Goal: Transaction & Acquisition: Purchase product/service

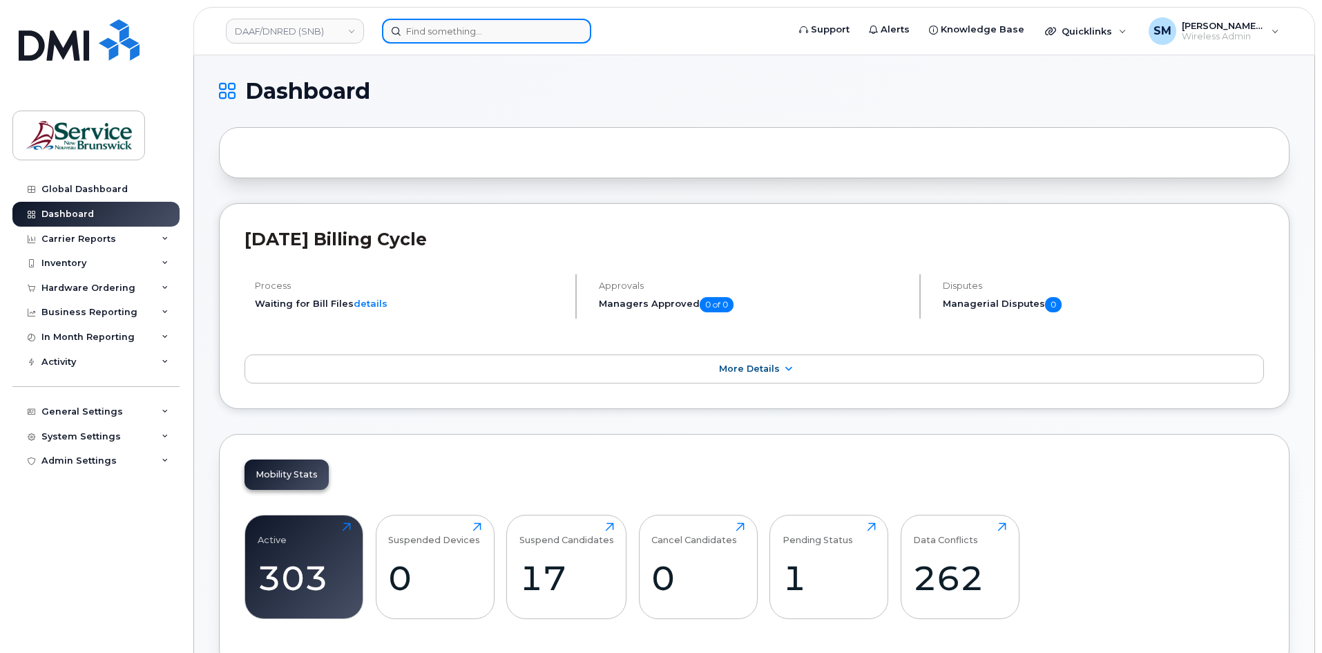
click at [433, 27] on input at bounding box center [486, 31] width 209 height 25
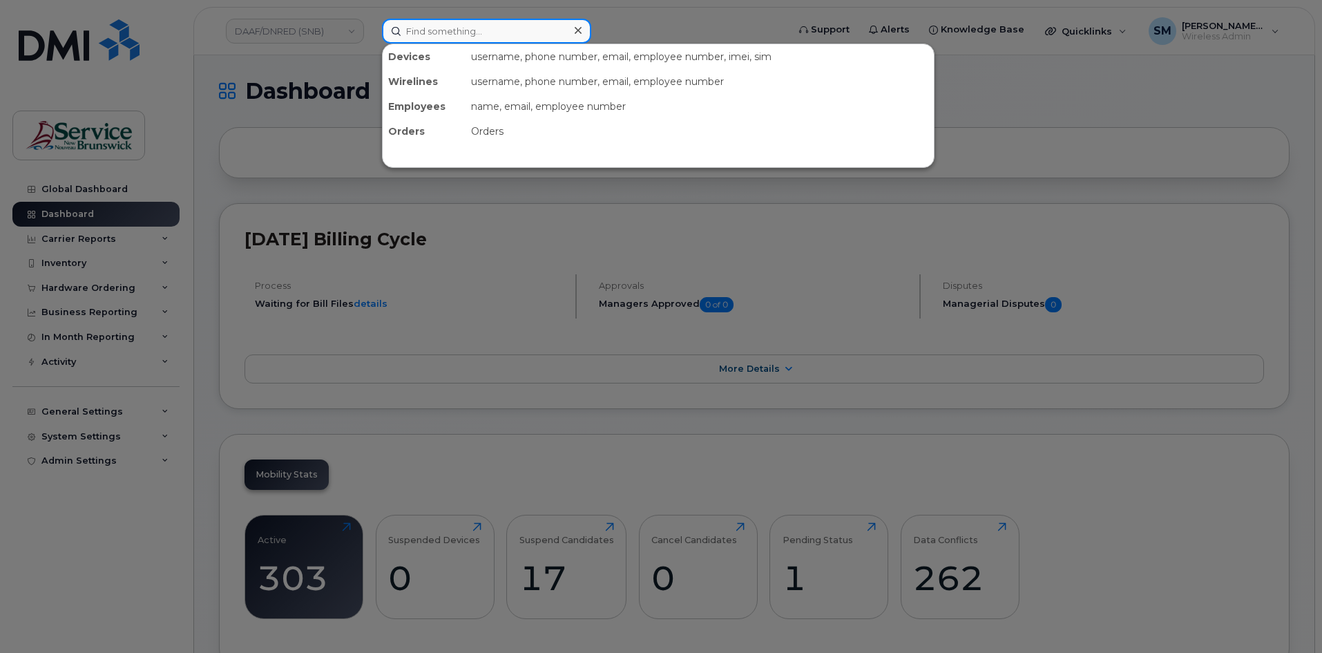
paste input "[PHONE_NUMBER]"
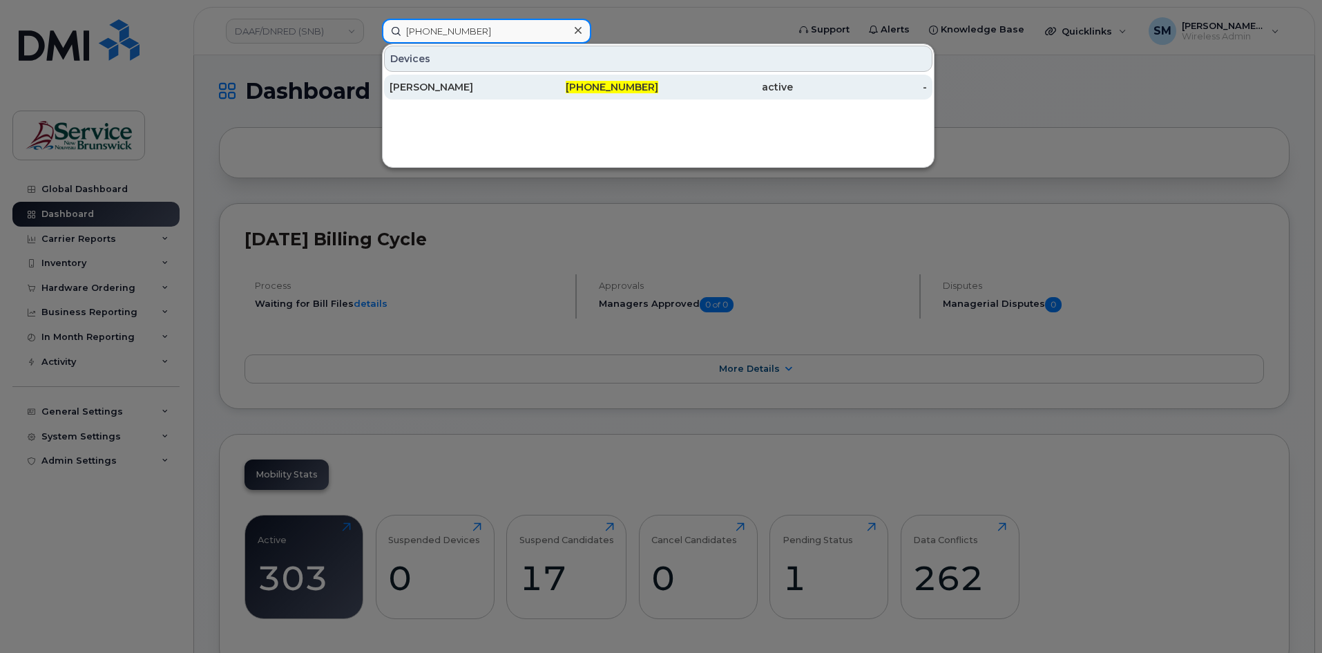
type input "[PHONE_NUMBER]"
click at [479, 83] on div "[PERSON_NAME]" at bounding box center [457, 87] width 135 height 14
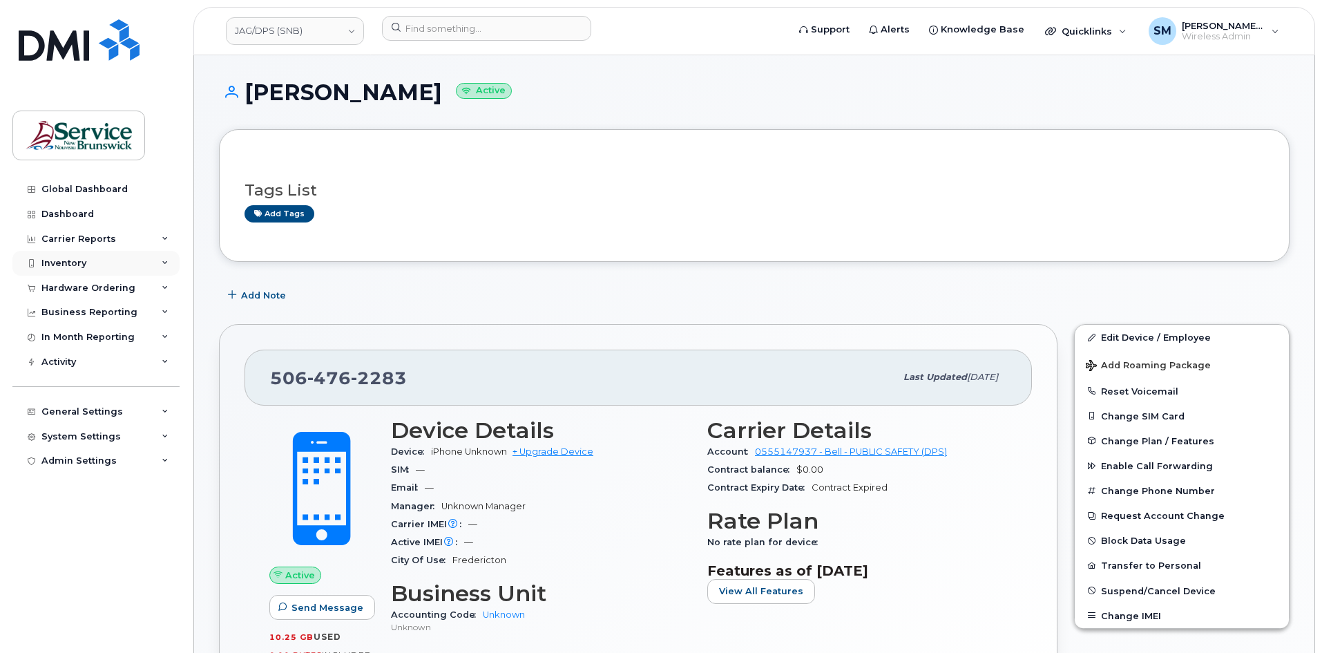
click at [126, 258] on div "Inventory" at bounding box center [95, 263] width 167 height 25
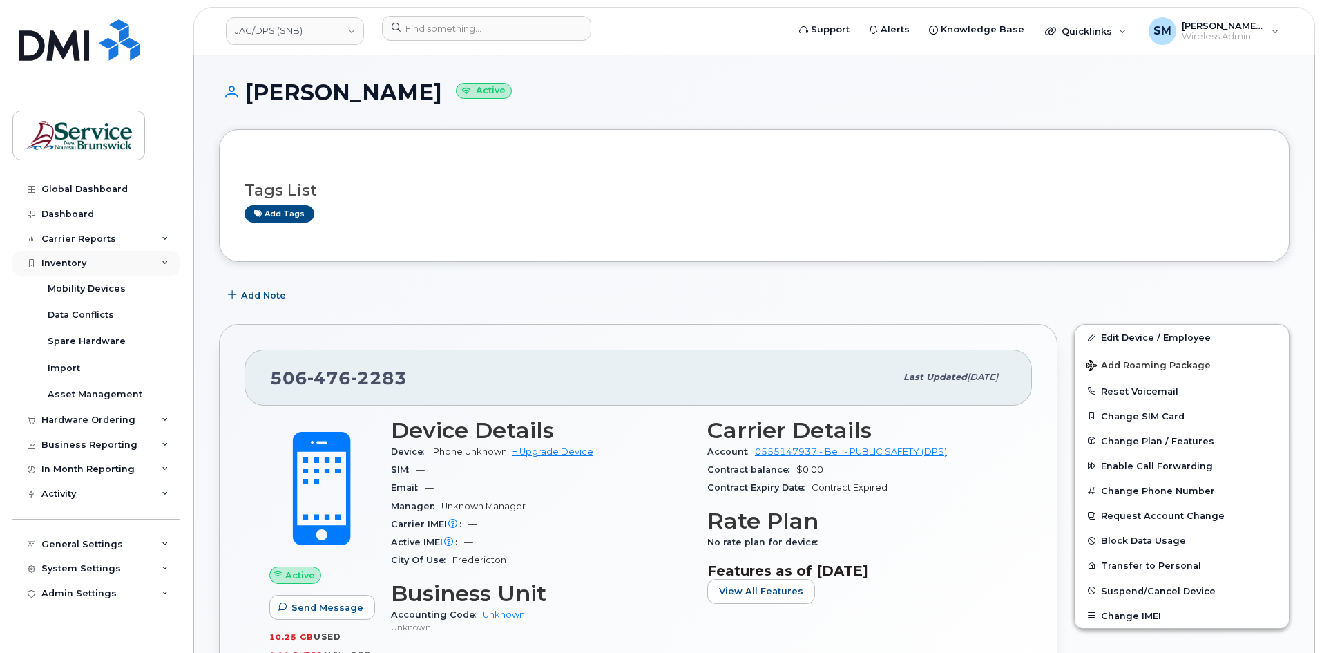
click at [117, 265] on div "Inventory" at bounding box center [95, 263] width 167 height 25
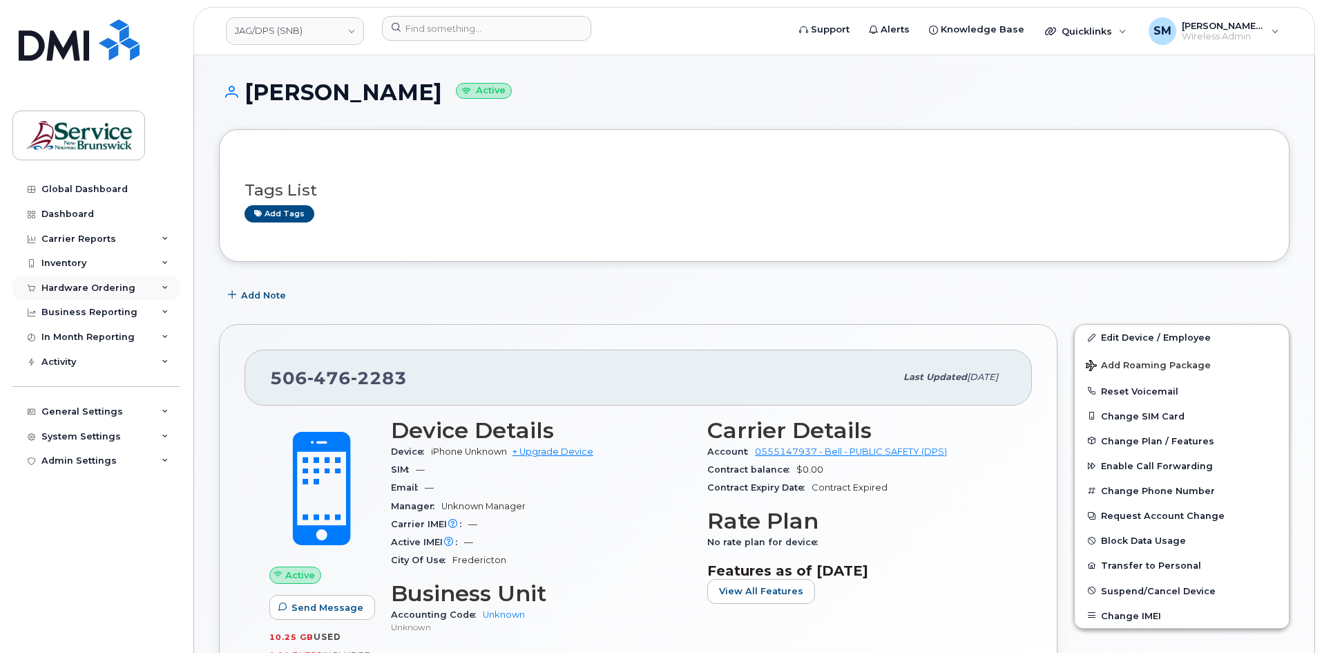
click at [123, 284] on div "Hardware Ordering" at bounding box center [88, 288] width 94 height 11
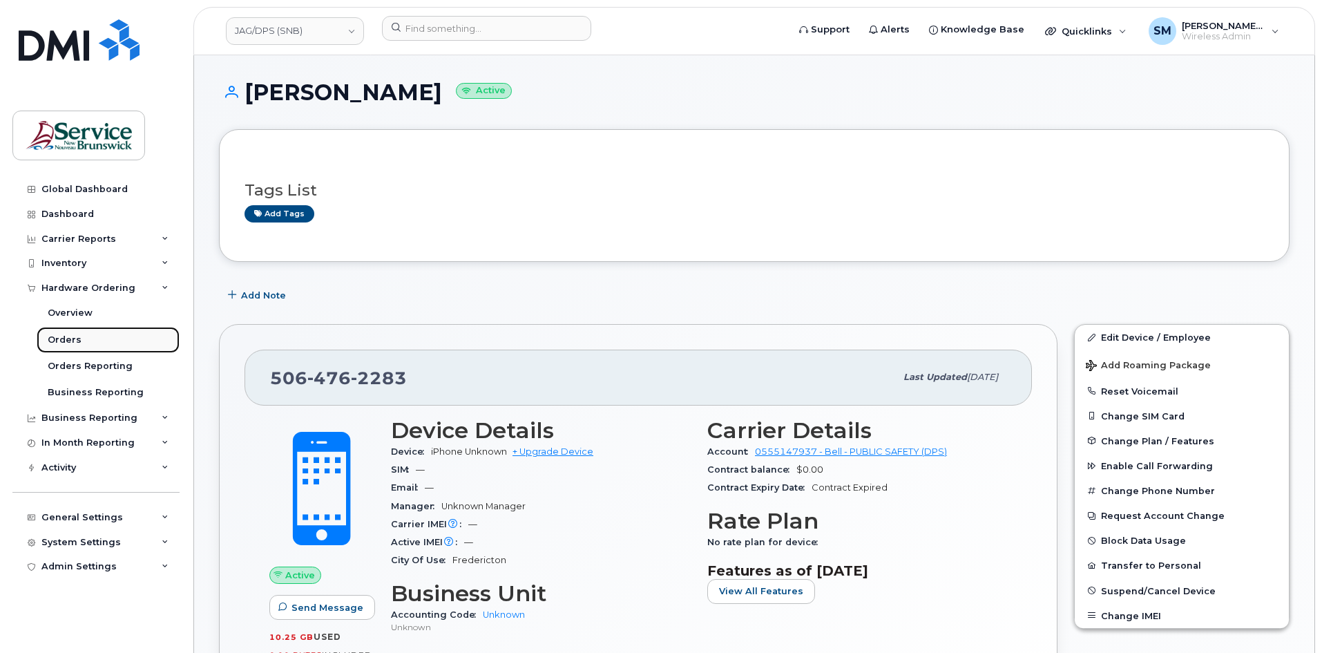
click at [93, 343] on link "Orders" at bounding box center [108, 340] width 143 height 26
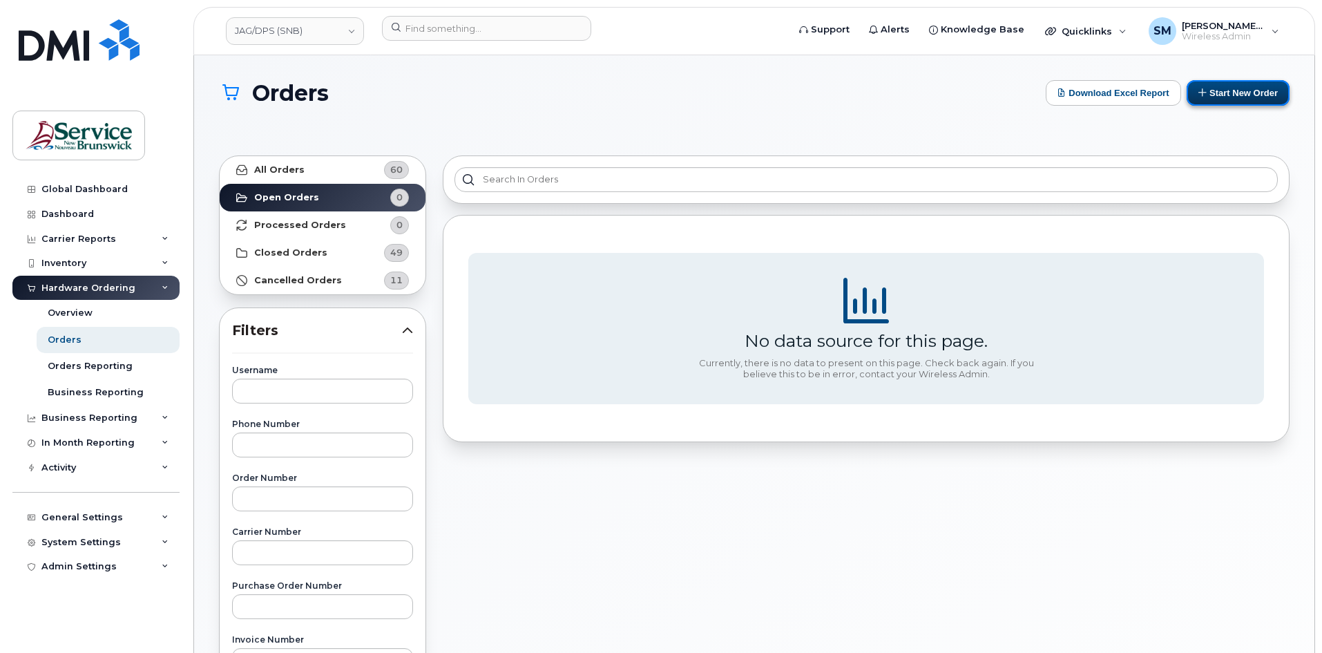
click at [1226, 91] on button "Start New Order" at bounding box center [1238, 93] width 103 height 26
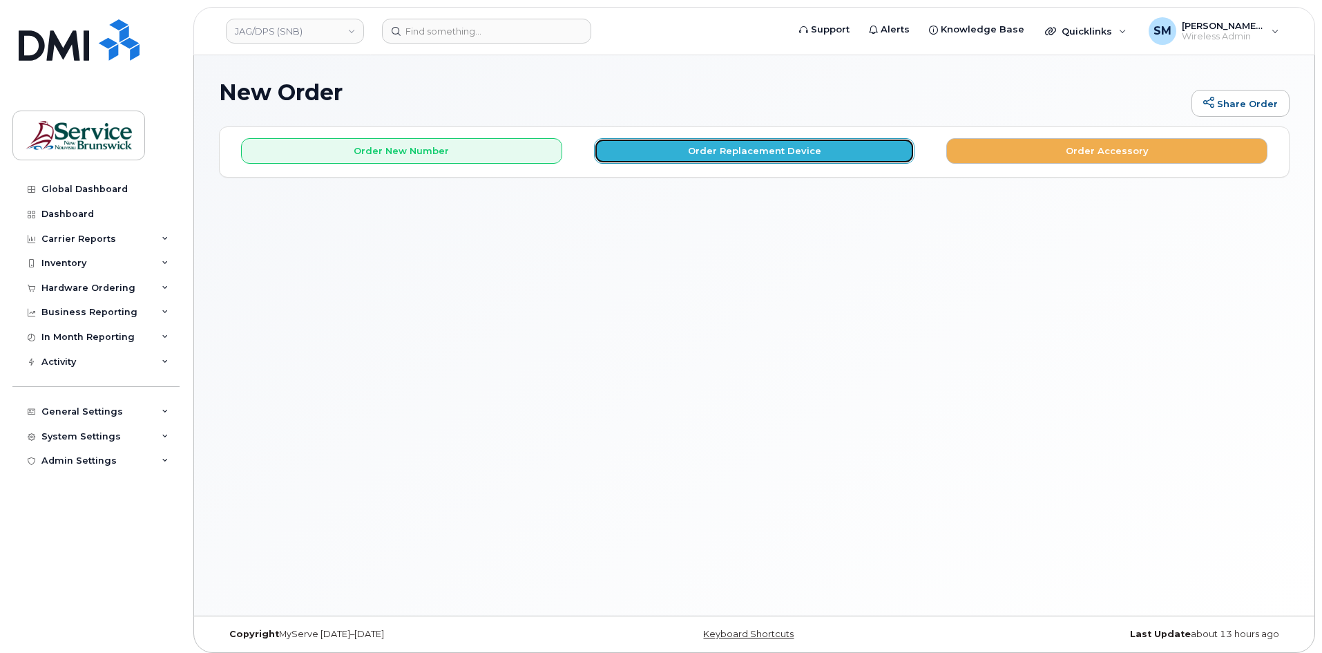
click at [682, 156] on button "Order Replacement Device" at bounding box center [754, 151] width 321 height 26
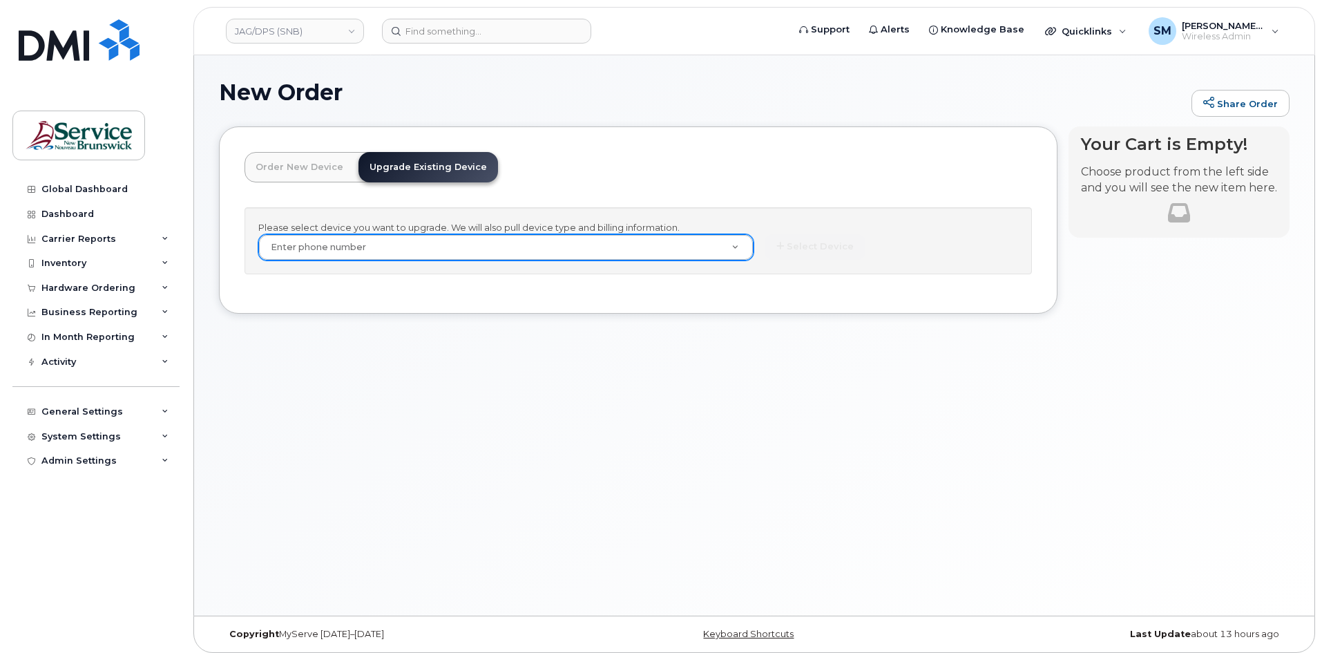
paste input "506-476-2283"
type input "506-476-2283"
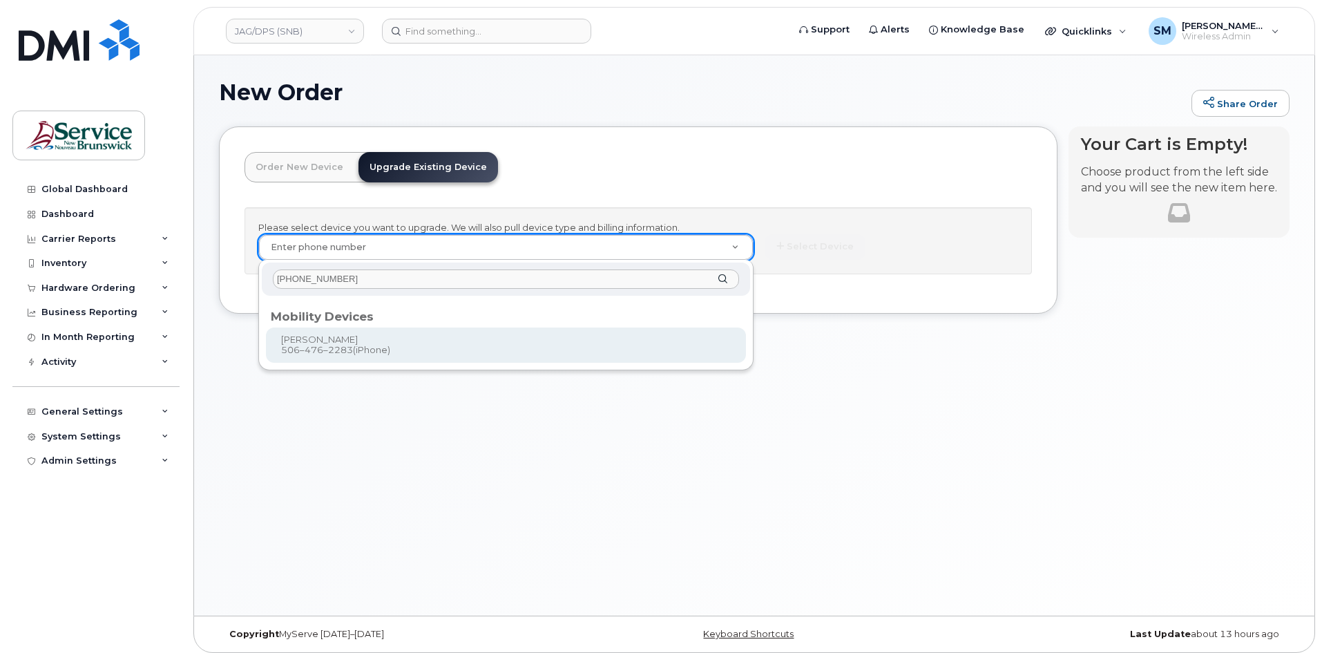
type input "506-476-2283"
type input "1244631"
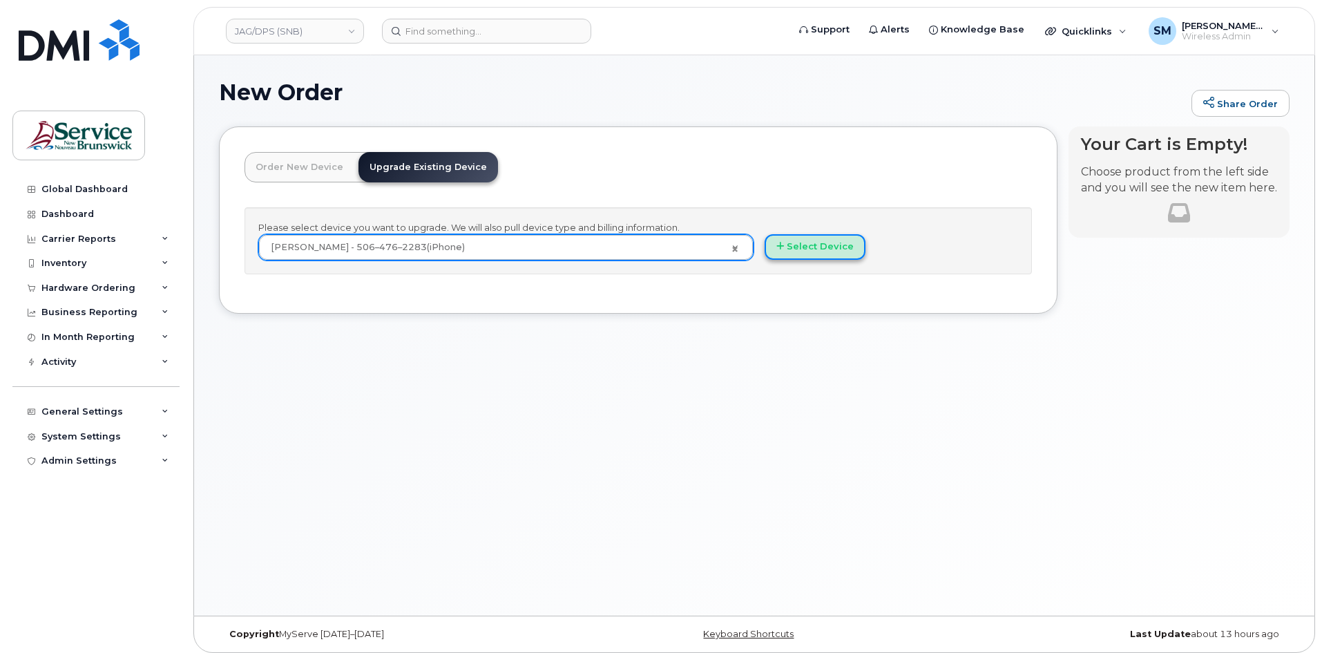
click at [789, 247] on button "Select Device" at bounding box center [815, 247] width 101 height 26
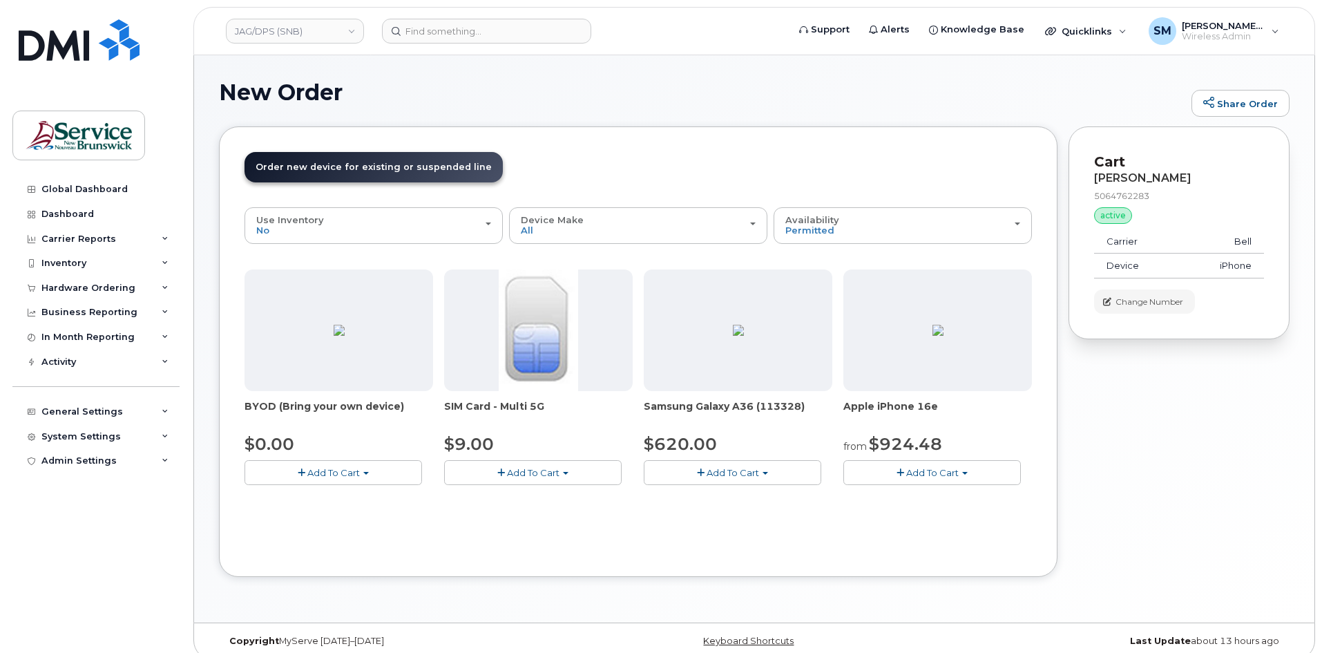
click at [927, 477] on span "Add To Cart" at bounding box center [932, 472] width 53 height 11
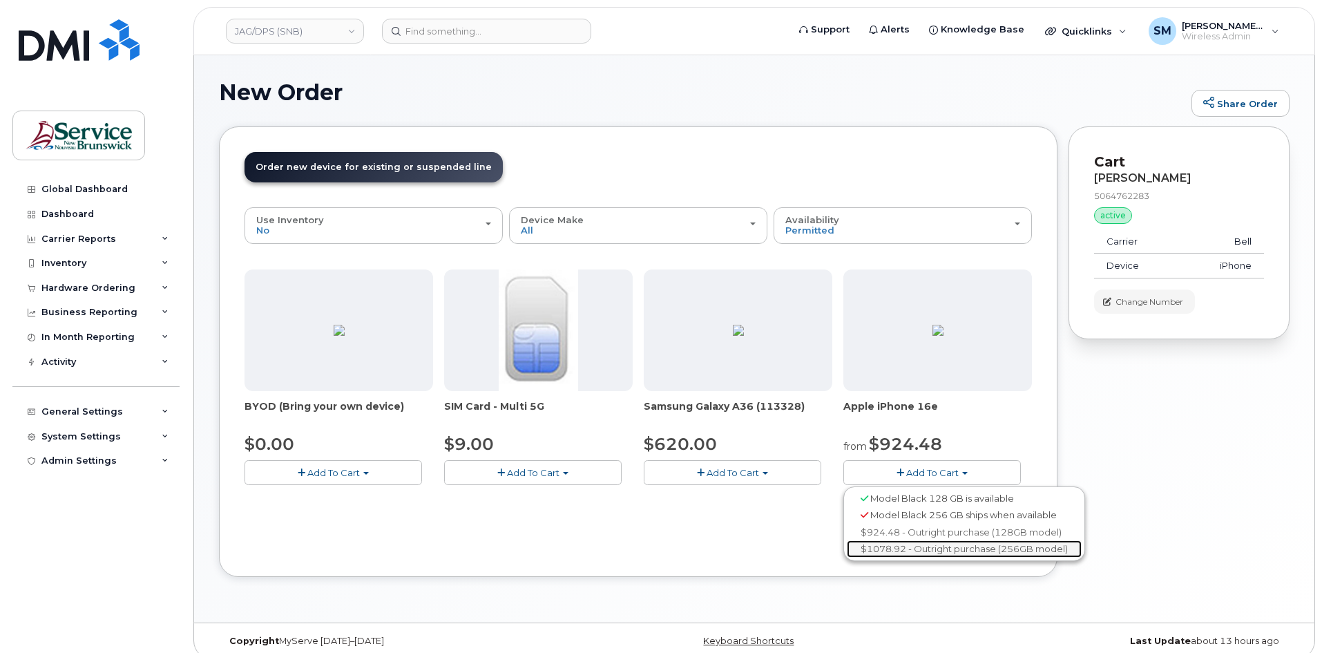
click at [898, 549] on link "$1078.92 - Outright purchase (256GB model)" at bounding box center [964, 548] width 235 height 17
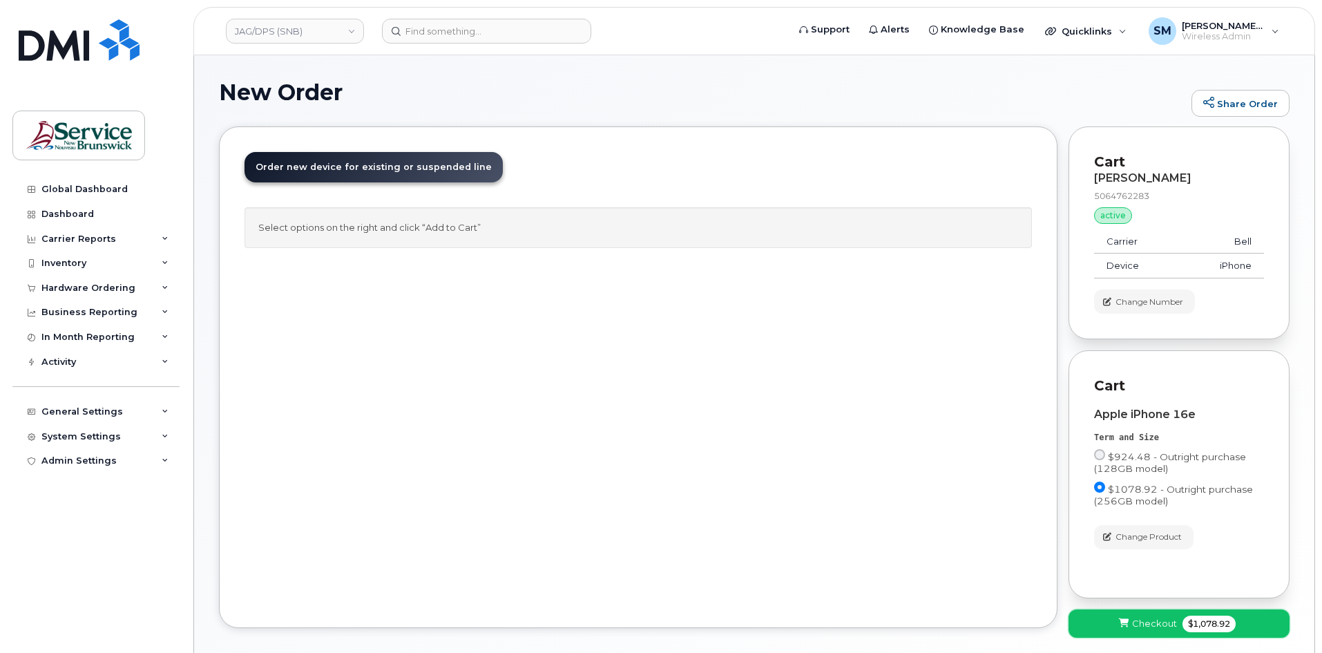
click at [1137, 632] on button "Checkout $1,078.92" at bounding box center [1179, 623] width 221 height 28
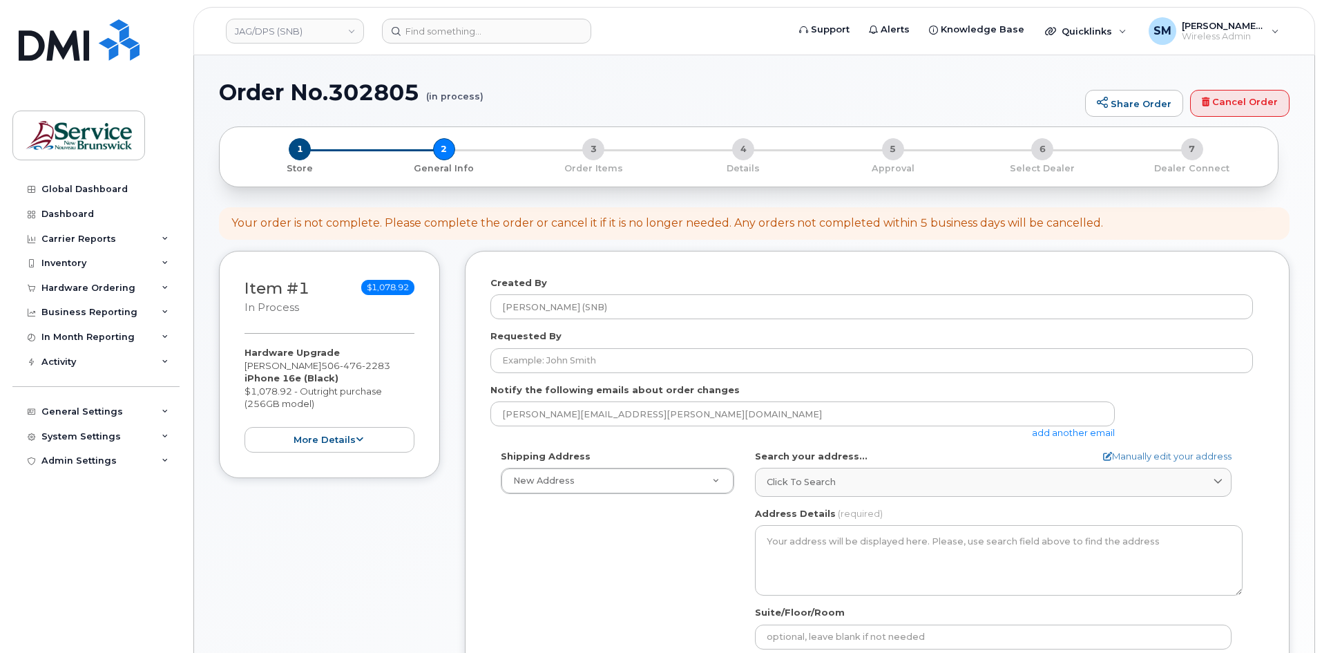
select select
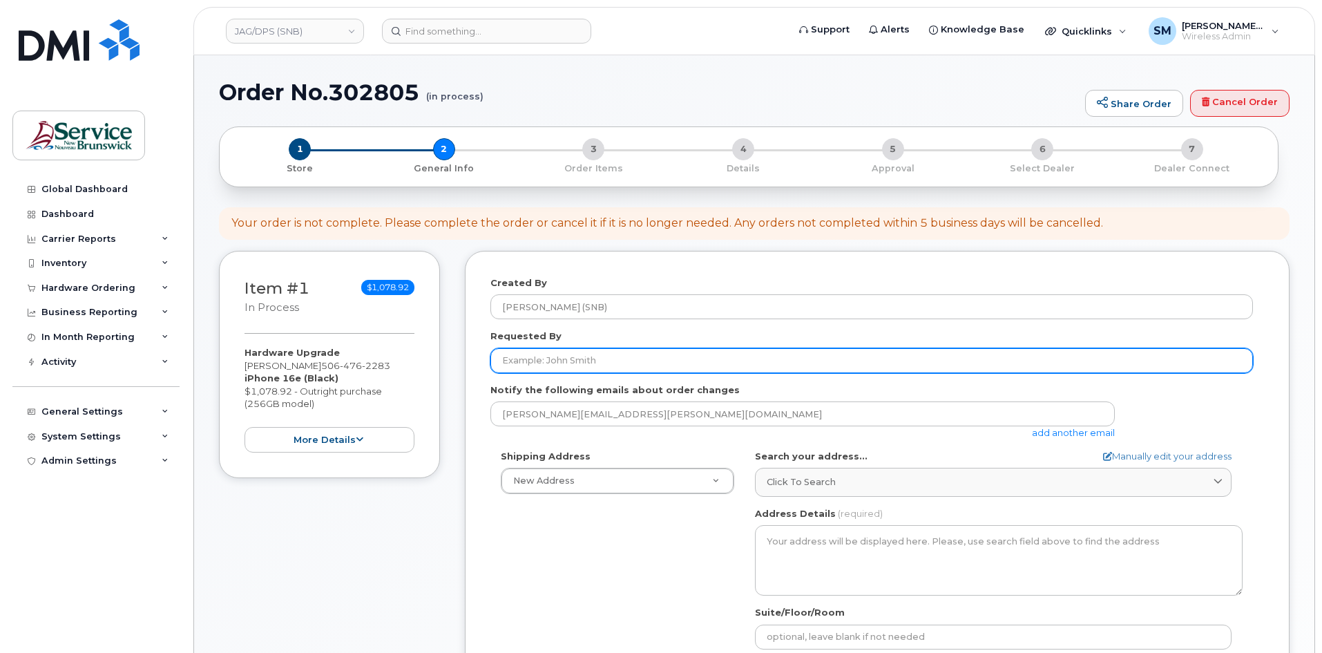
click at [587, 358] on input "Requested By" at bounding box center [872, 360] width 763 height 25
paste input "Renee.Austin@gnb.ca"
type input "Renee.Austin@gnb.ca"
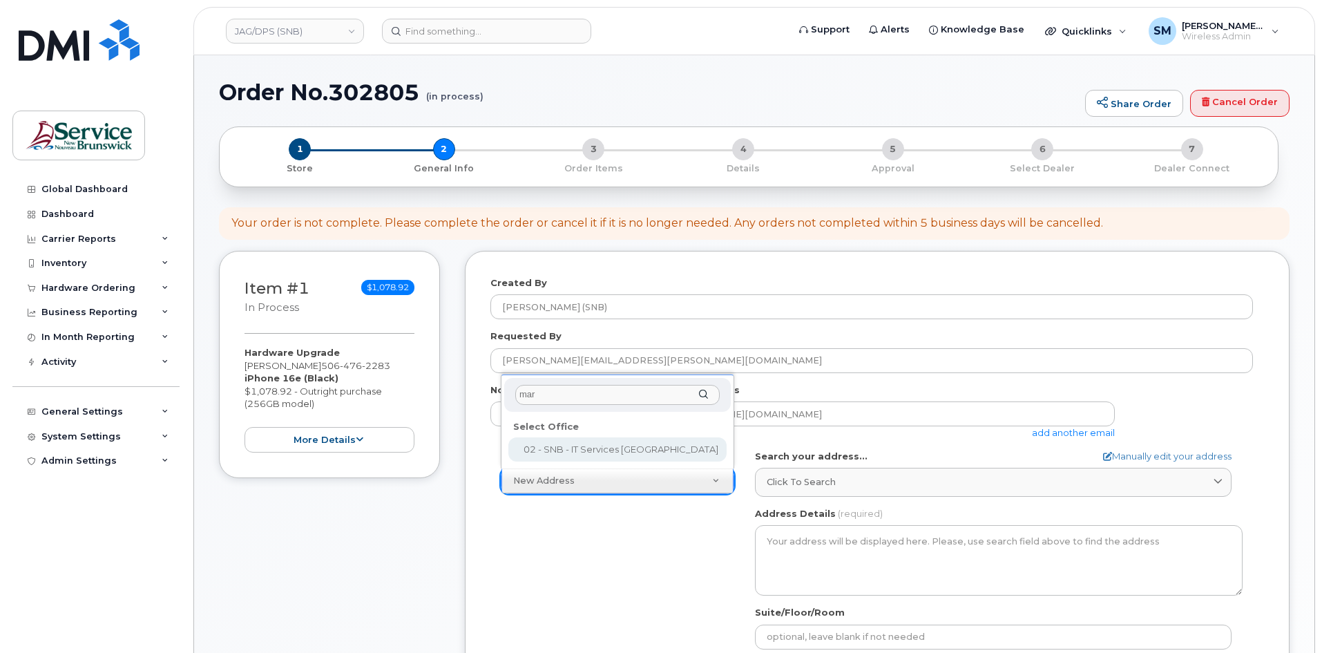
type input "mar"
click at [588, 464] on div "mar Select Office 02 - SNB - IT Services Marysville Place" at bounding box center [618, 421] width 234 height 94
select select
type textarea "20 McGloin St Fredericton New Brunswick E3A 5T8"
type input "Solomon Standring"
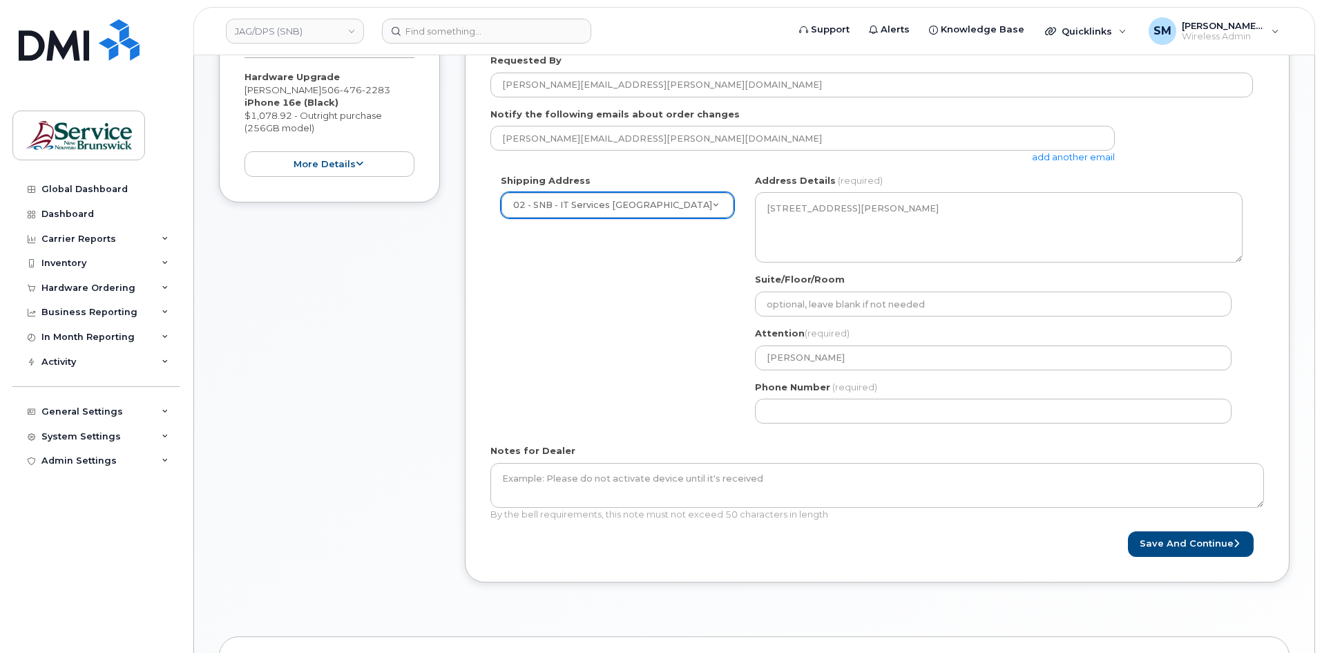
scroll to position [276, 0]
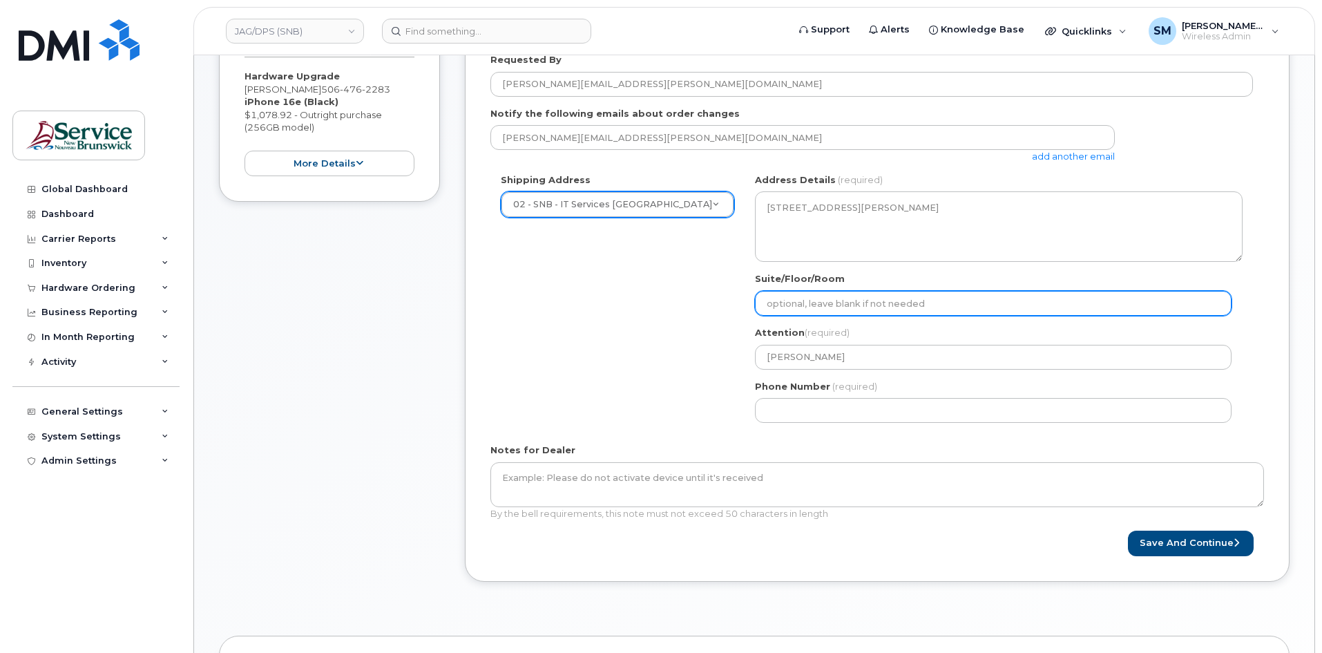
click at [876, 299] on input "Suite/Floor/Room" at bounding box center [993, 303] width 477 height 25
paste input "WO0000000496239"
select select
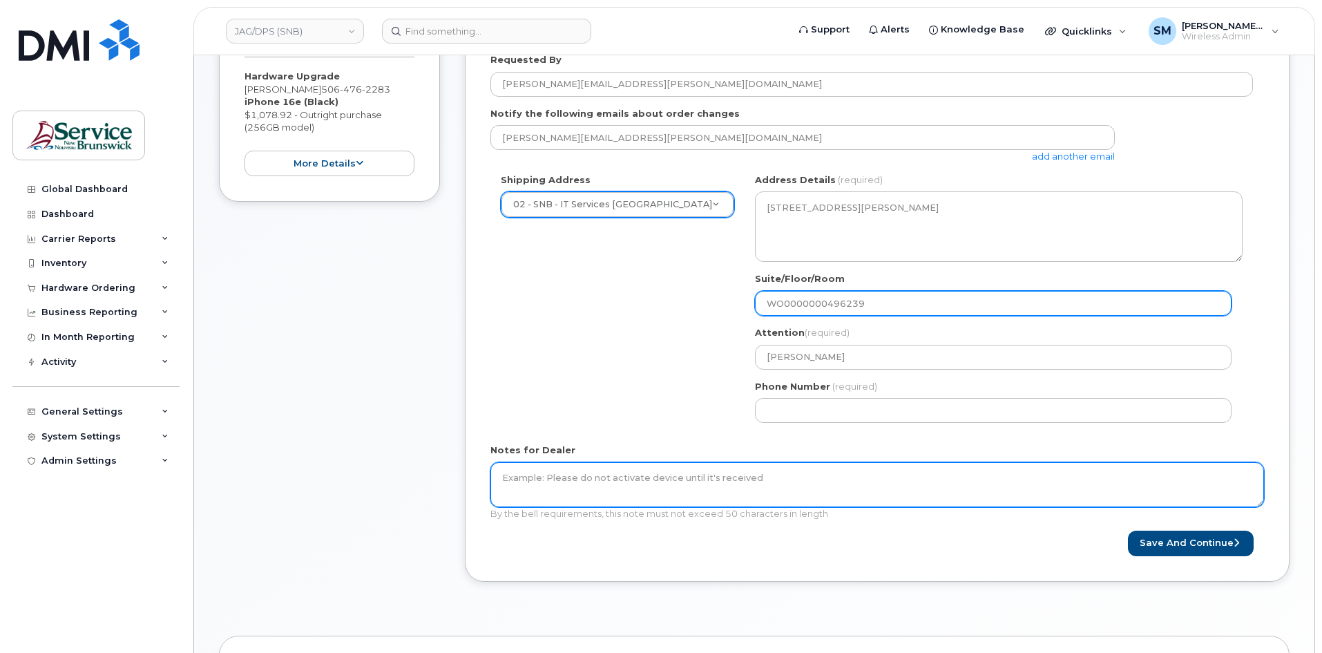
type input "WO0000000496239"
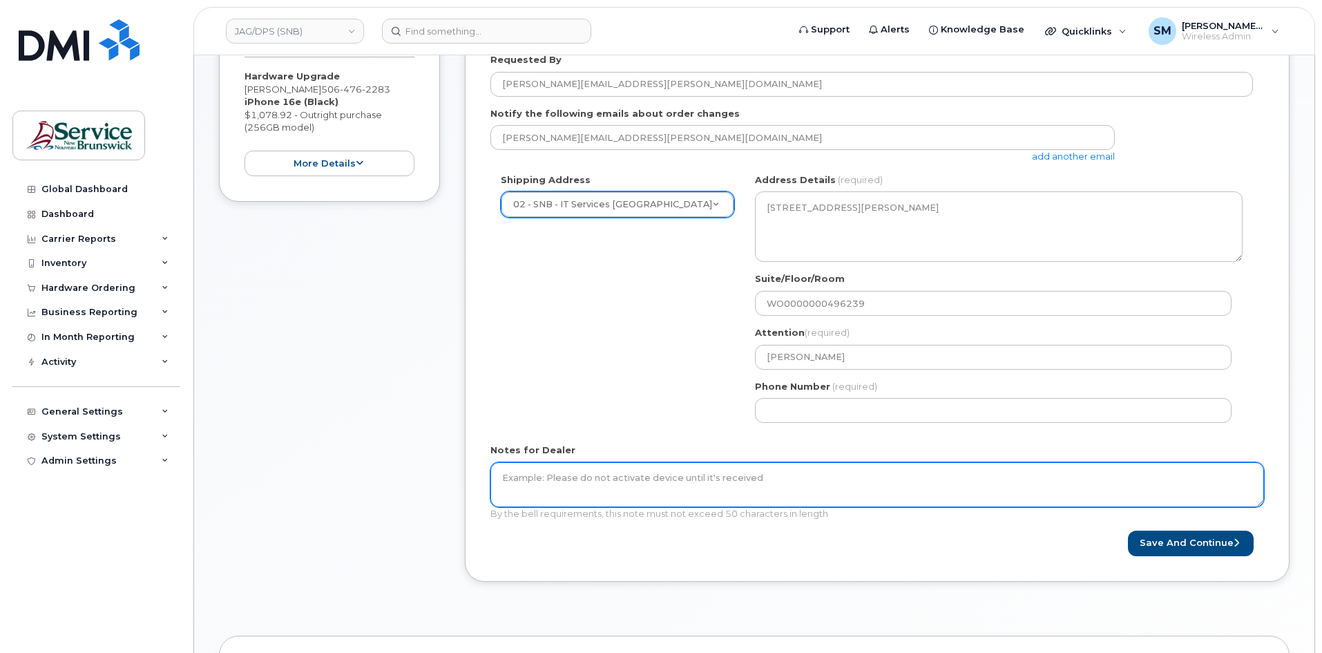
click at [656, 488] on textarea "Notes for Dealer" at bounding box center [878, 485] width 774 height 46
paste textarea "WO0000000496239"
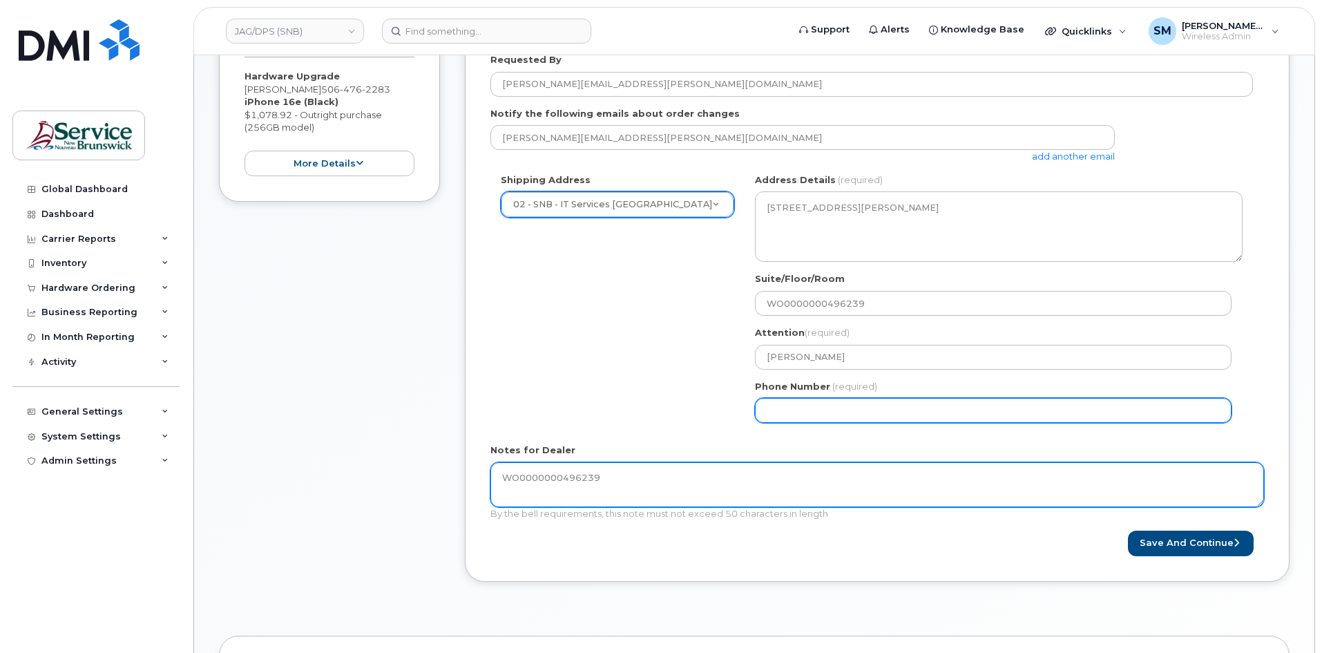
type textarea "WO0000000496239"
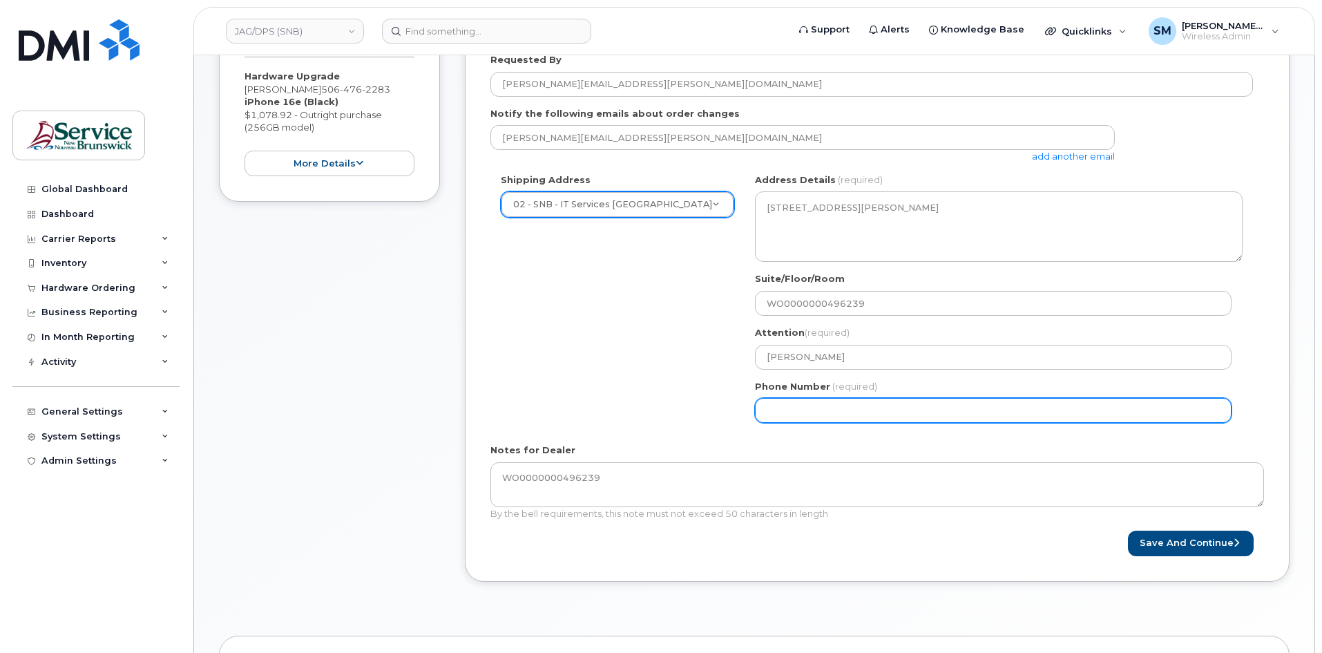
click at [862, 400] on input "Phone Number" at bounding box center [993, 410] width 477 height 25
select select
type input "506639633"
select select
type input "5066396338"
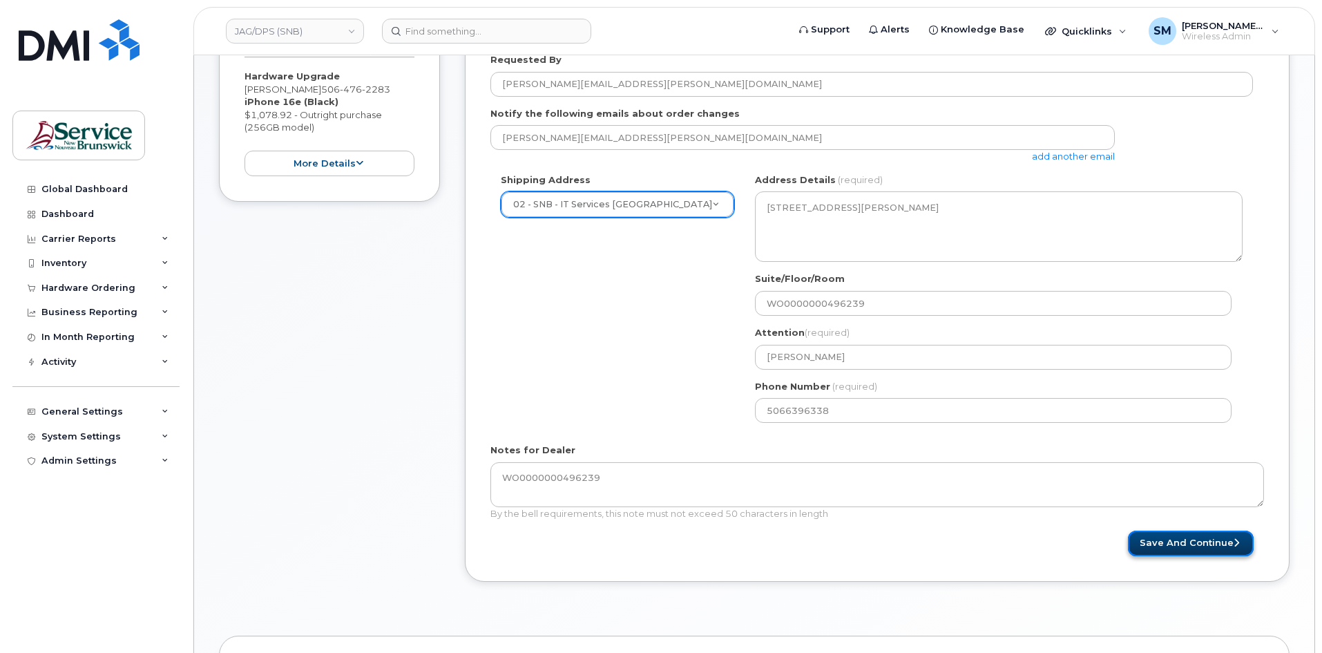
click at [1204, 552] on button "Save and Continue" at bounding box center [1191, 544] width 126 height 26
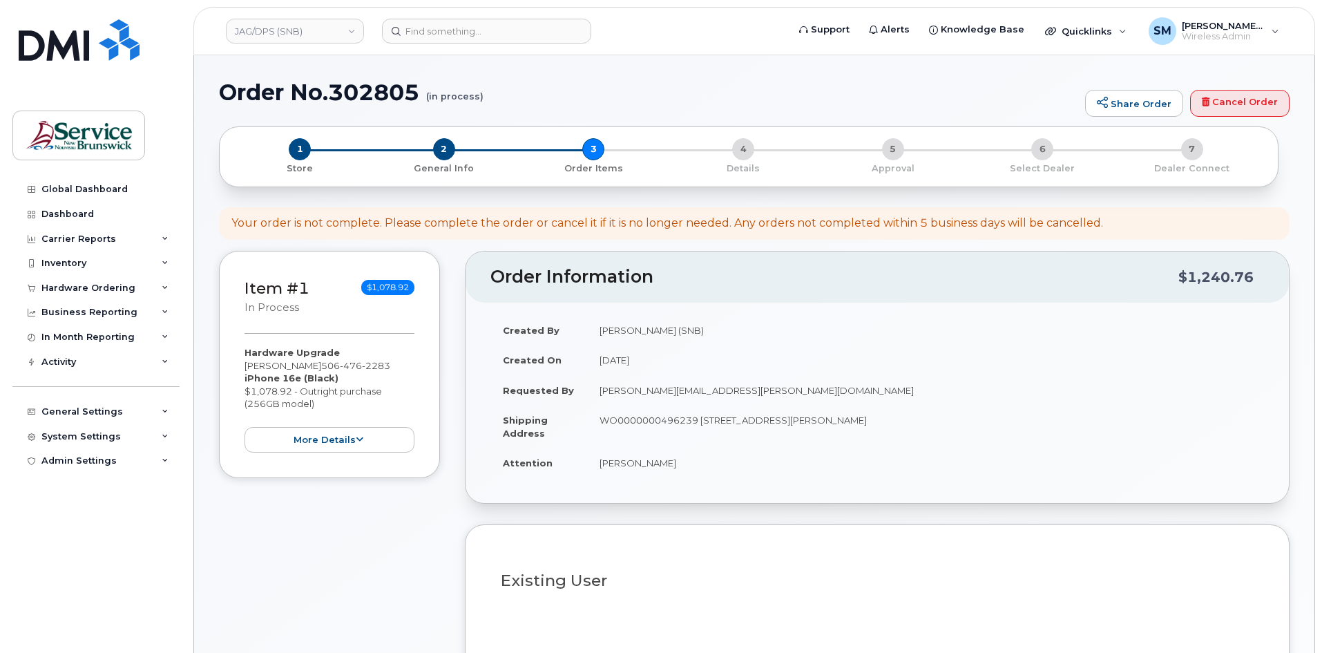
select select
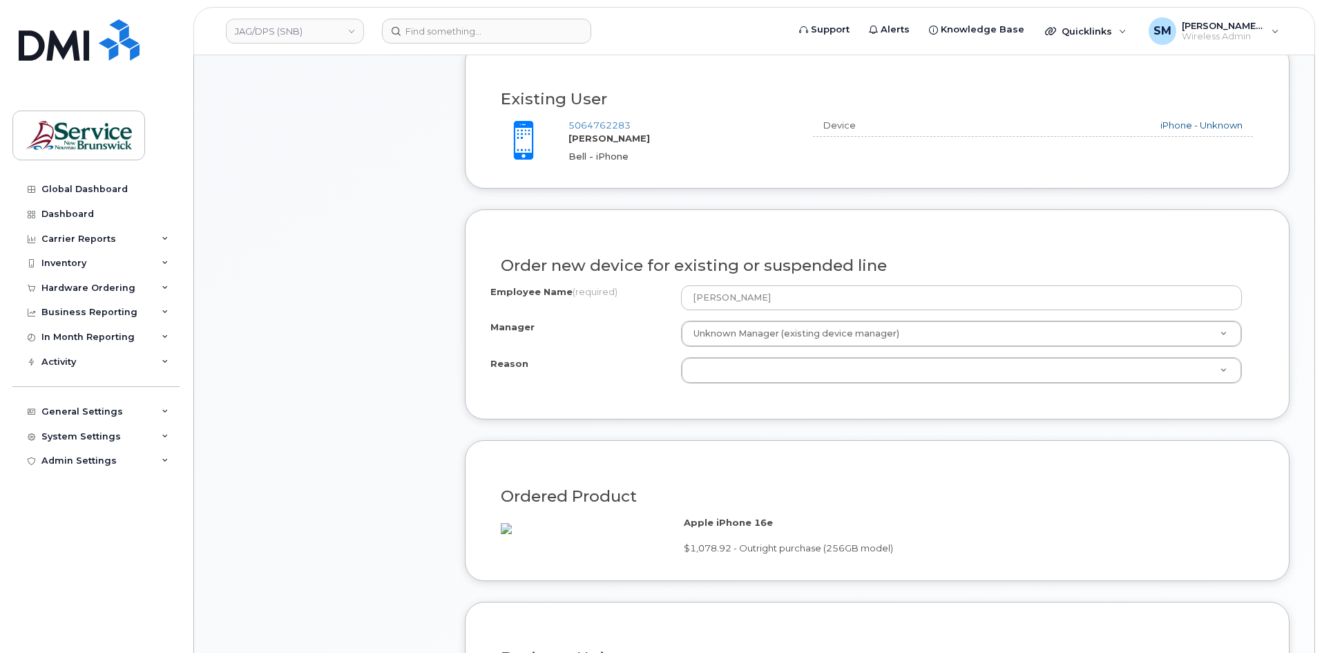
scroll to position [484, 0]
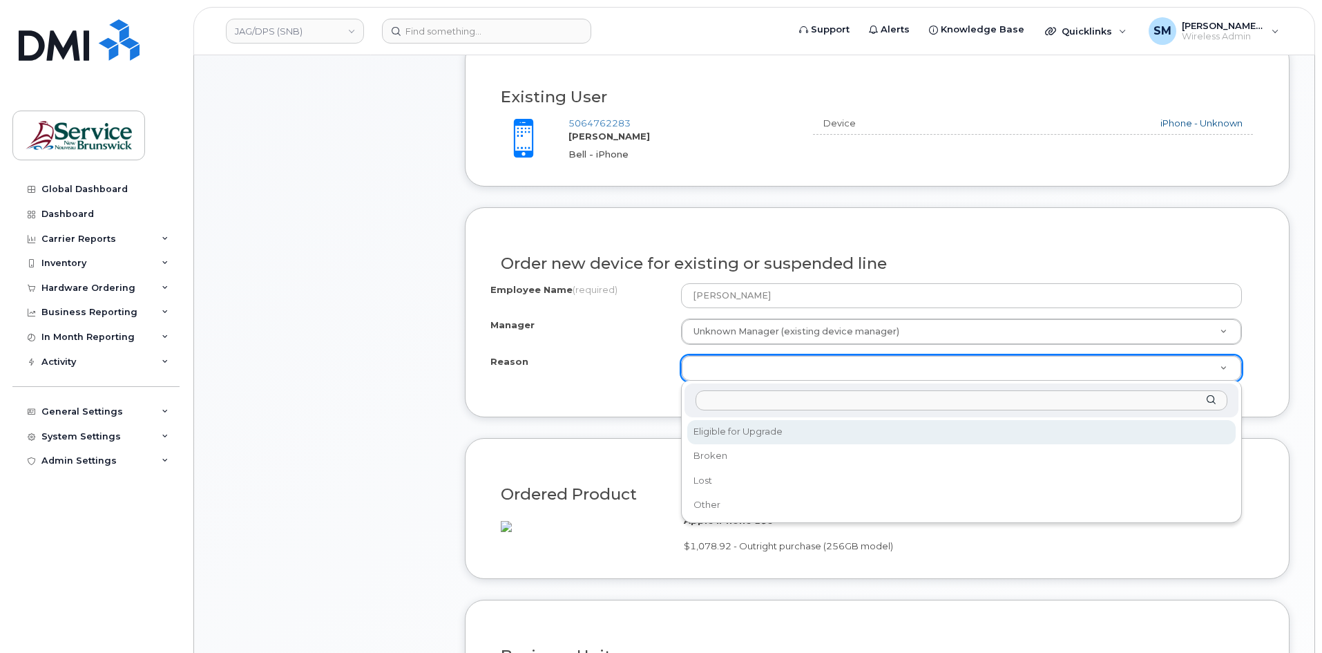
select select "eligible_for_upgrade"
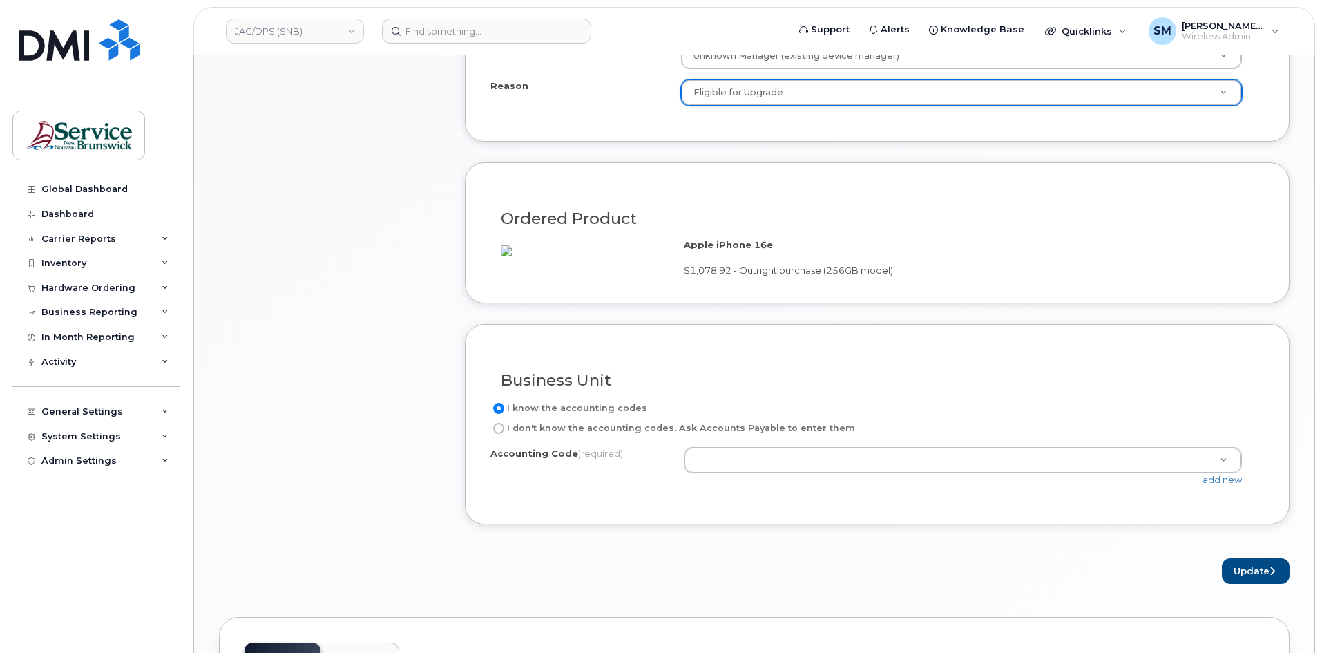
scroll to position [760, 0]
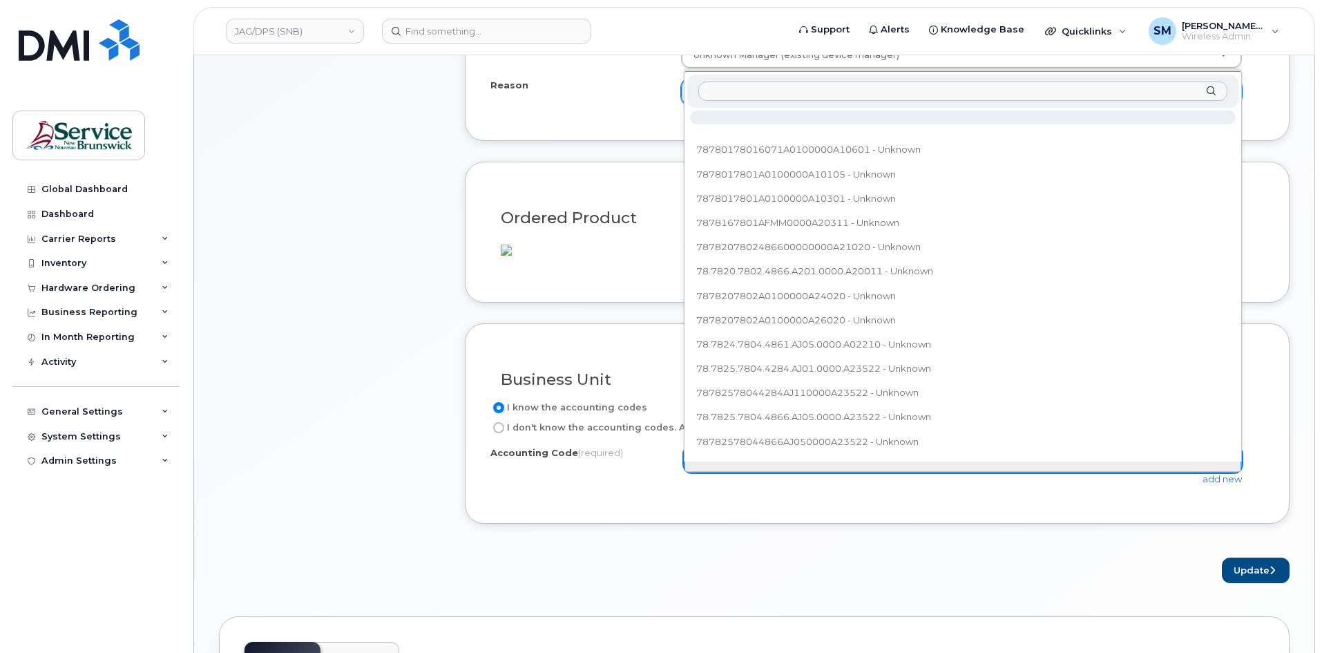
type input "78.7801.7801.4866.A010.0000.A10301"
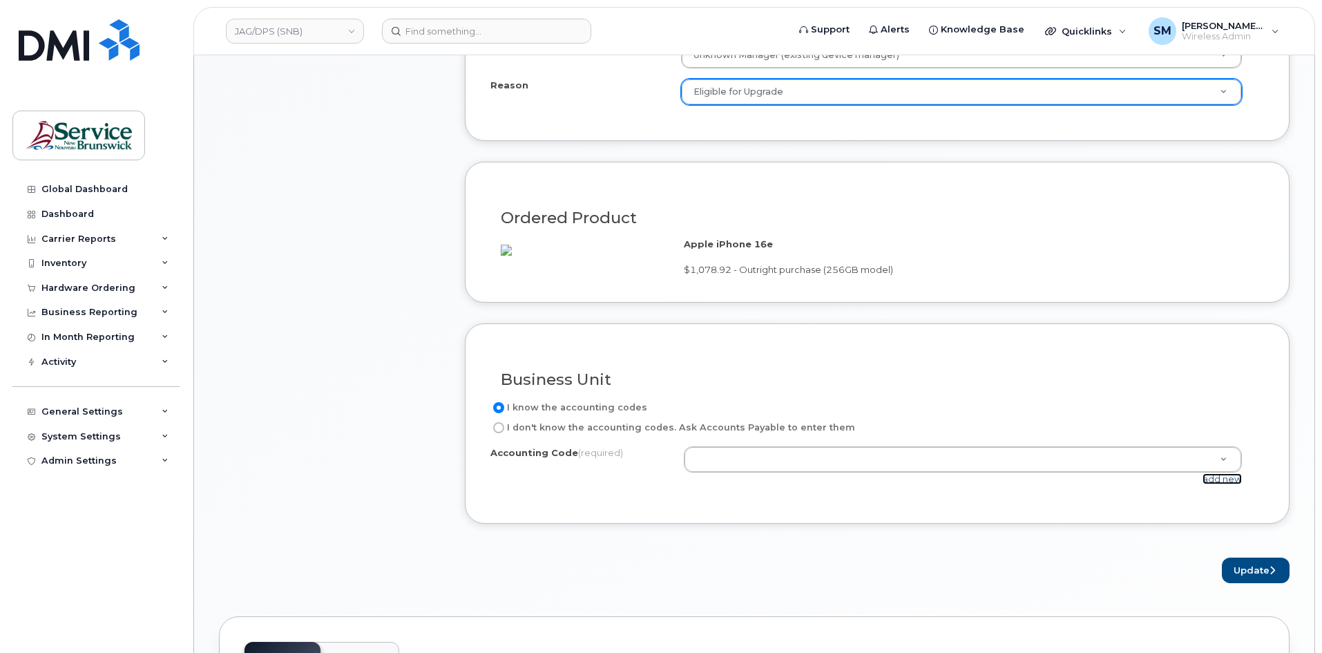
click at [1230, 484] on link "add new" at bounding box center [1222, 478] width 39 height 11
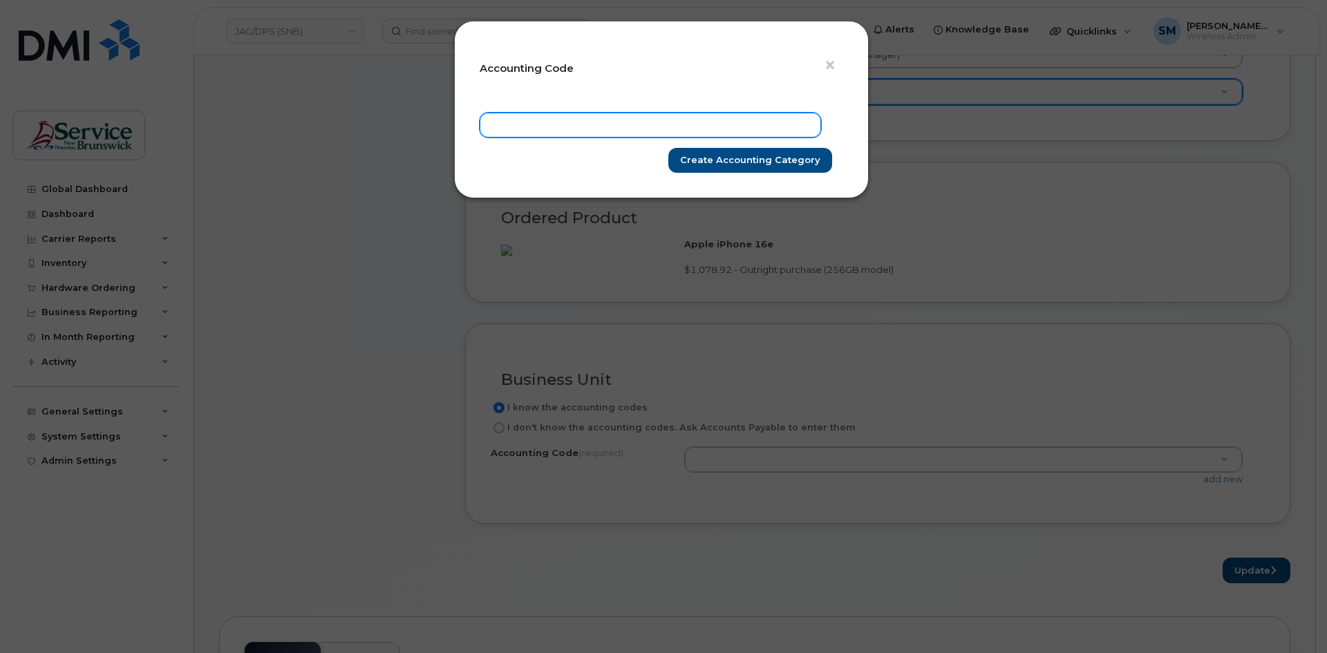
drag, startPoint x: 564, startPoint y: 116, endPoint x: 580, endPoint y: 116, distance: 16.6
click at [564, 116] on input "text" at bounding box center [649, 125] width 341 height 25
paste input "78.7801.7801.4866.A010.0000.A10301"
type input "78.7801.7801.4866.A010.0000.A10301"
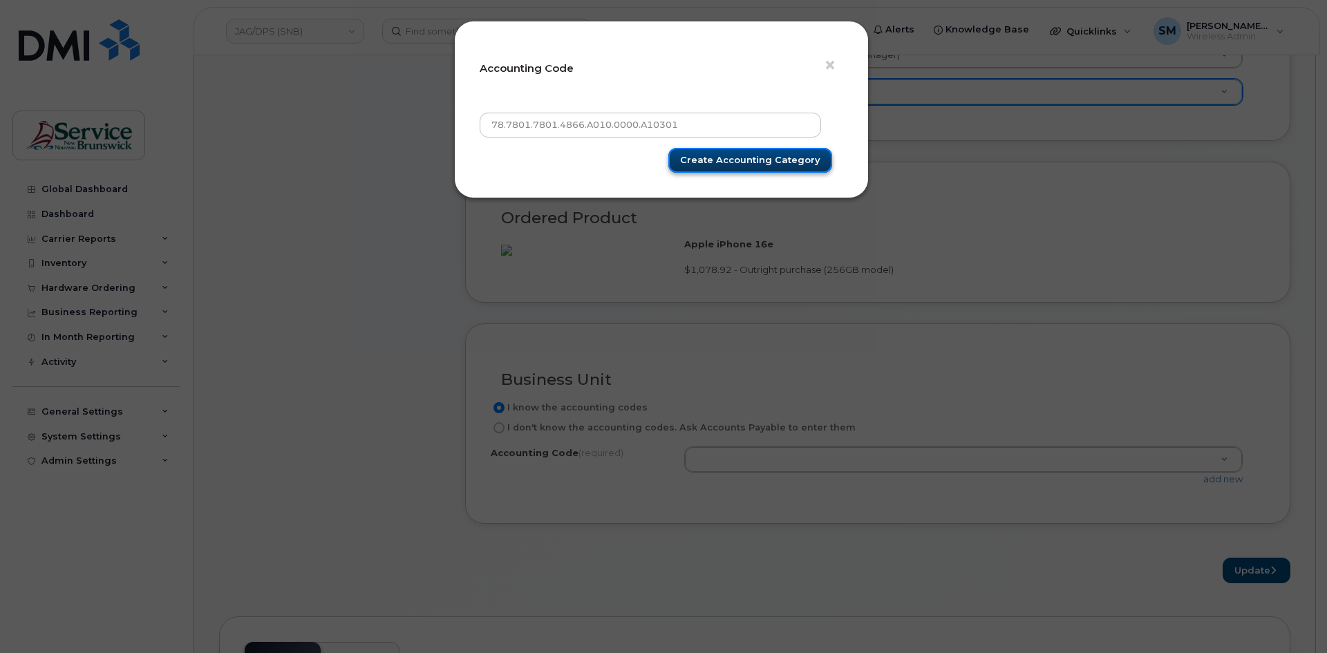
click at [723, 162] on input "Create Accounting category" at bounding box center [750, 161] width 164 height 26
type input "Create Accounting category"
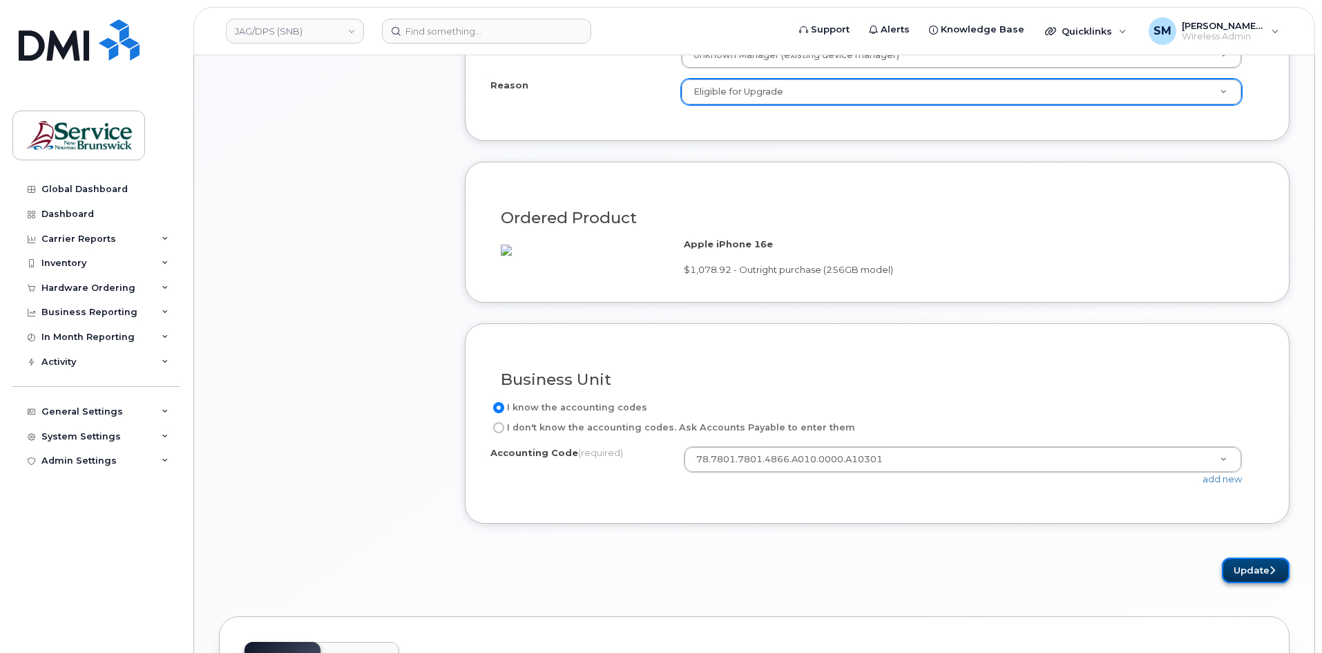
click at [1257, 583] on button "Update" at bounding box center [1256, 571] width 68 height 26
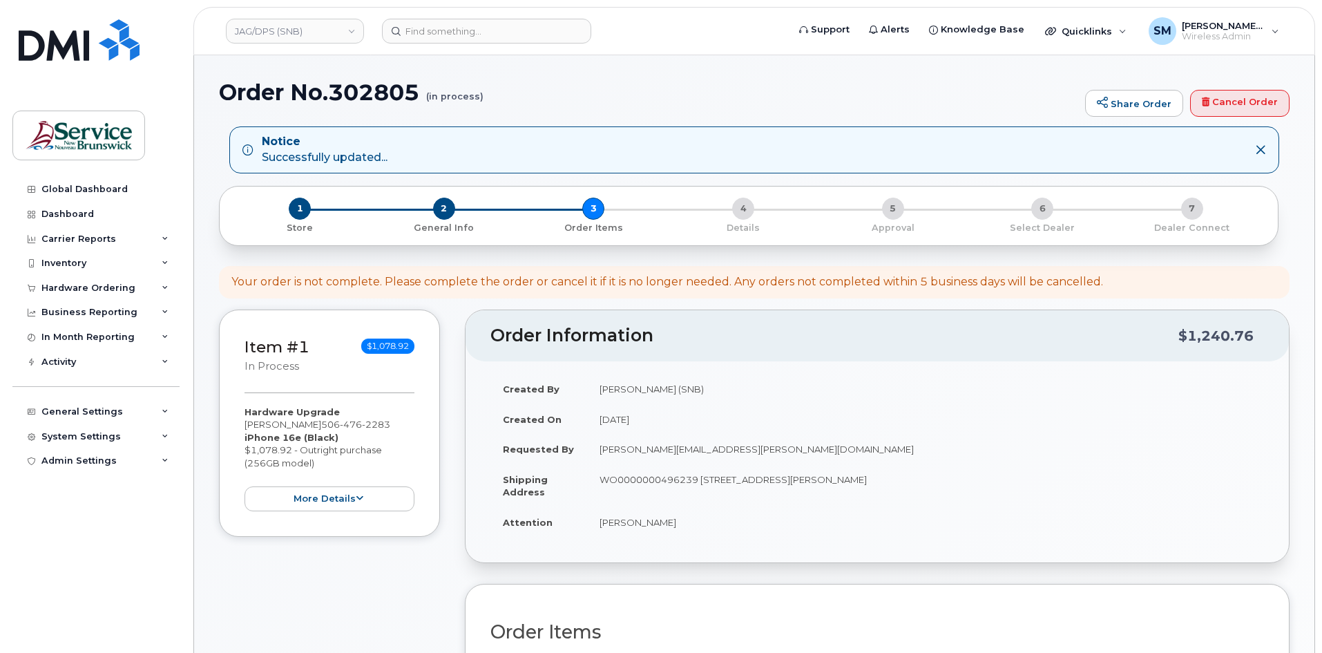
scroll to position [345, 0]
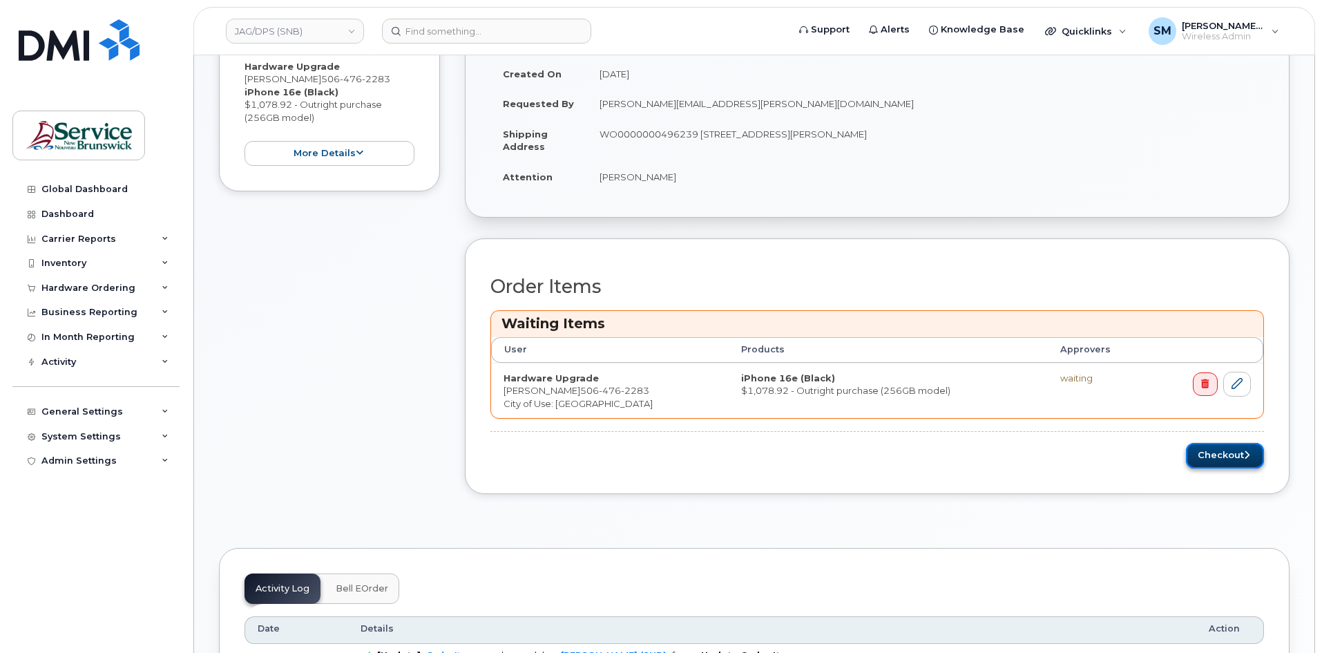
click at [1237, 453] on button "Checkout" at bounding box center [1225, 456] width 78 height 26
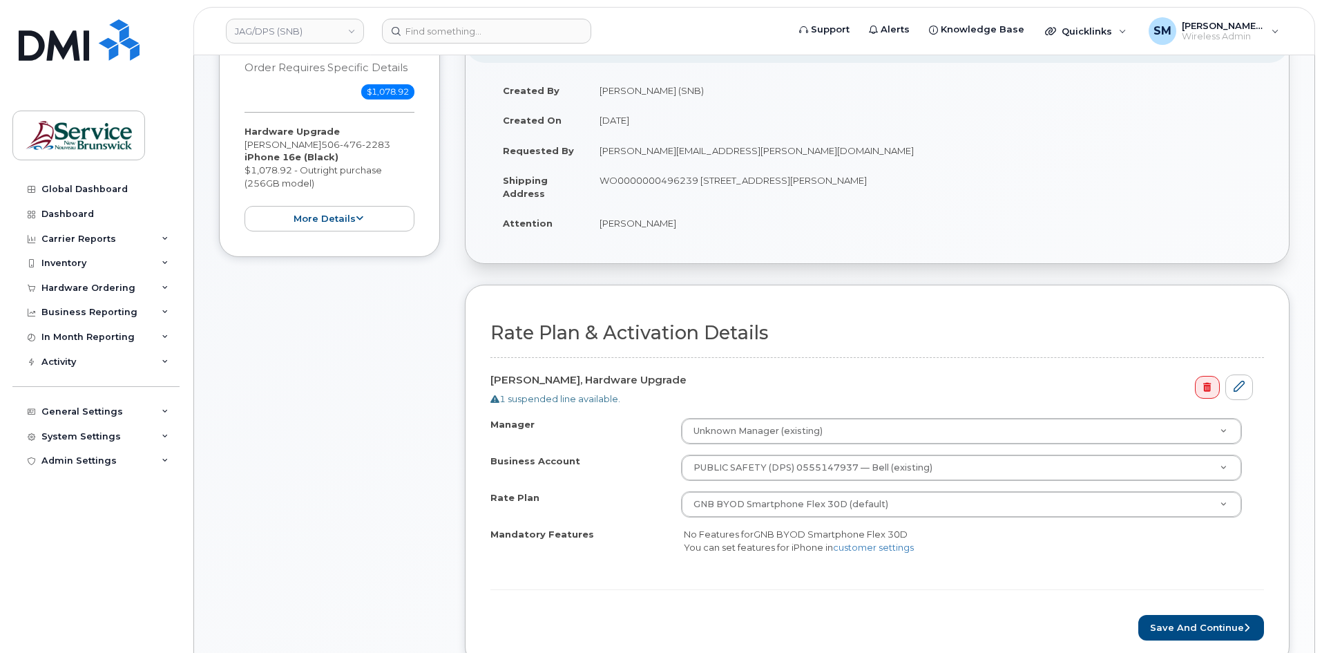
scroll to position [415, 0]
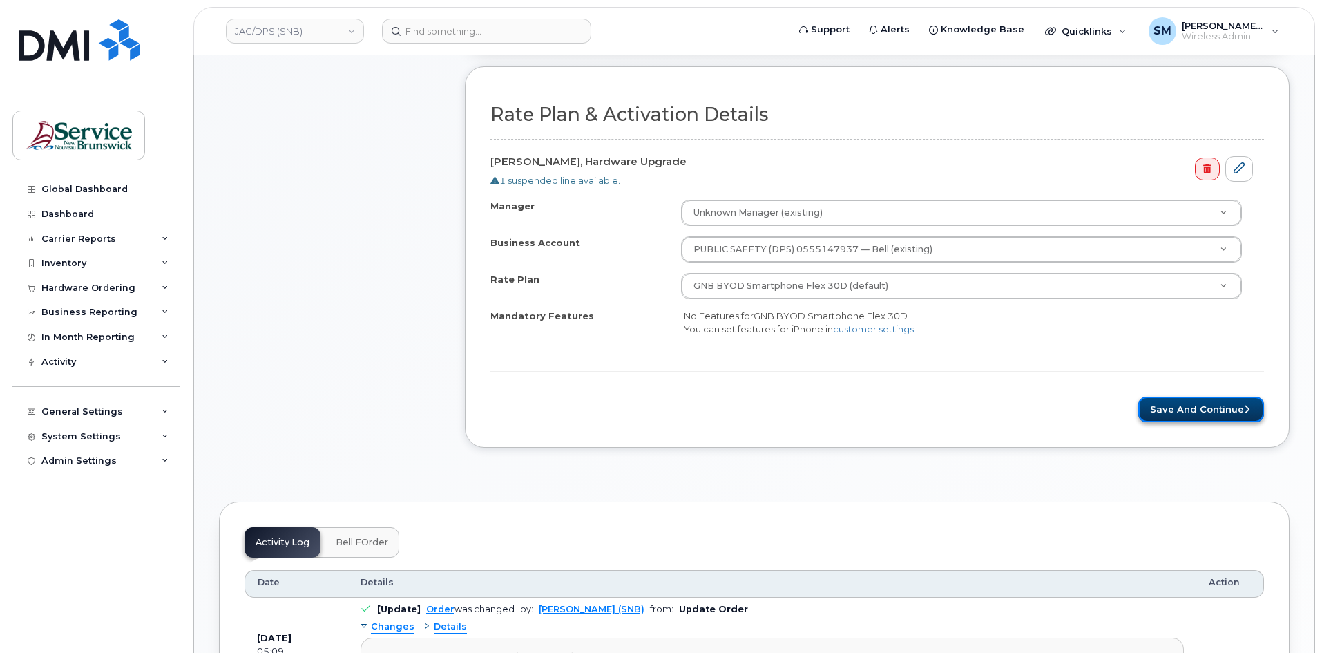
click at [1215, 403] on button "Save and Continue" at bounding box center [1202, 410] width 126 height 26
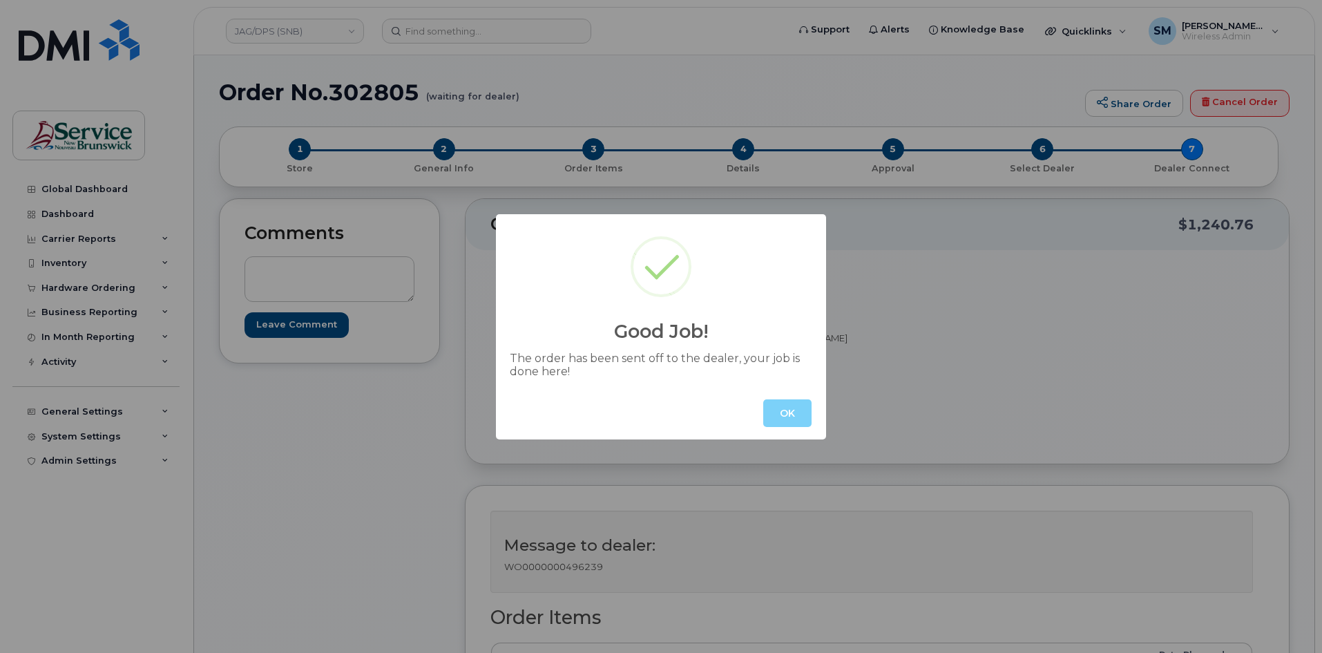
click at [780, 431] on div "OK" at bounding box center [661, 413] width 330 height 53
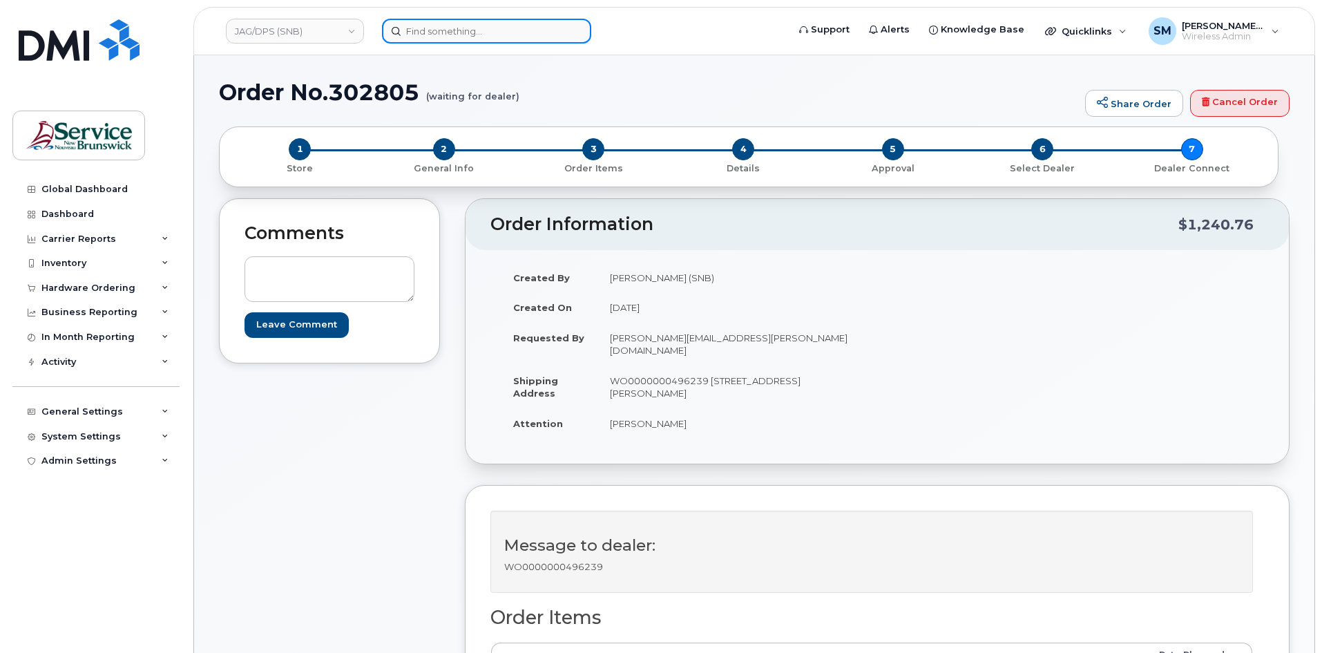
click at [466, 33] on input at bounding box center [486, 31] width 209 height 25
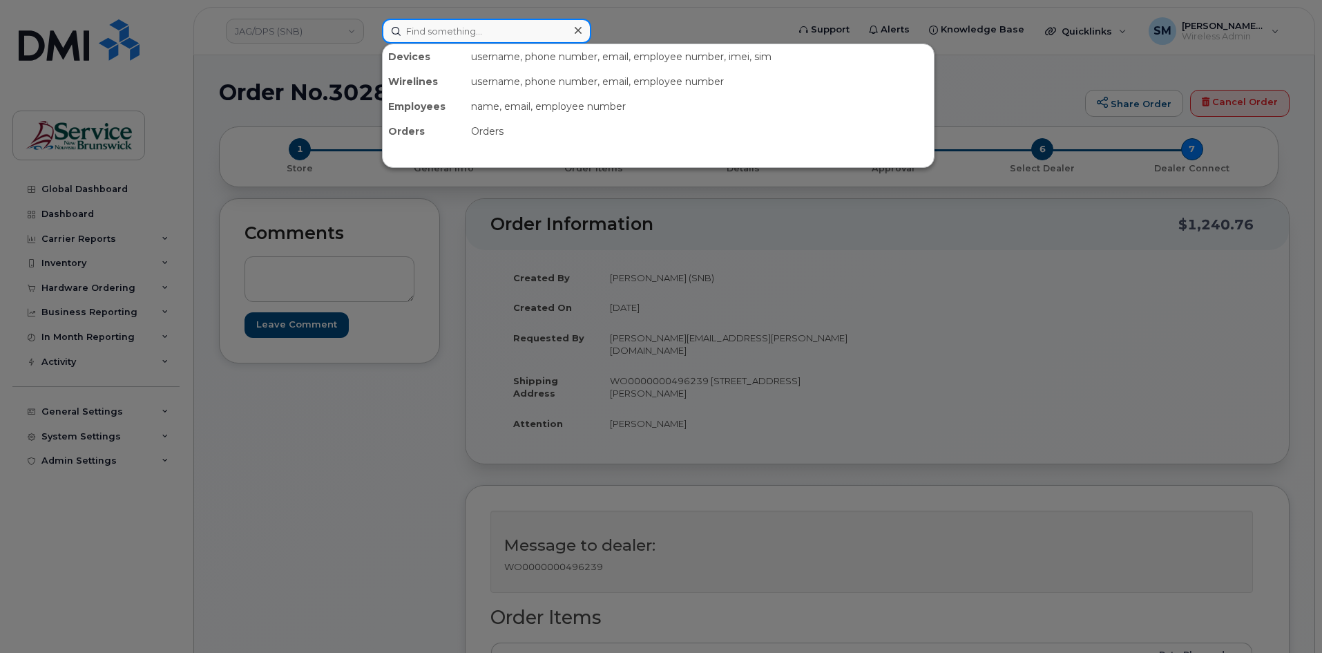
paste input "506-461-9914"
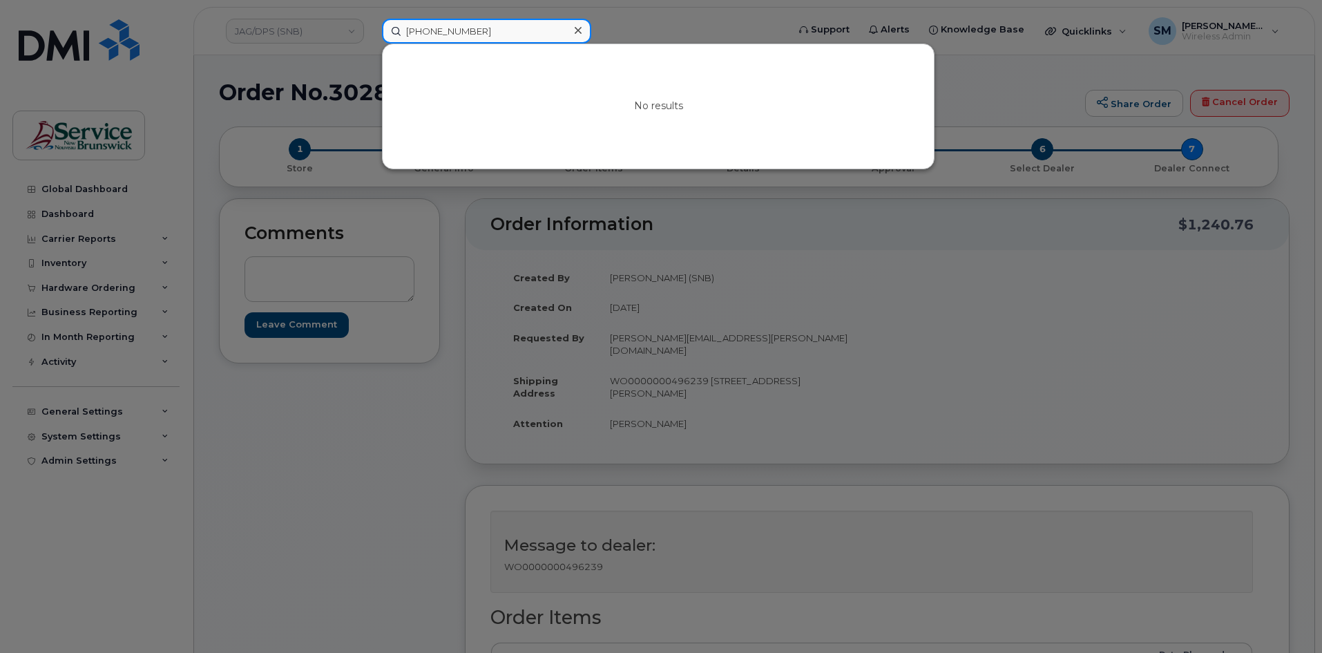
click at [409, 31] on input "506-461-9914" at bounding box center [486, 31] width 209 height 25
click at [446, 29] on input "506-461-9914" at bounding box center [486, 31] width 209 height 25
drag, startPoint x: 476, startPoint y: 28, endPoint x: 273, endPoint y: -3, distance: 205.4
paste input "470-4255"
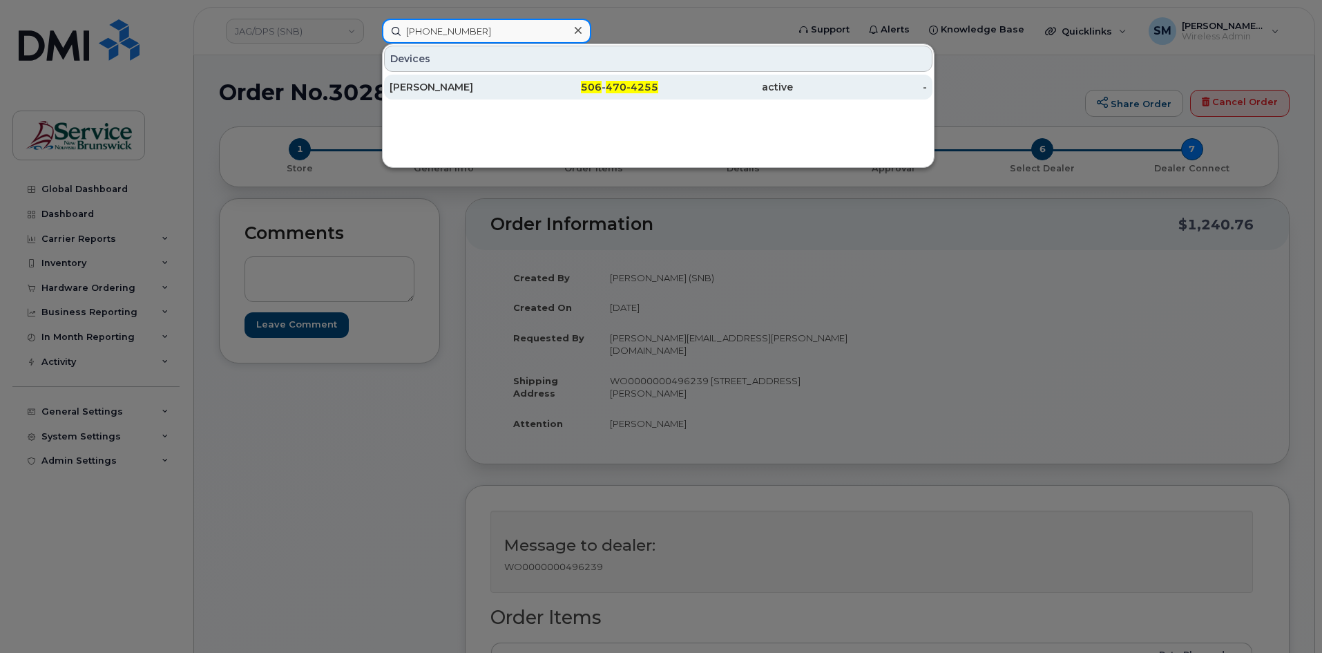
type input "506 470-4255"
click at [463, 84] on div "[PERSON_NAME]" at bounding box center [457, 87] width 135 height 14
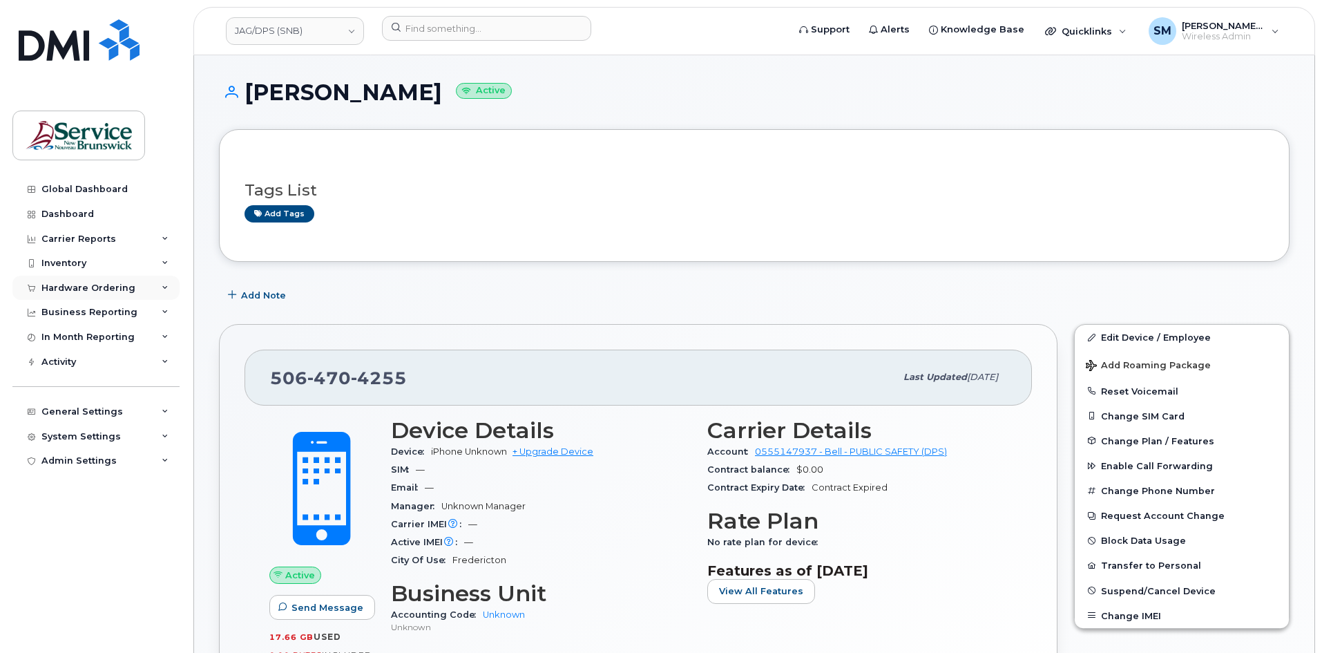
click at [79, 278] on div "Hardware Ordering" at bounding box center [95, 288] width 167 height 25
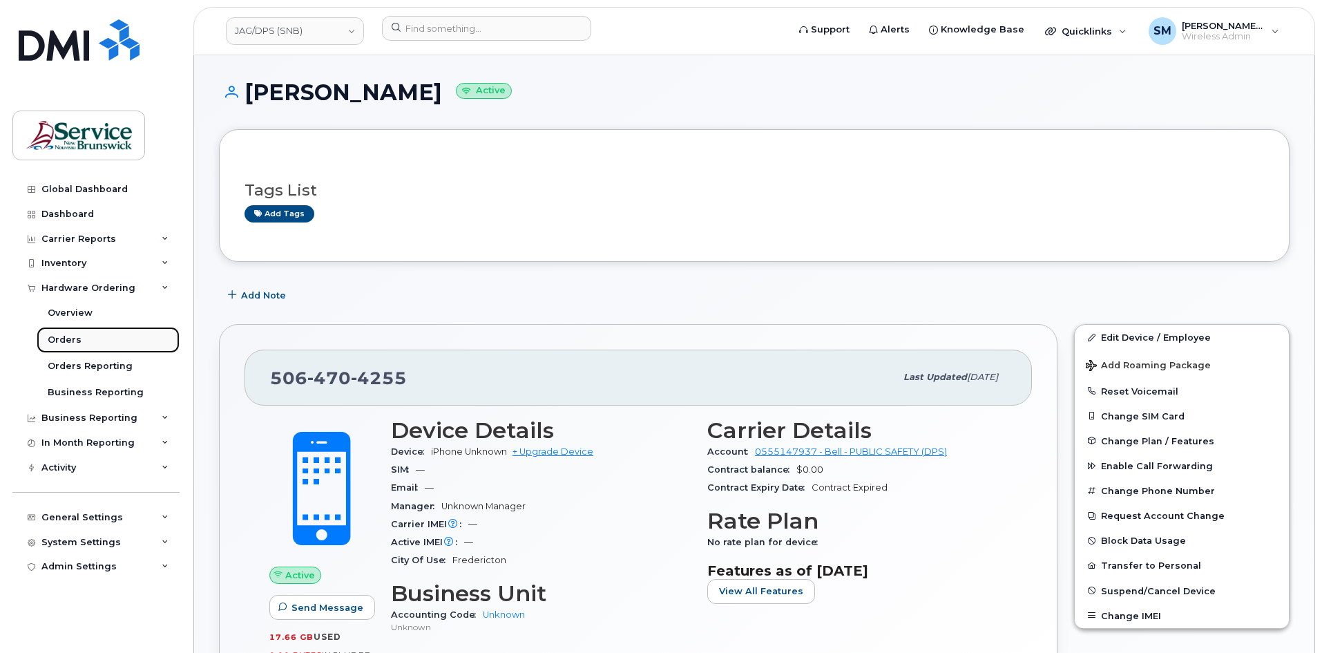
click at [78, 341] on div "Orders" at bounding box center [65, 340] width 34 height 12
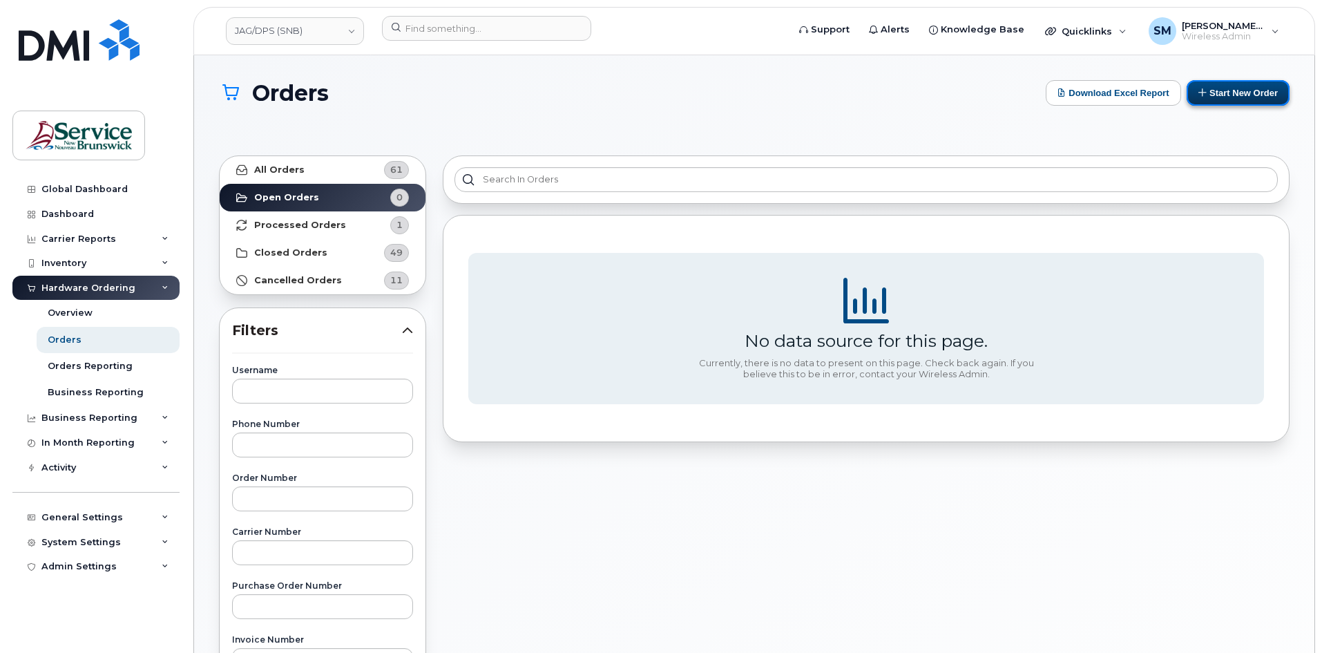
click at [1224, 90] on button "Start New Order" at bounding box center [1238, 93] width 103 height 26
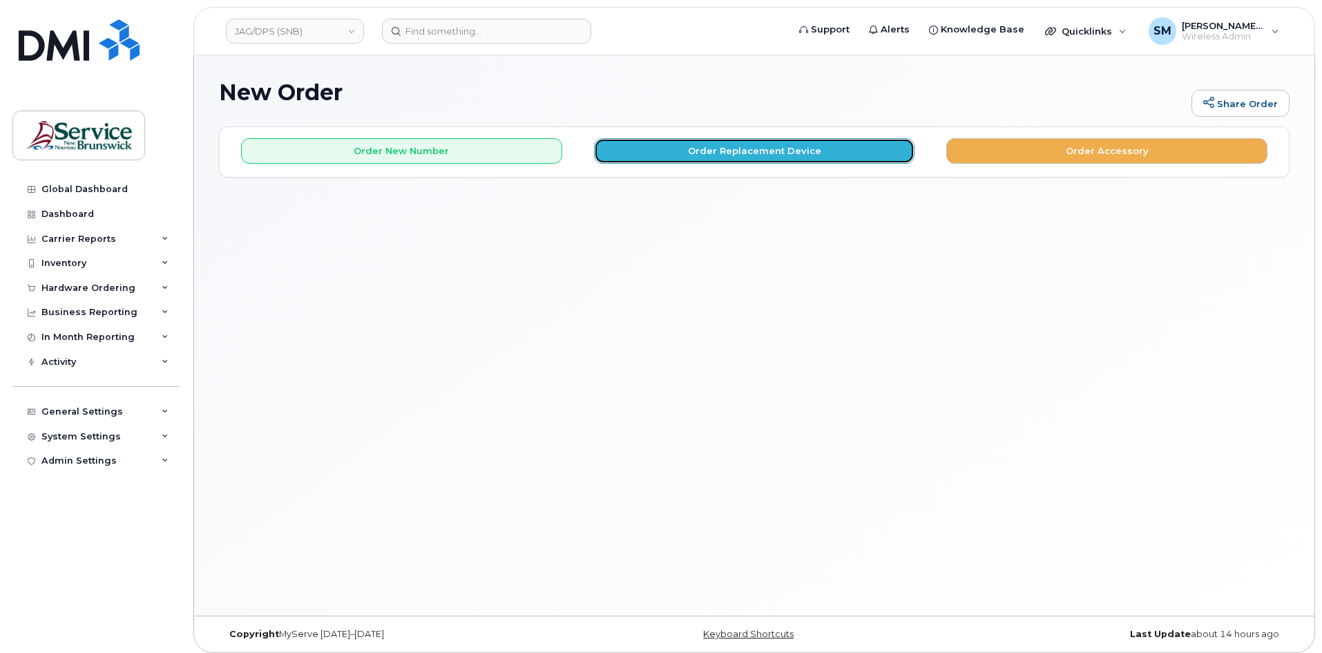
click at [690, 148] on button "Order Replacement Device" at bounding box center [754, 151] width 321 height 26
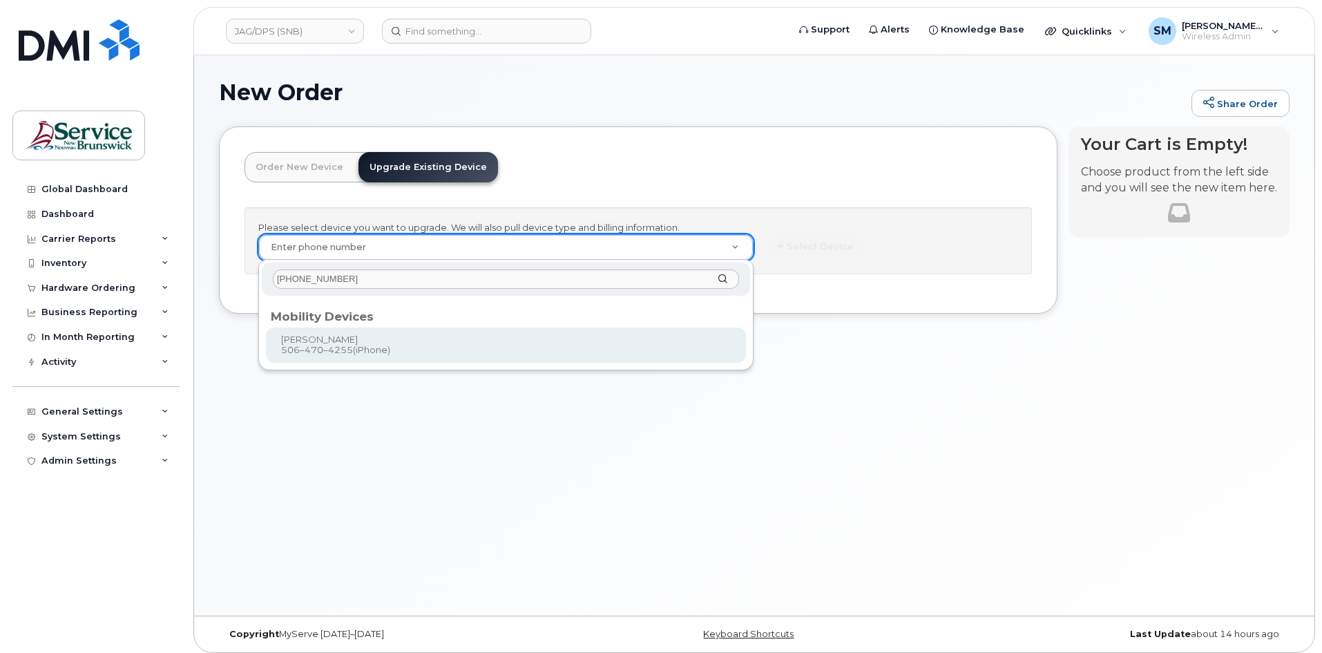
type input "506 470-4255"
type input "1244620"
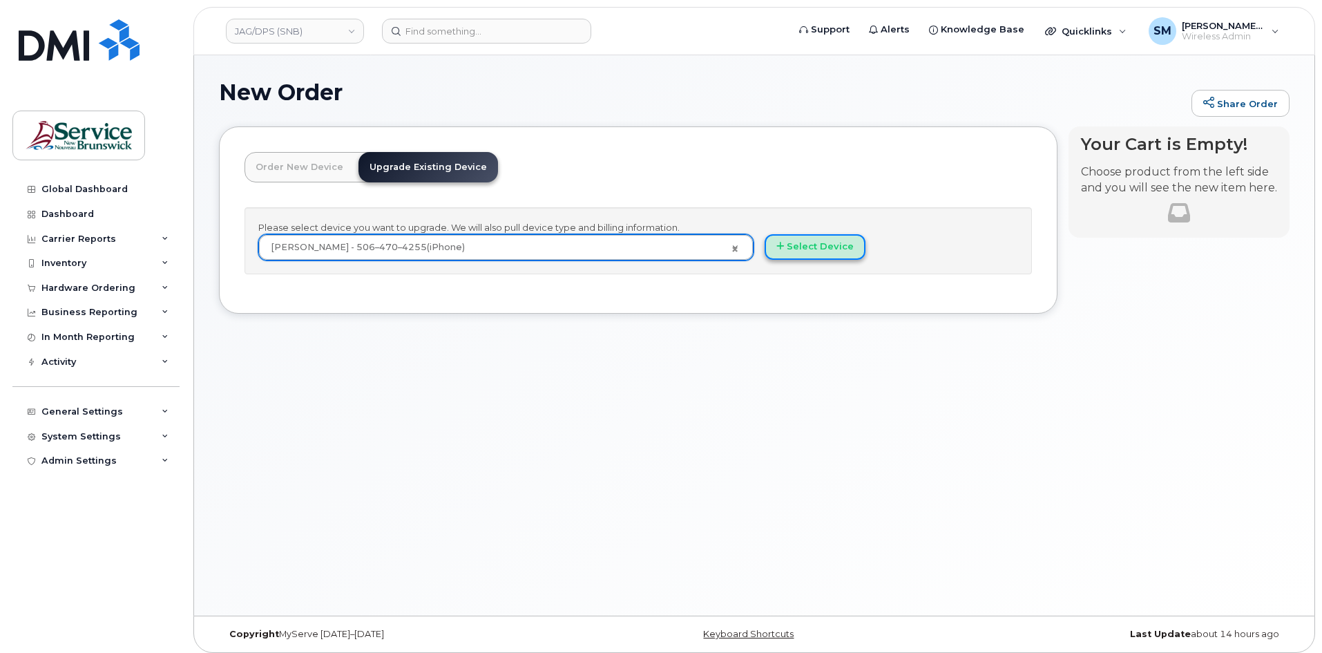
click at [835, 249] on button "Select Device" at bounding box center [815, 247] width 101 height 26
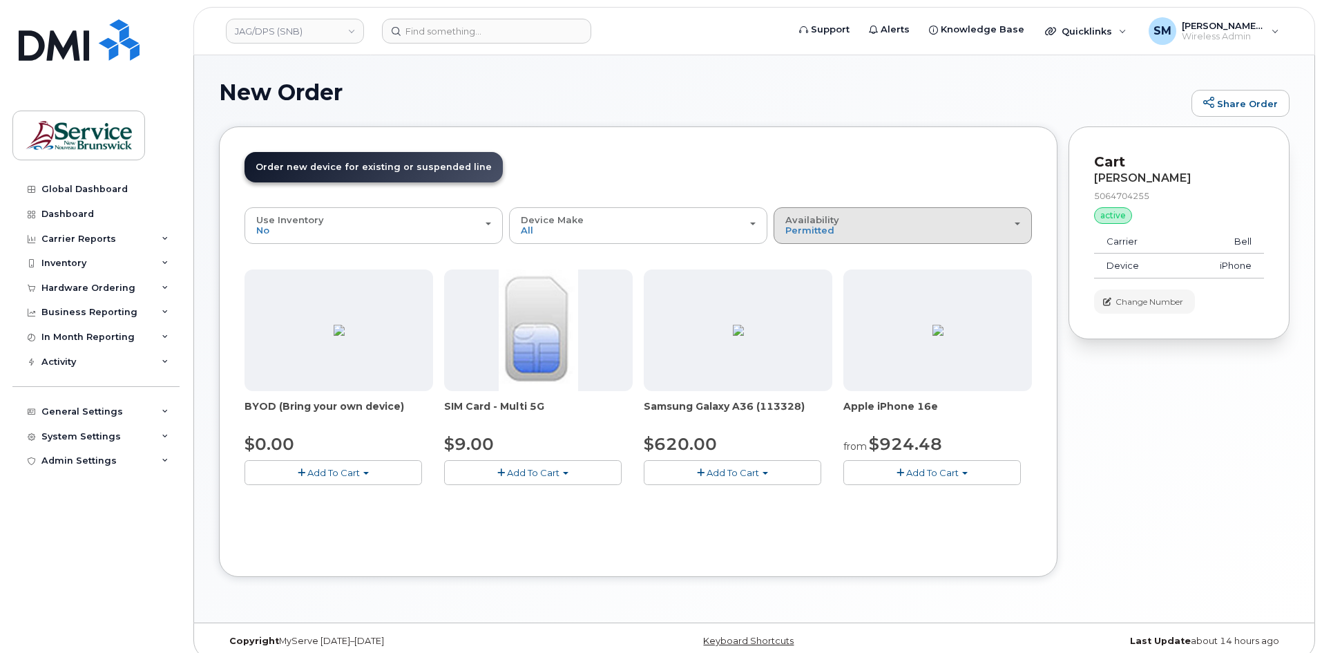
click at [892, 221] on div "Availability Permitted All" at bounding box center [903, 225] width 235 height 21
click at [806, 277] on div "All" at bounding box center [902, 280] width 251 height 17
click at [817, 243] on button "Availability Permitted All" at bounding box center [903, 225] width 258 height 36
click at [799, 279] on label "All" at bounding box center [791, 280] width 29 height 17
click at [0, 0] on input "All" at bounding box center [0, 0] width 0 height 0
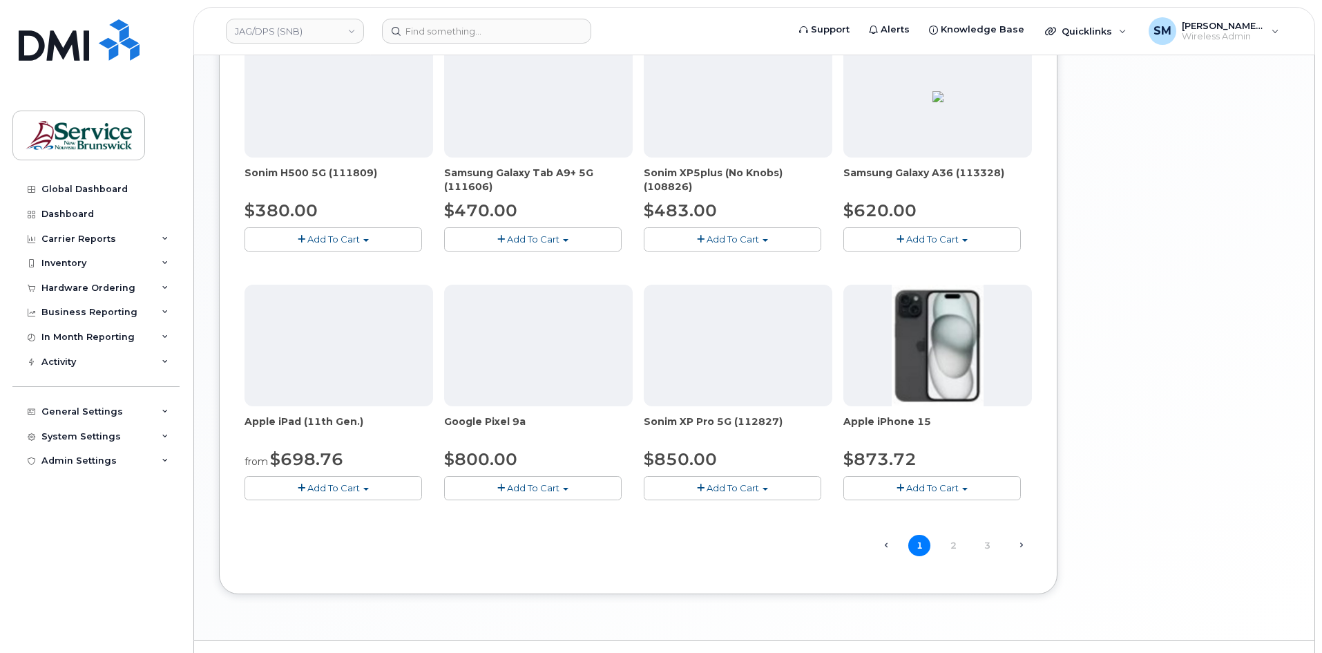
scroll to position [760, 0]
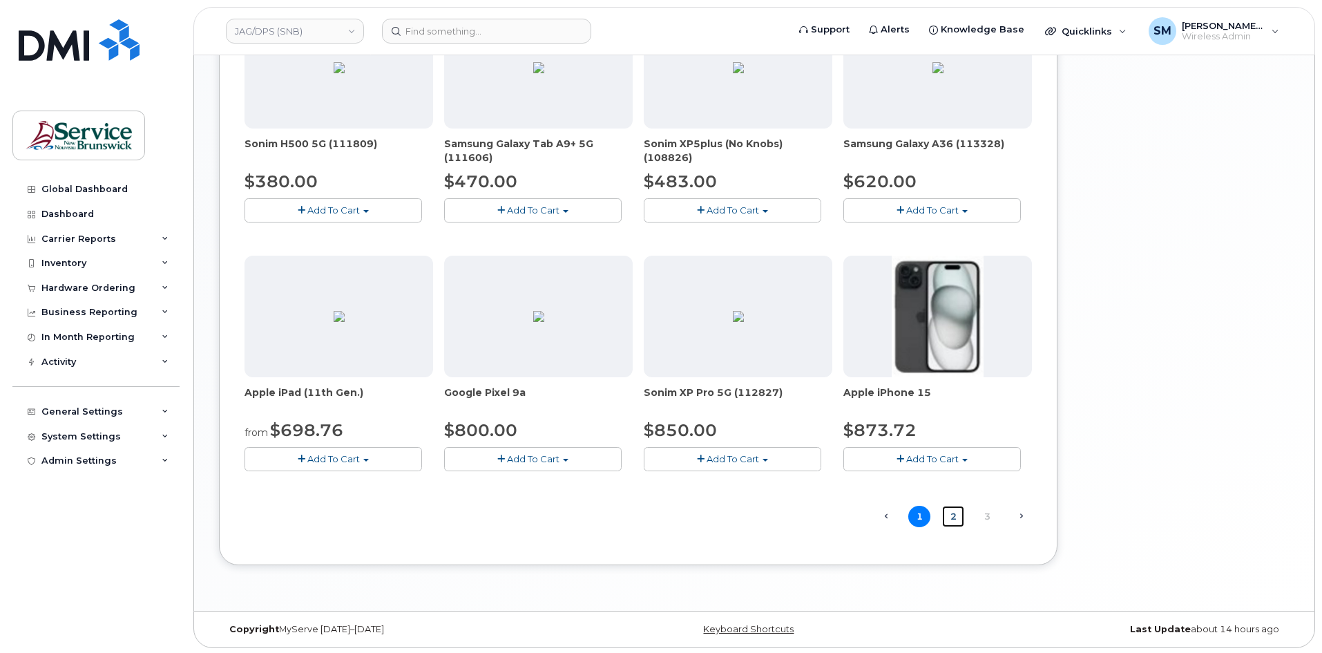
click at [955, 517] on link "2" at bounding box center [953, 516] width 22 height 21
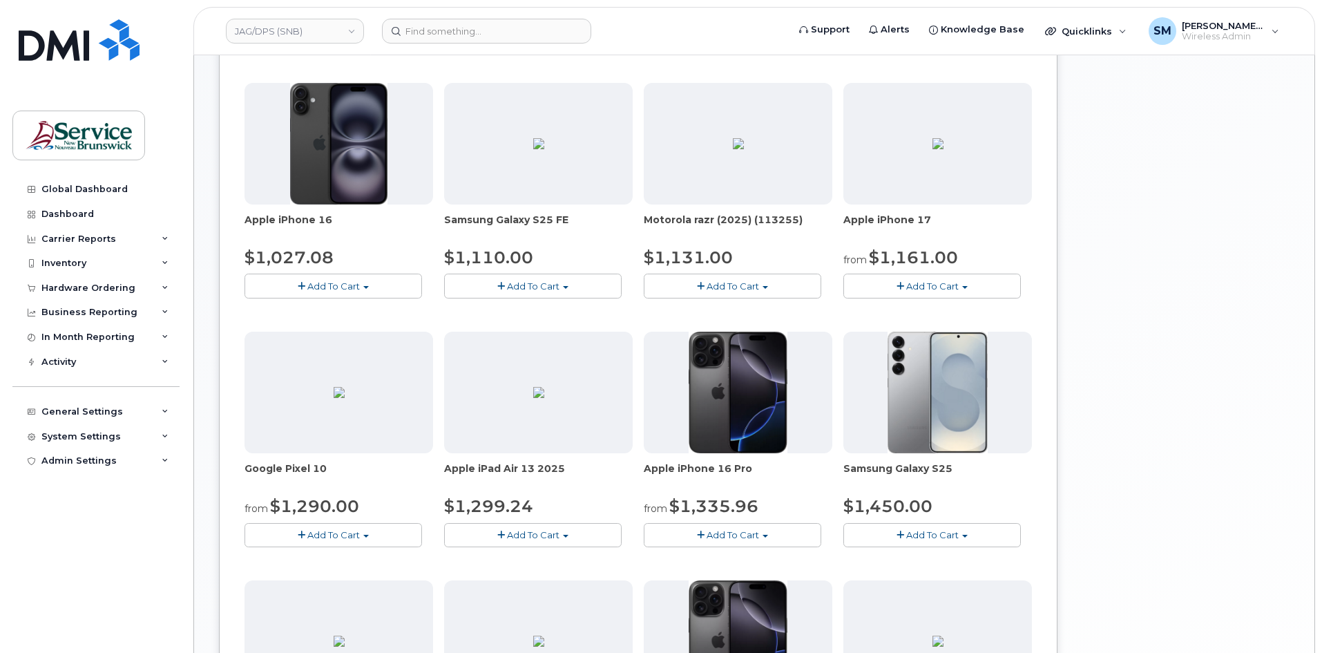
scroll to position [491, 0]
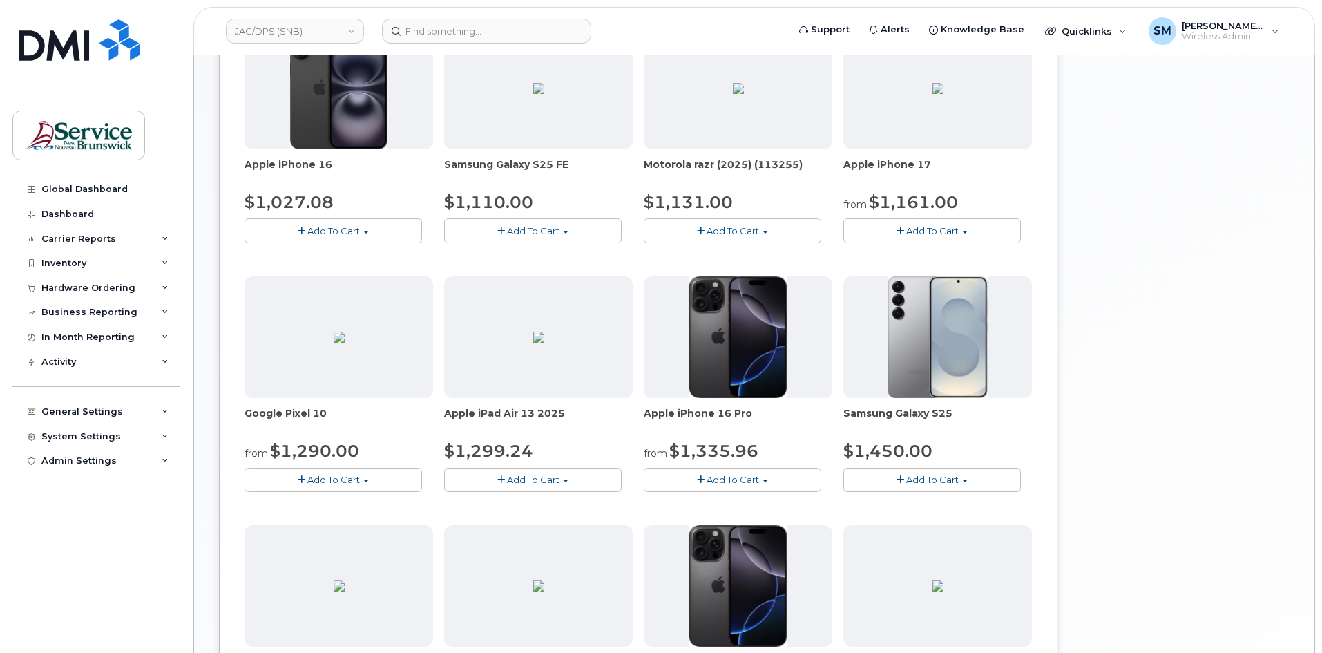
click at [789, 481] on button "Add To Cart" at bounding box center [733, 480] width 178 height 24
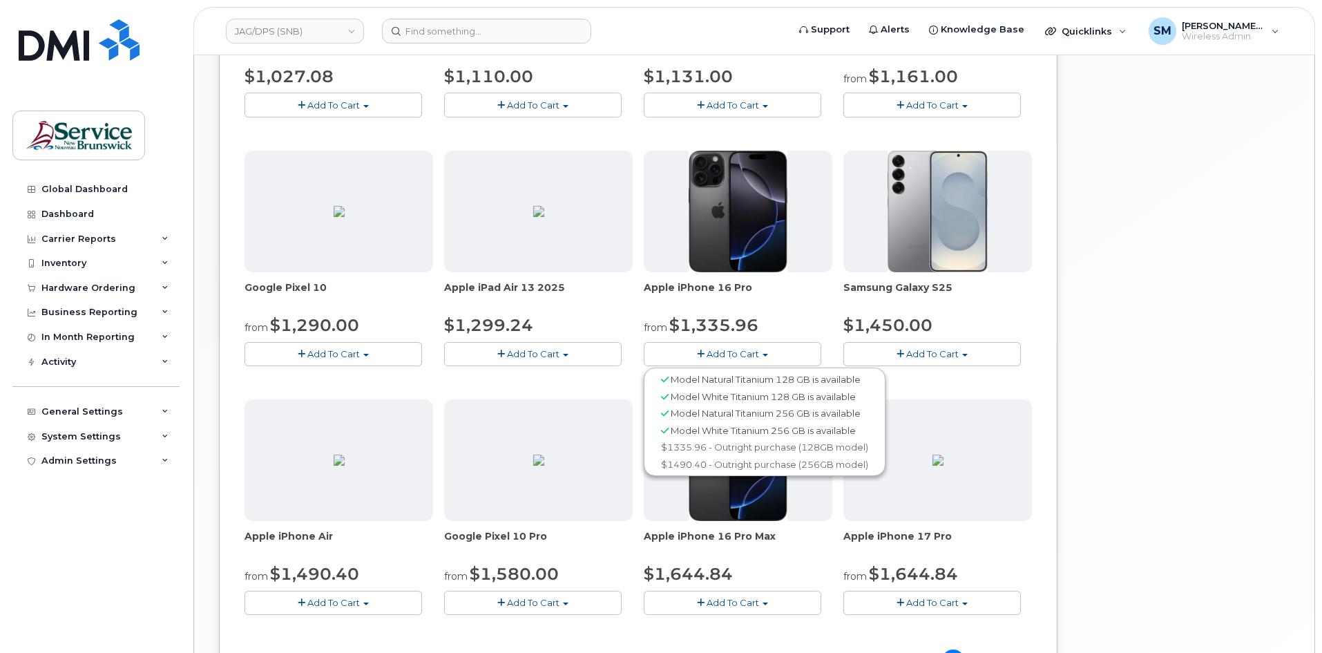
scroll to position [629, 0]
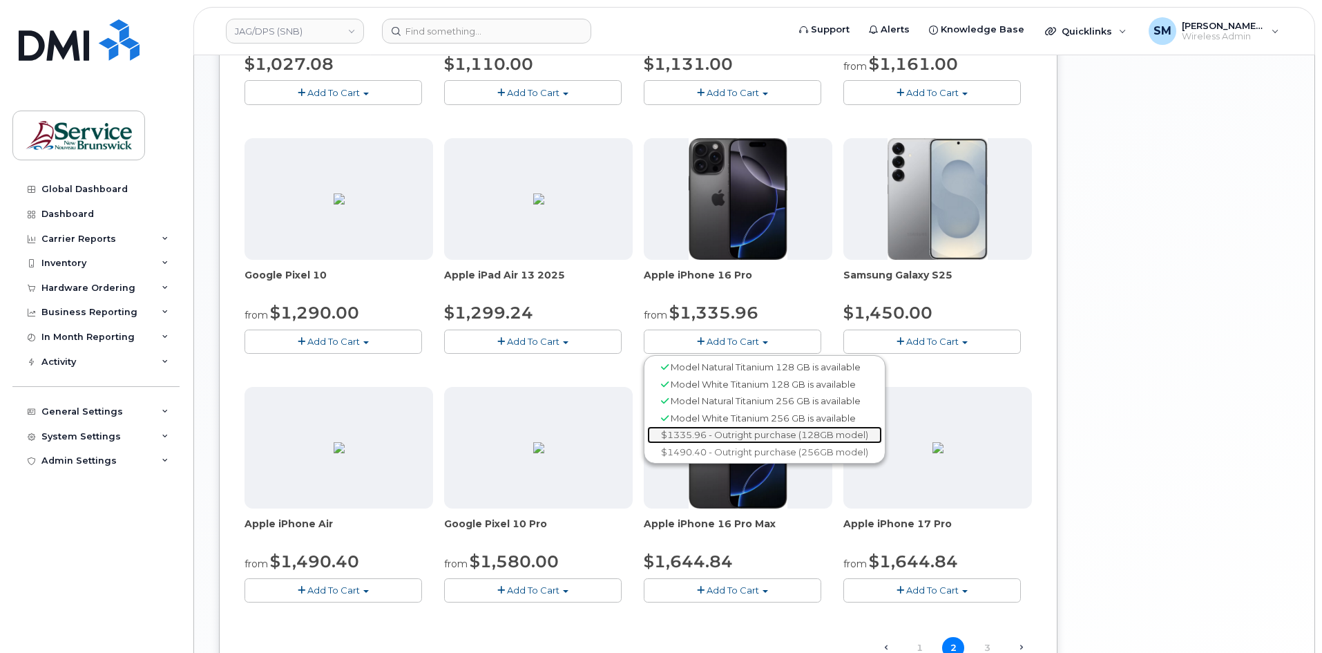
click at [786, 435] on link "$1335.96 - Outright purchase (128GB model)" at bounding box center [764, 434] width 235 height 17
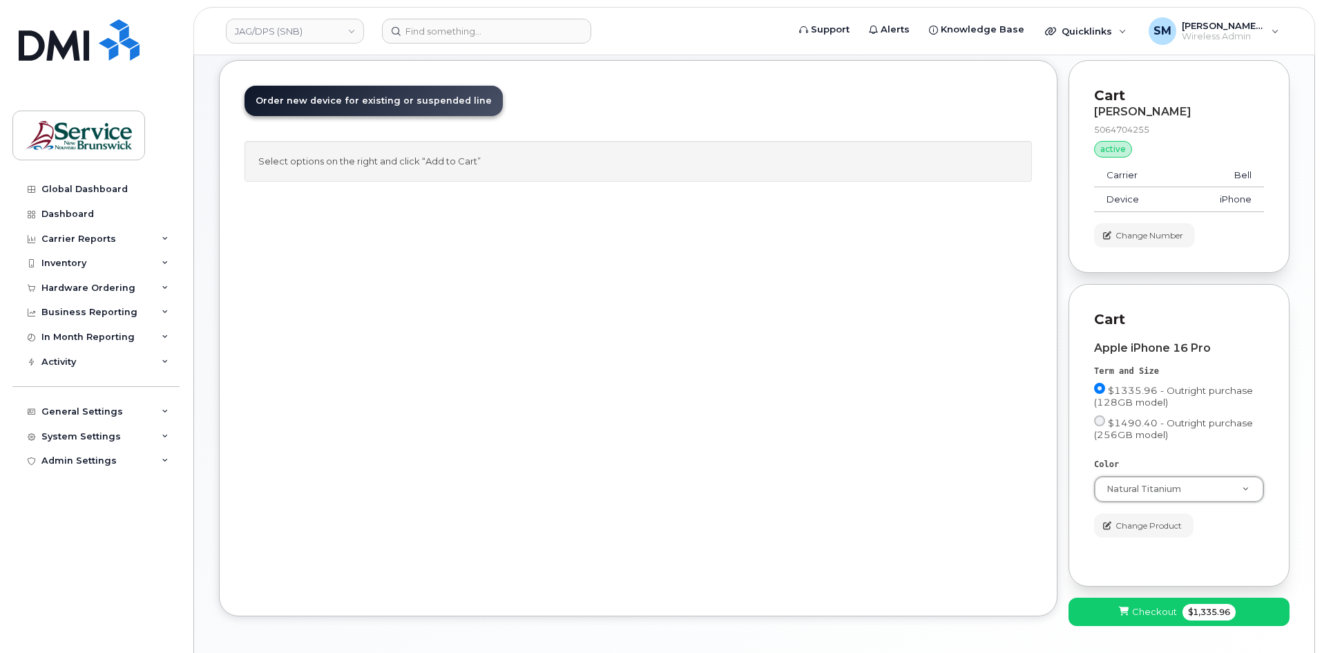
scroll to position [120, 0]
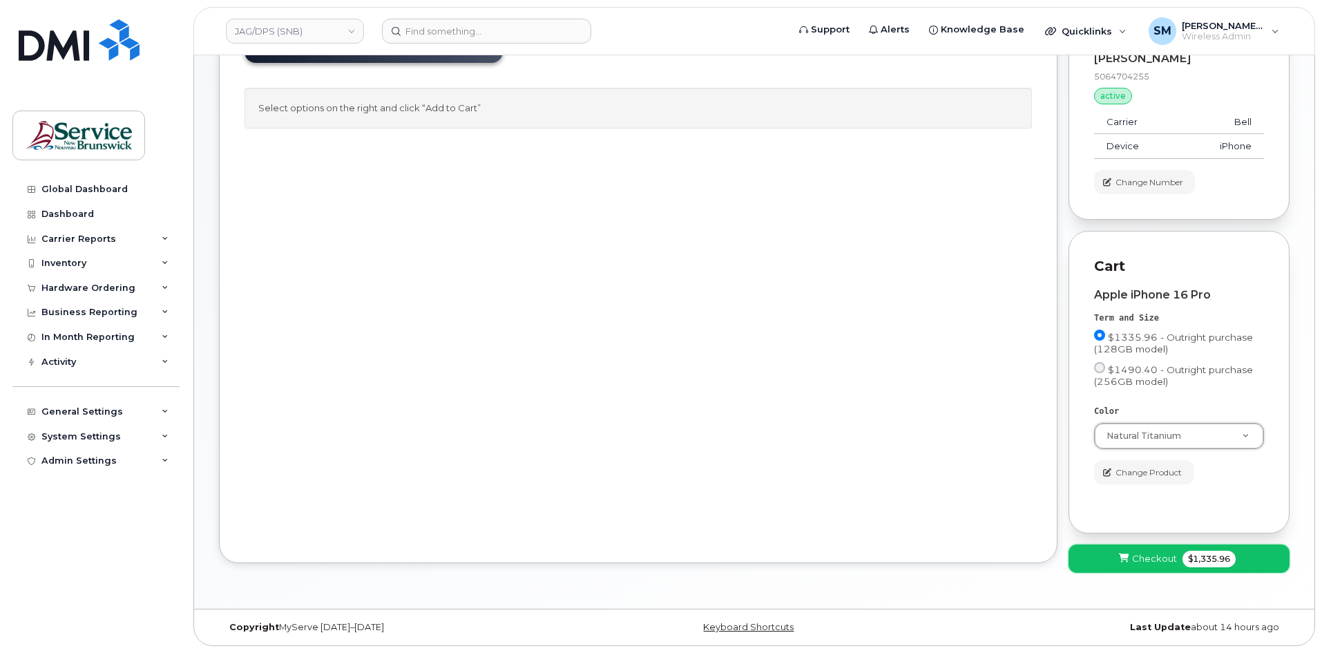
click at [1139, 552] on span "Checkout" at bounding box center [1154, 558] width 45 height 13
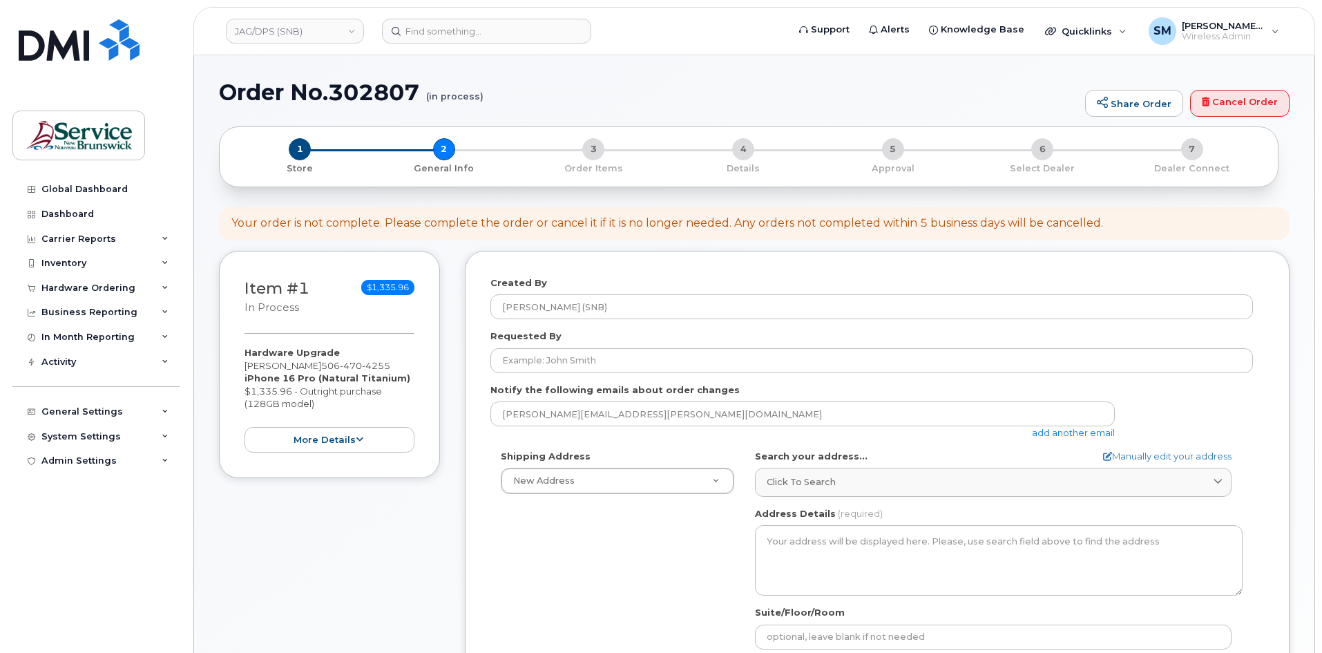
select select
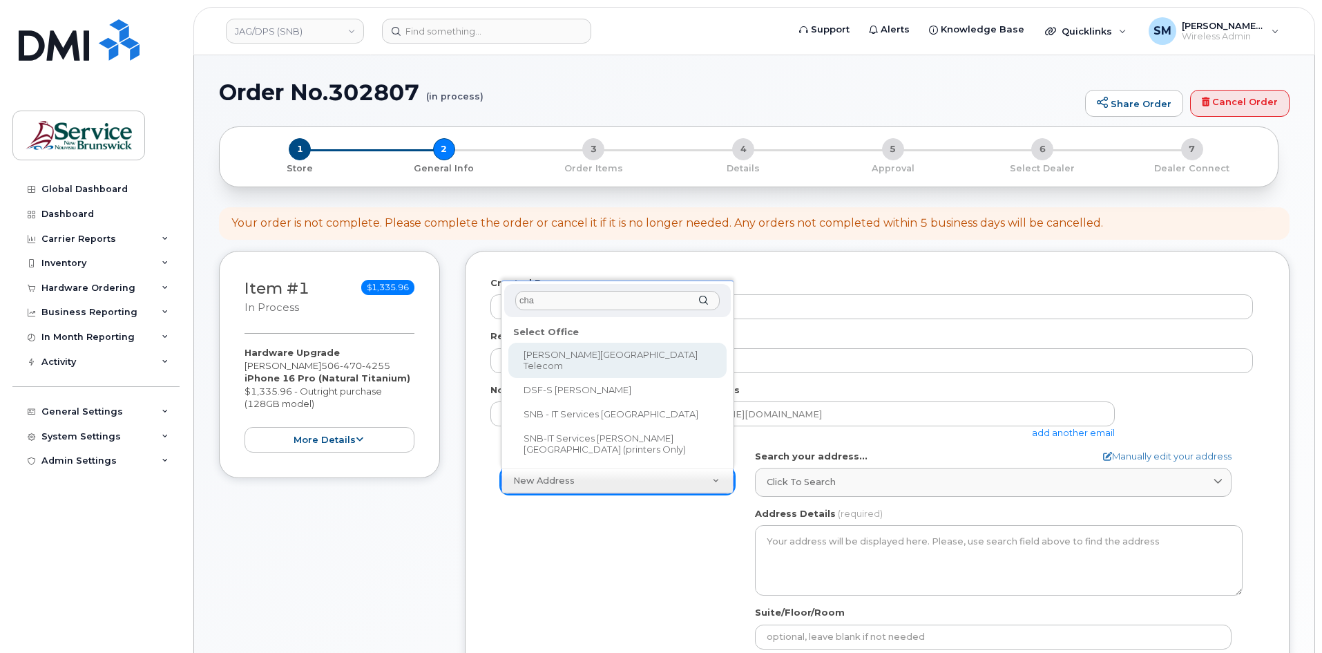
type input "chan"
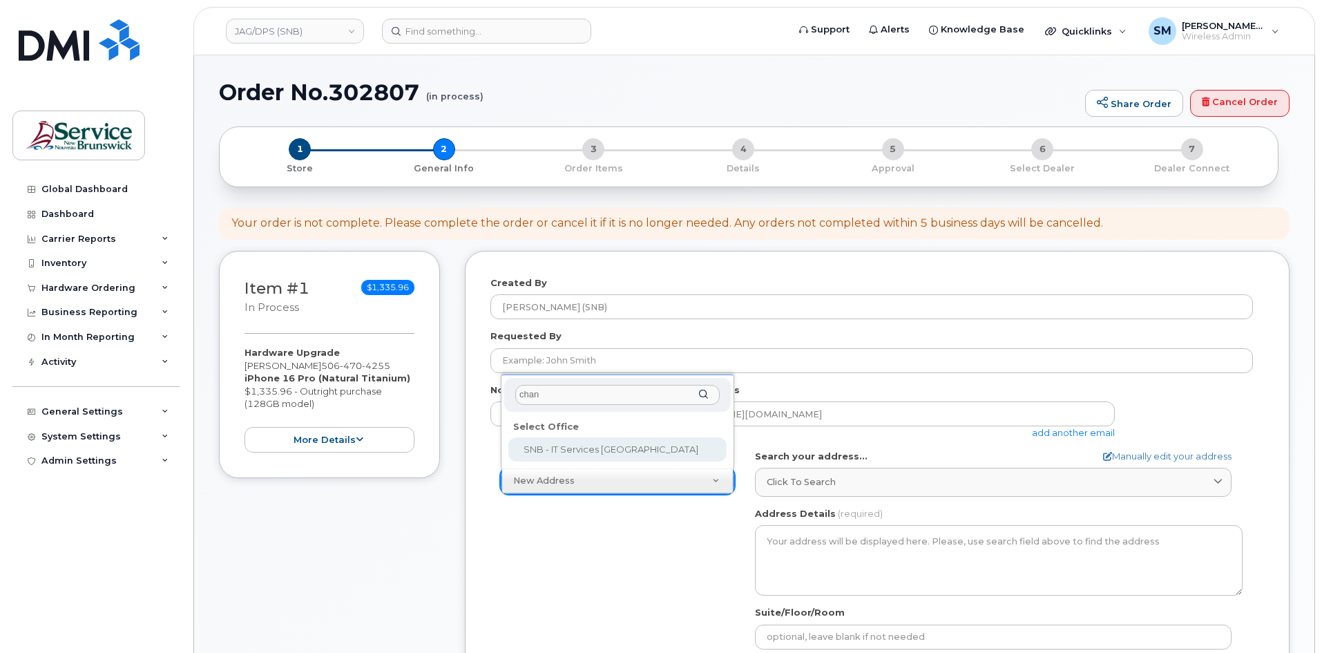
select select
type textarea "675 King Street, Rm 1072 Fredericton New Brunswick E3B 1E9"
type input "Mukesh Yadav/Rick Frenette"
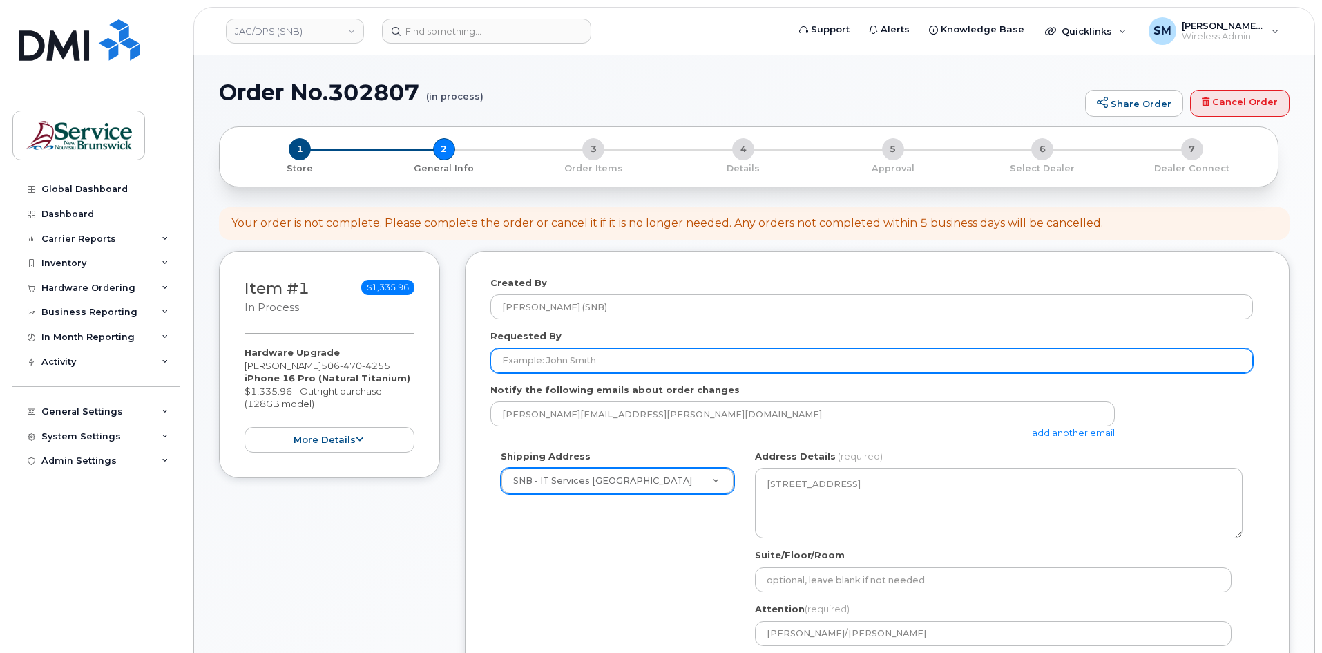
click at [635, 365] on input "Requested By" at bounding box center [872, 360] width 763 height 25
paste input "Julie.Gionet@gnb.ca"
type input "Julie.Gionet@gnb.ca"
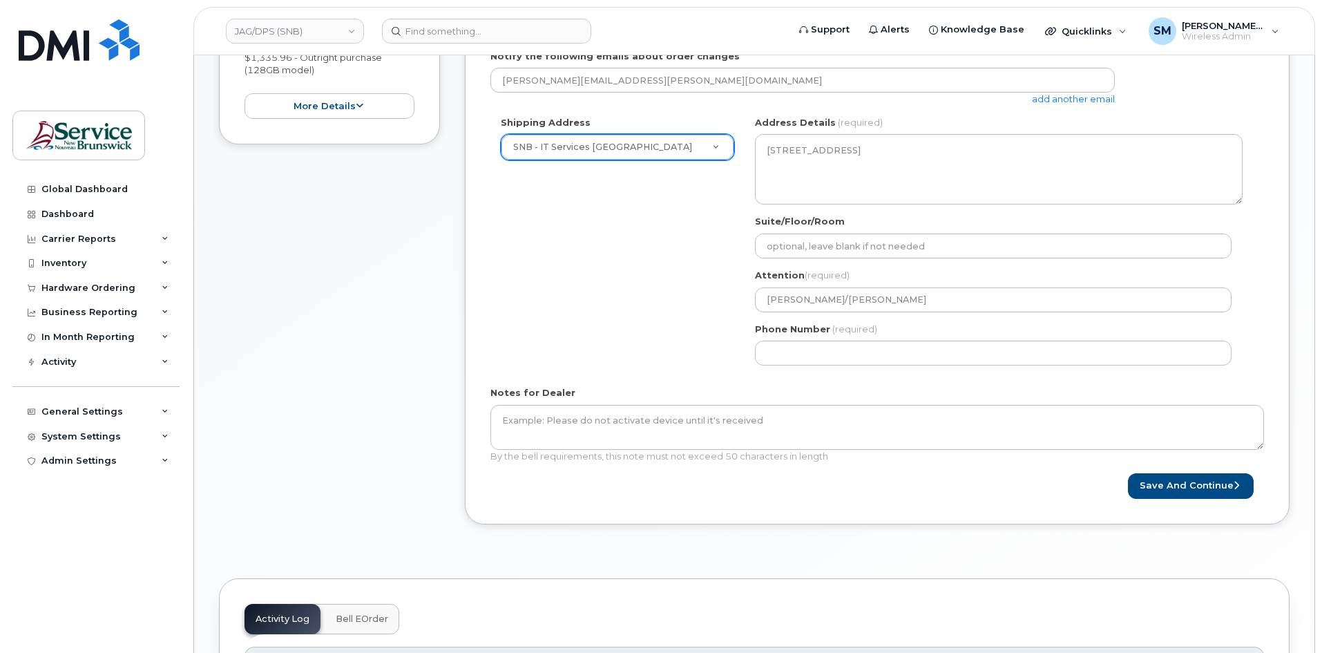
scroll to position [345, 0]
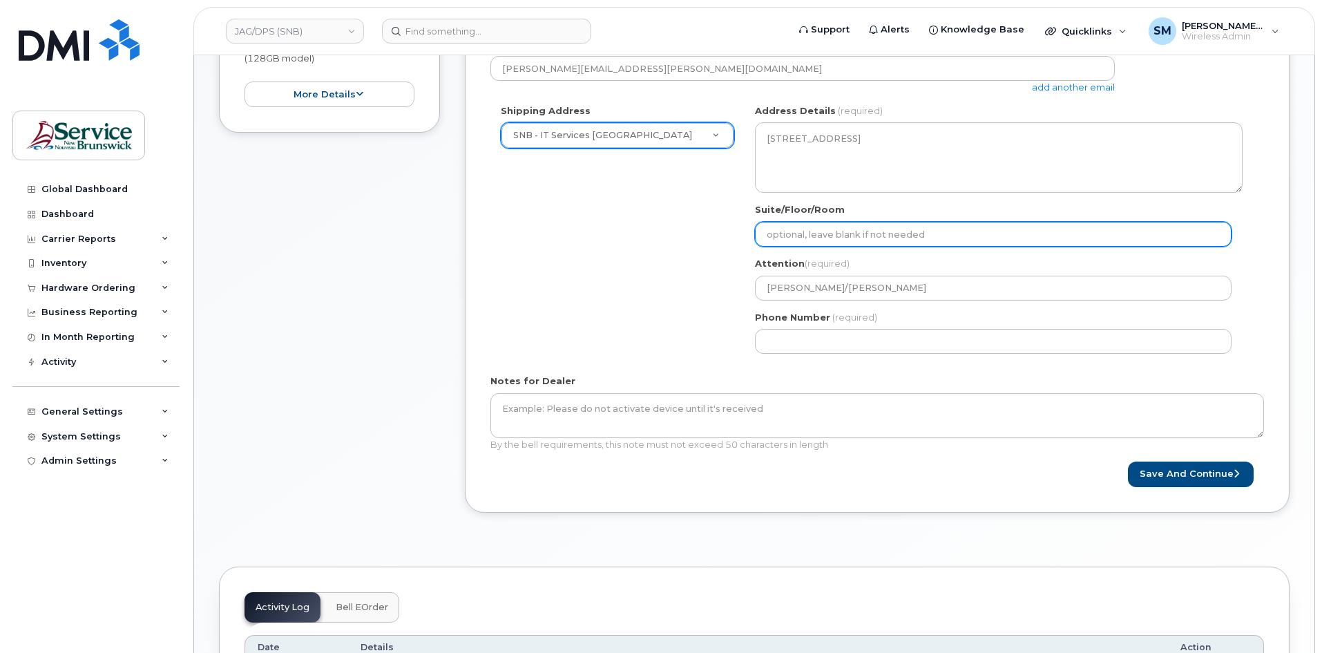
click at [813, 241] on input "Suite/Floor/Room" at bounding box center [993, 234] width 477 height 25
paste input "WO0000000495082"
select select
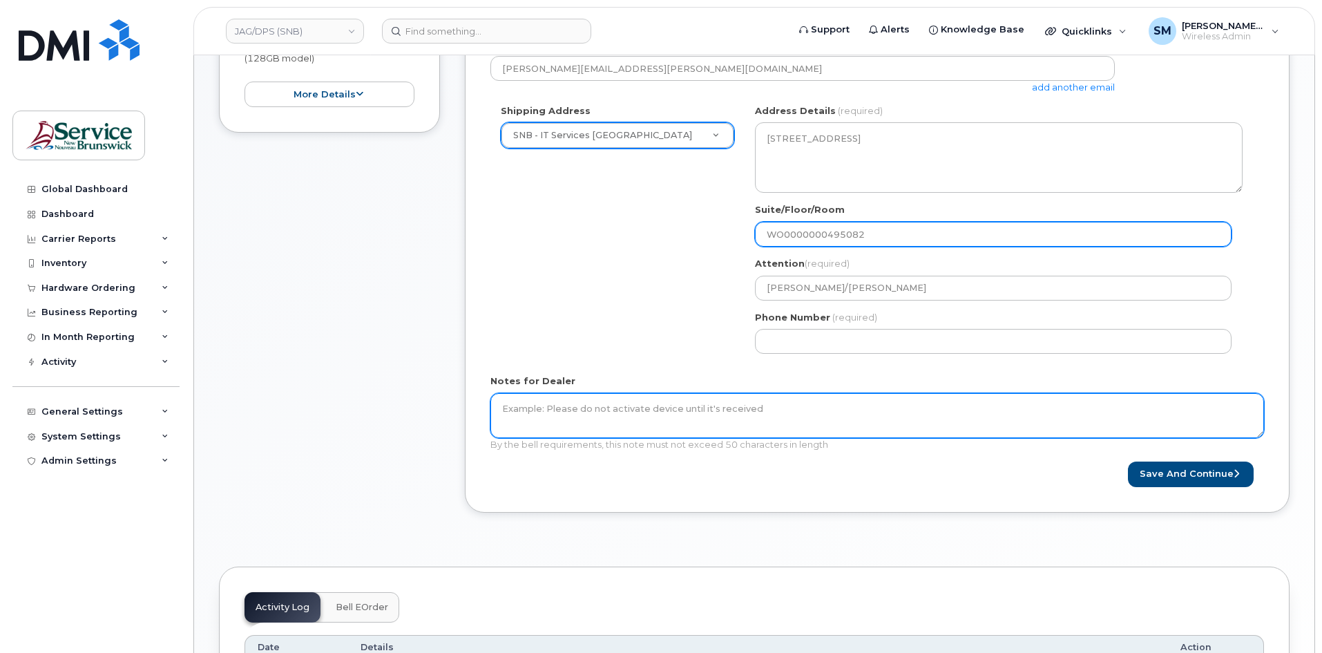
type input "WO0000000495082"
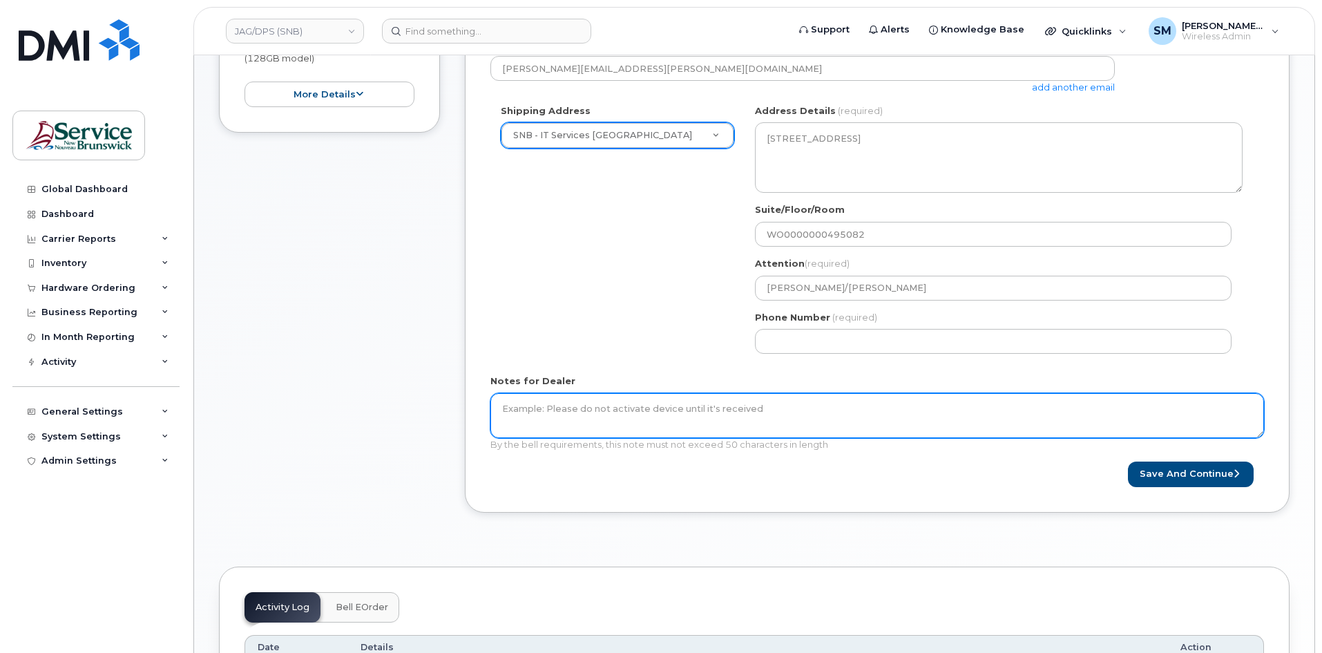
click at [691, 430] on textarea "Notes for Dealer" at bounding box center [878, 416] width 774 height 46
paste textarea "WO0000000495082"
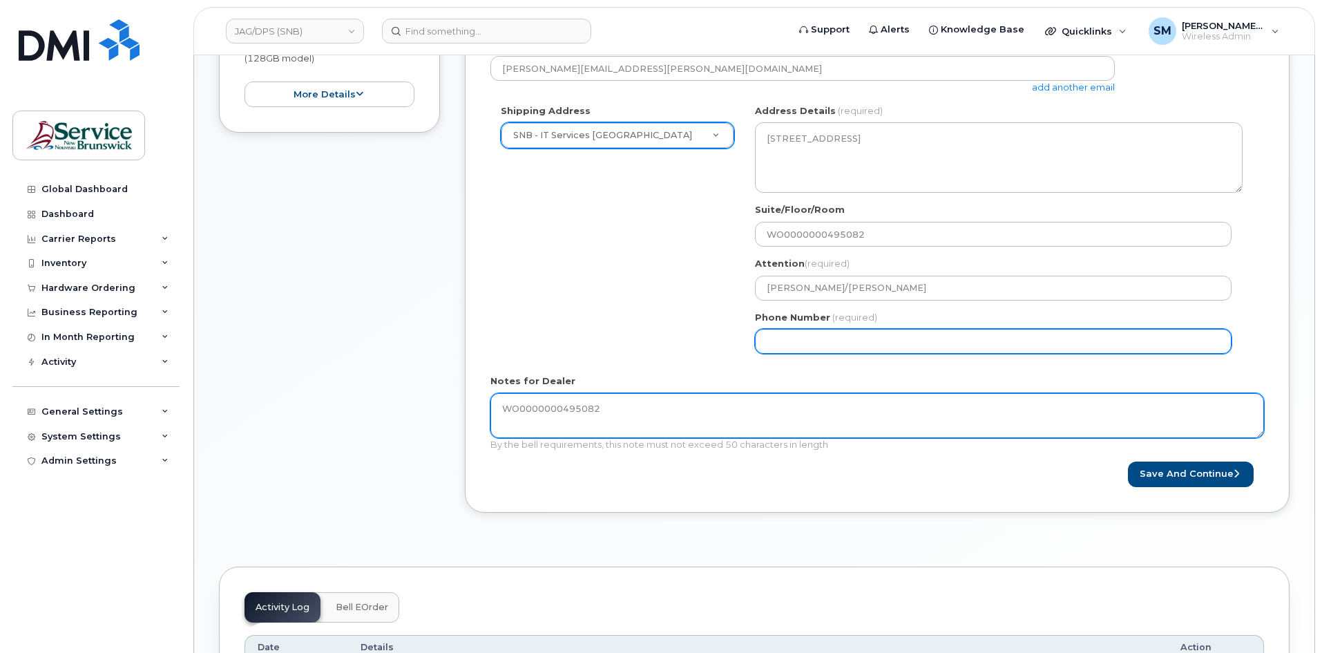
type textarea "WO0000000495082"
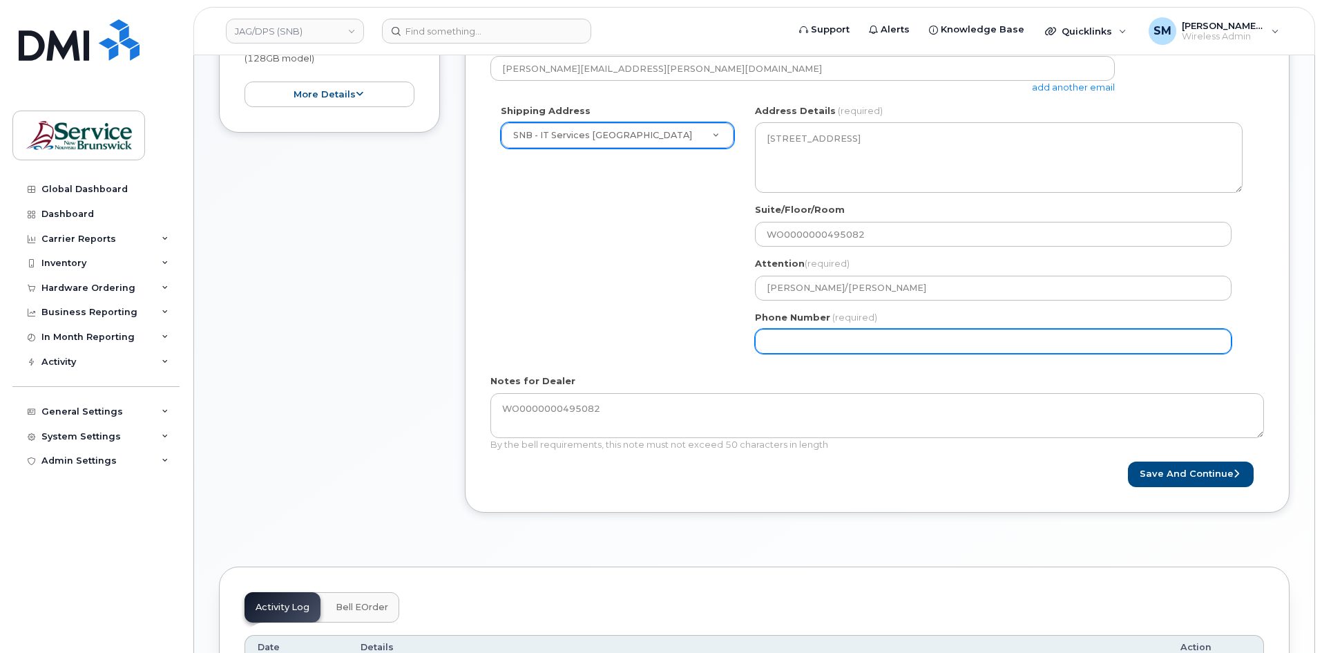
click at [784, 342] on input "Phone Number" at bounding box center [993, 341] width 477 height 25
select select
type input "506639633"
select select
type input "5066396338"
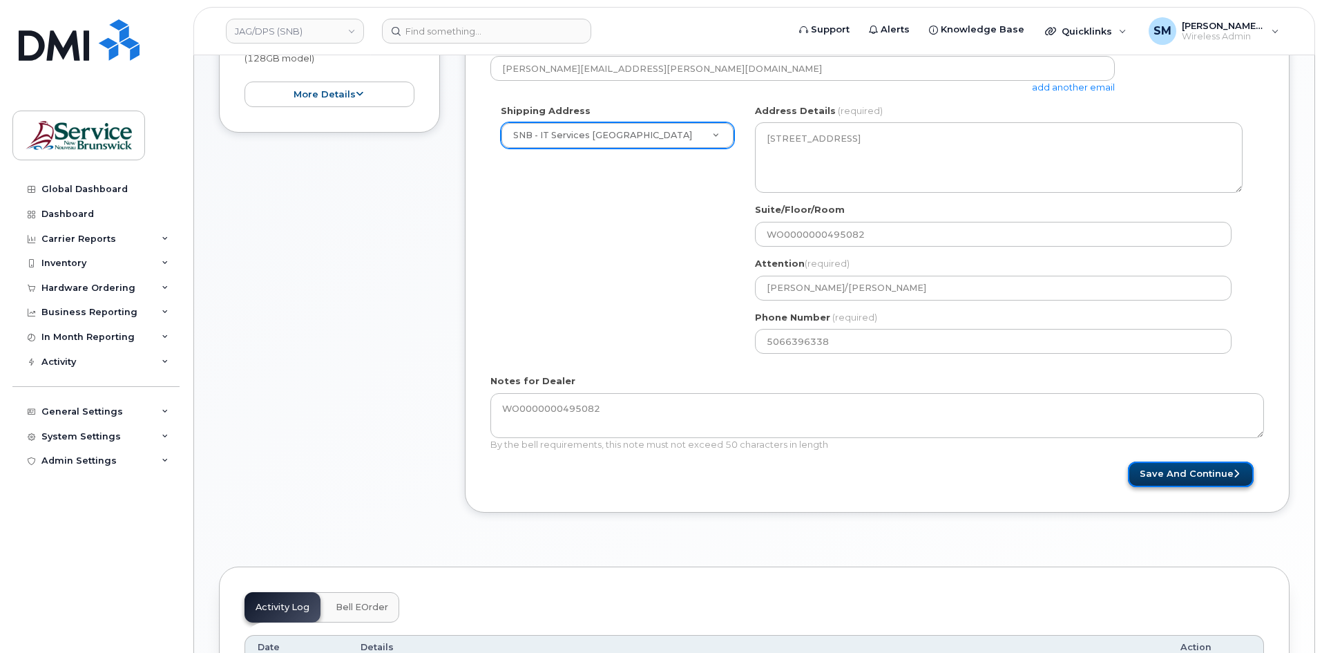
click at [1213, 483] on button "Save and Continue" at bounding box center [1191, 475] width 126 height 26
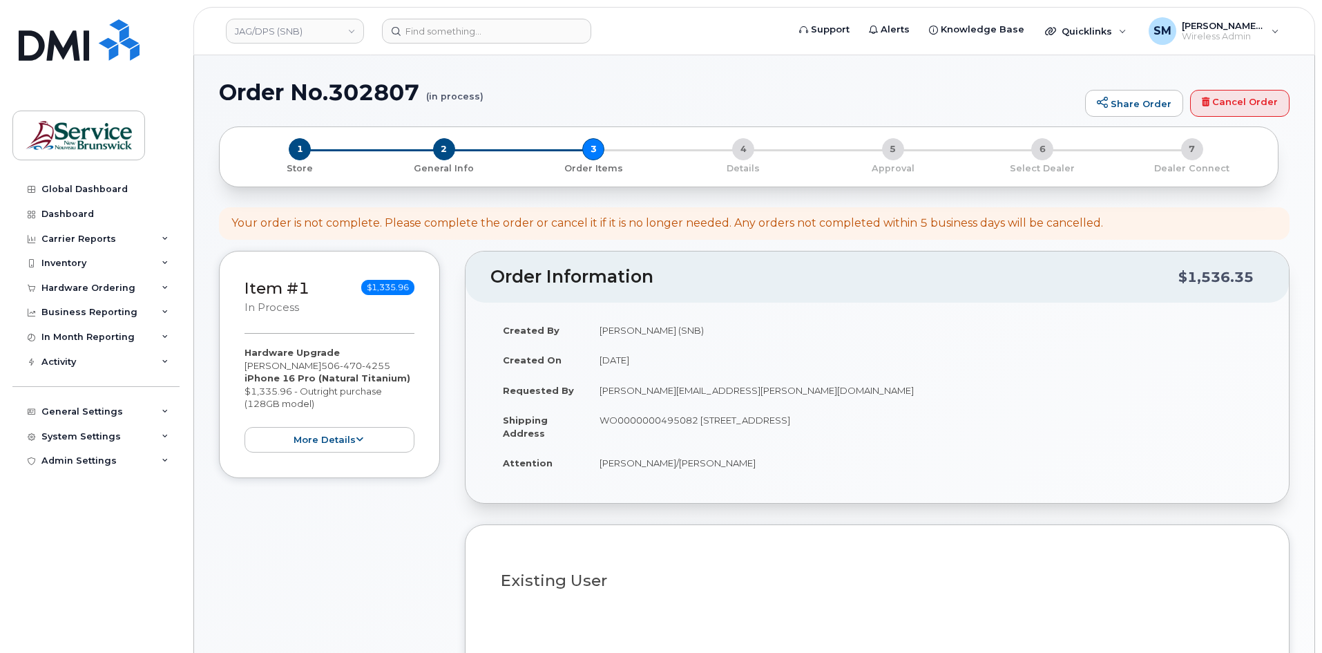
select select
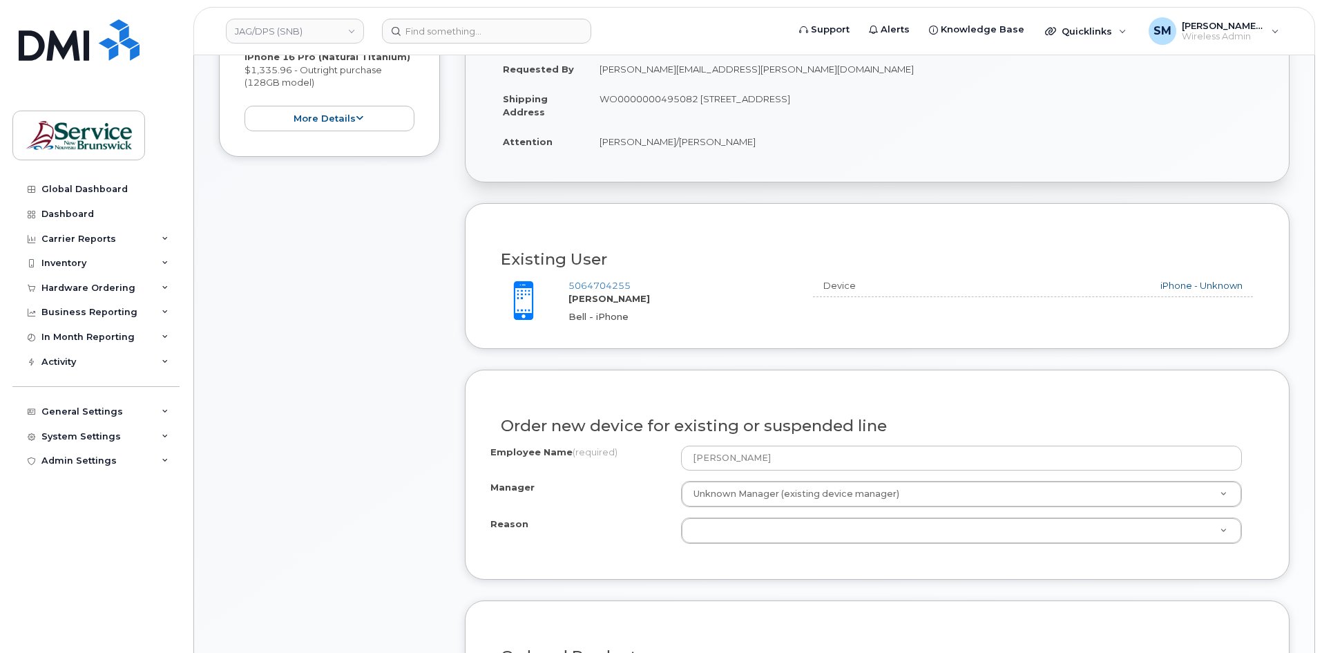
scroll to position [345, 0]
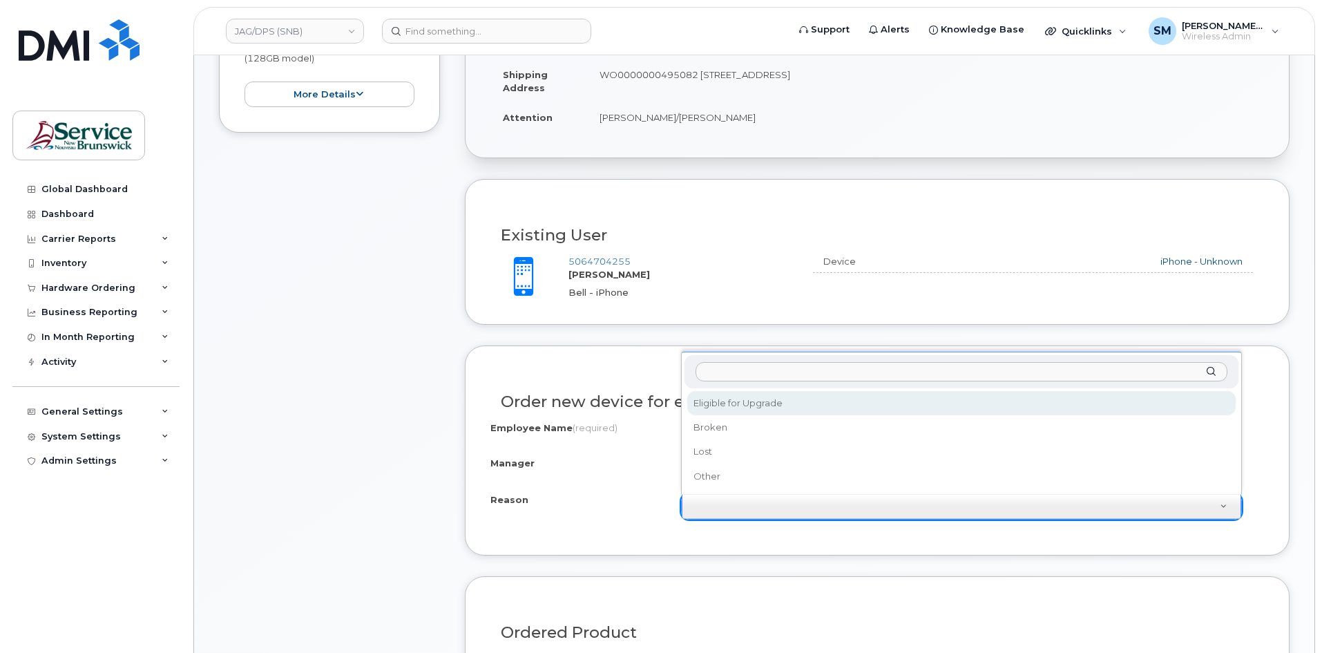
select select "eligible_for_upgrade"
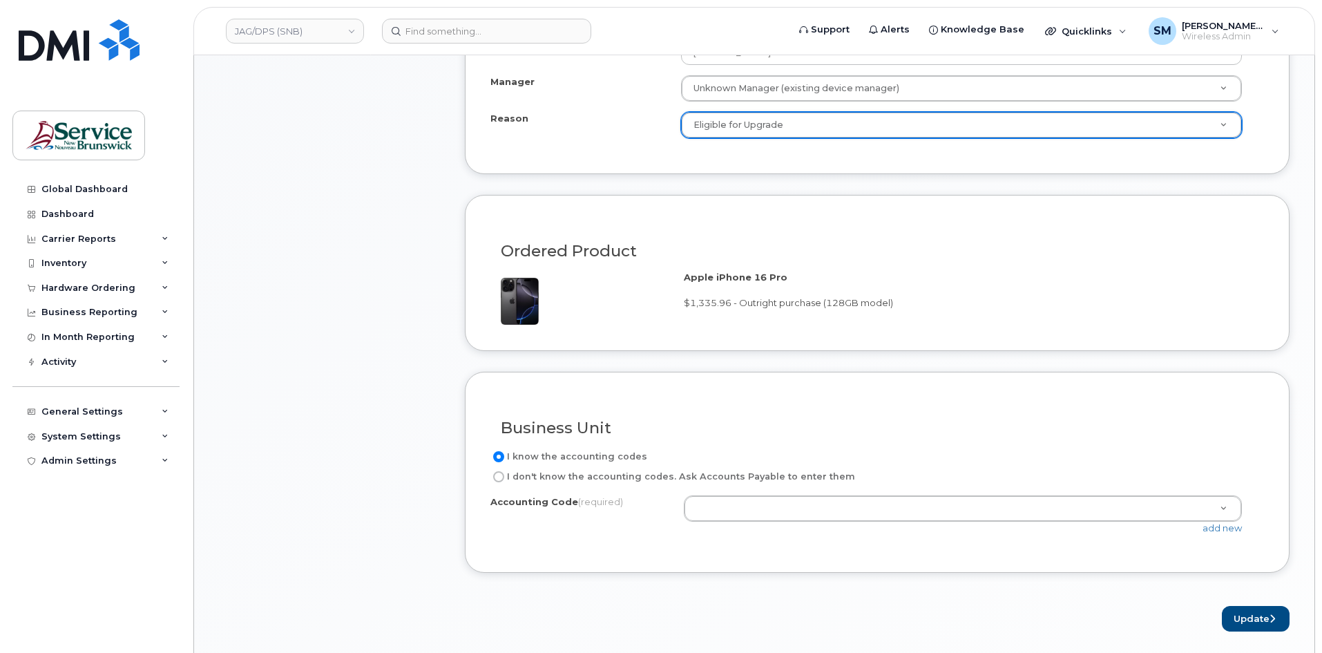
scroll to position [760, 0]
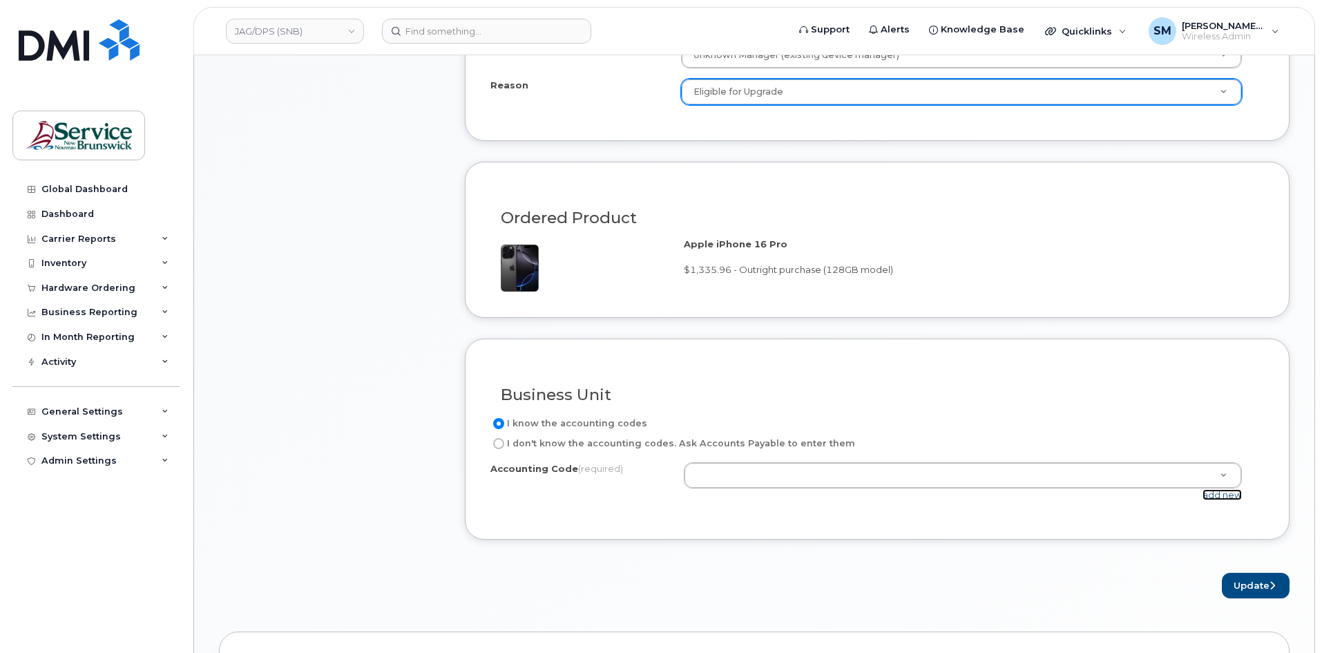
click at [1230, 493] on link "add new" at bounding box center [1222, 494] width 39 height 11
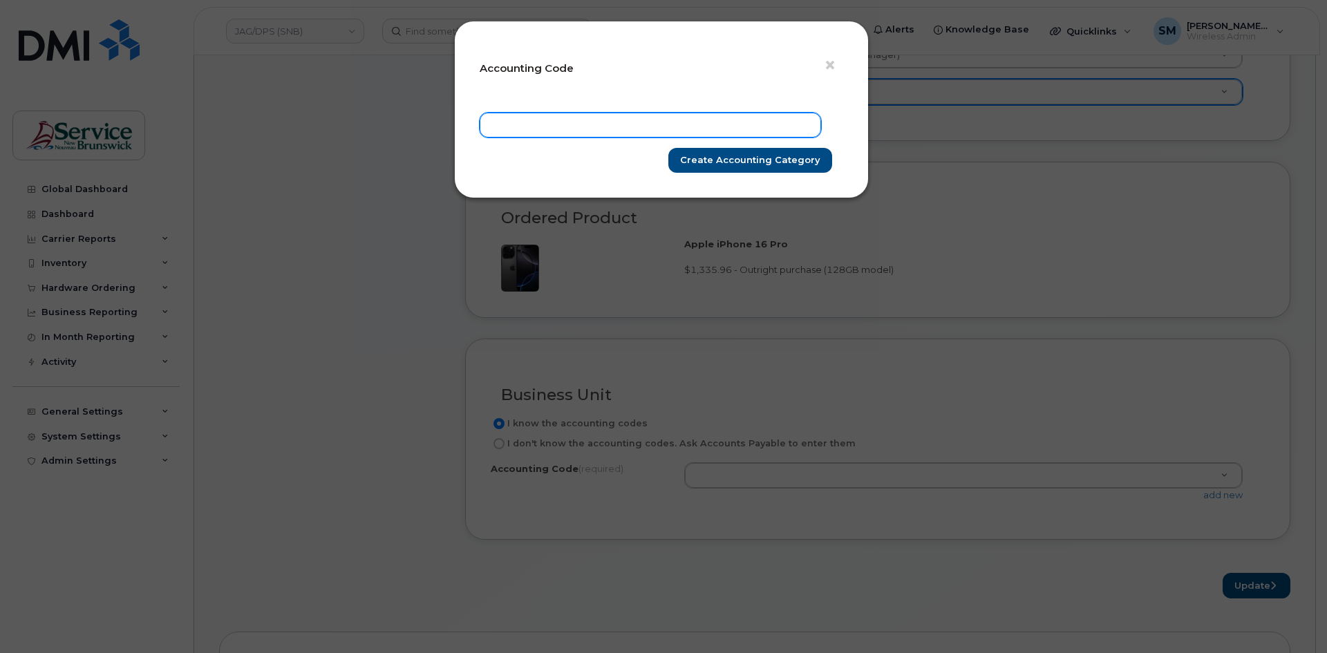
click at [687, 124] on input "text" at bounding box center [649, 125] width 341 height 25
paste input "78.7801.7801.4860.A010.0000.A10301"
type input "78.7801.7801.4860.A010.0000.A10301"
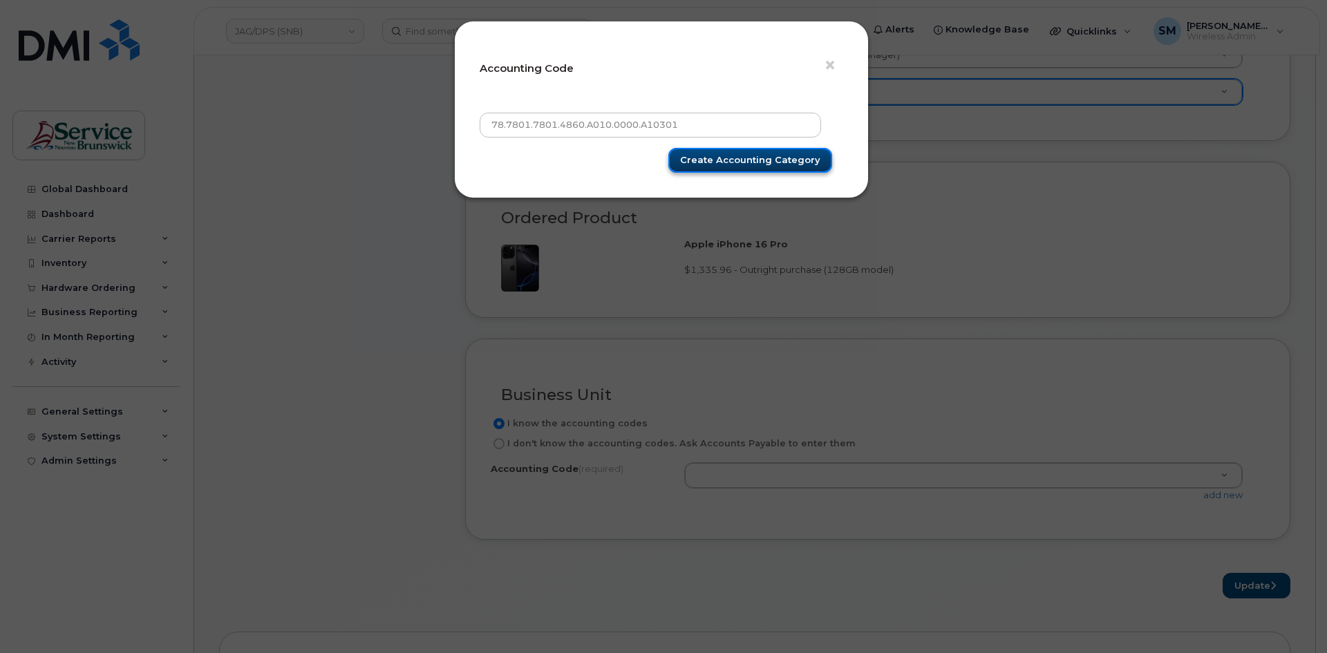
click at [739, 157] on input "Create Accounting category" at bounding box center [750, 161] width 164 height 26
type input "Create Accounting category"
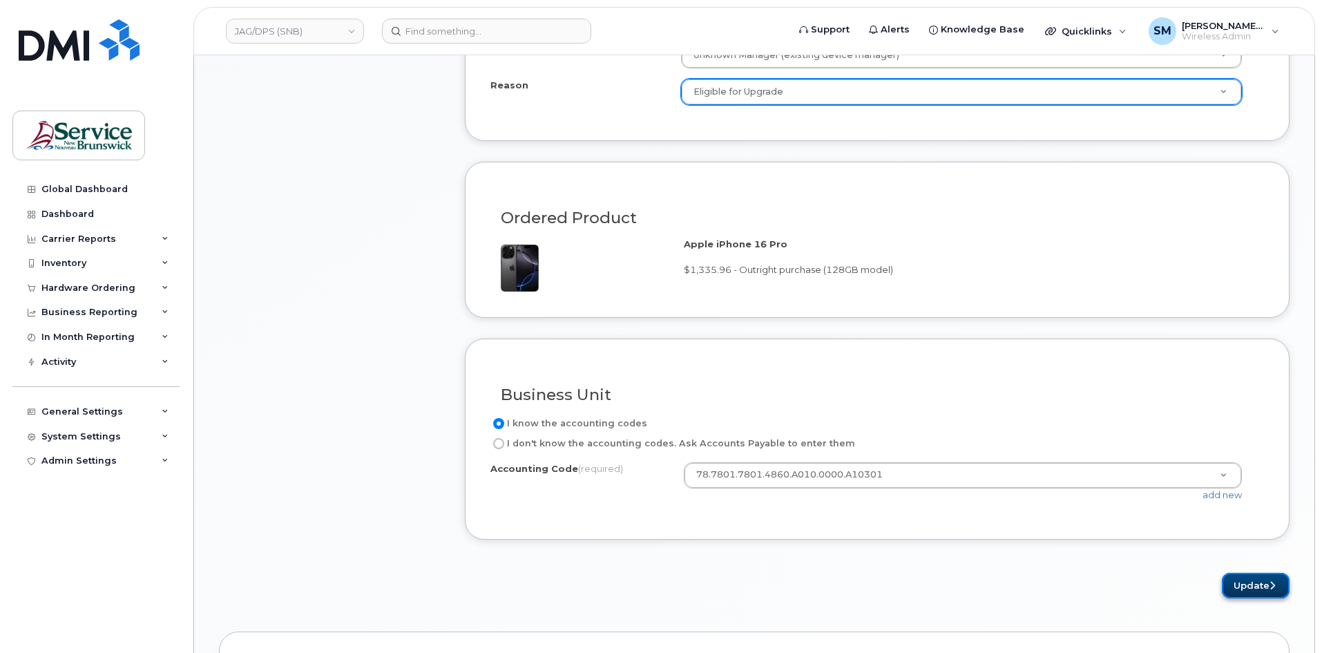
click at [1260, 588] on button "Update" at bounding box center [1256, 586] width 68 height 26
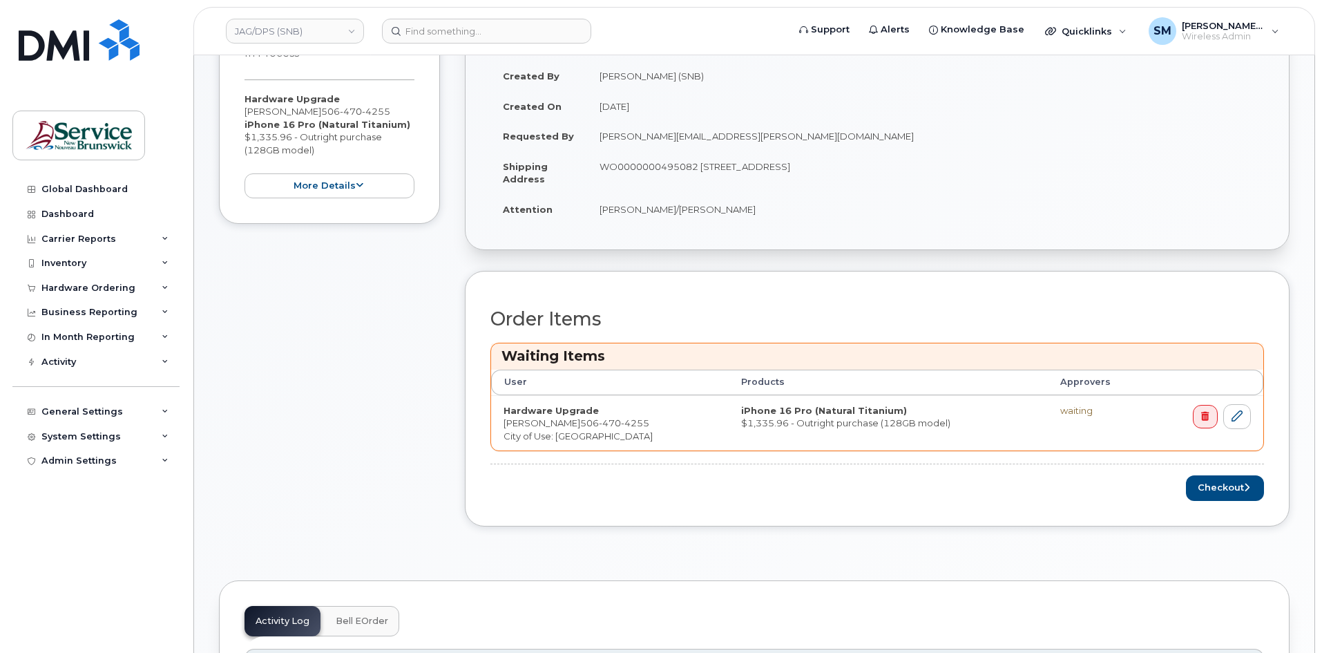
scroll to position [345, 0]
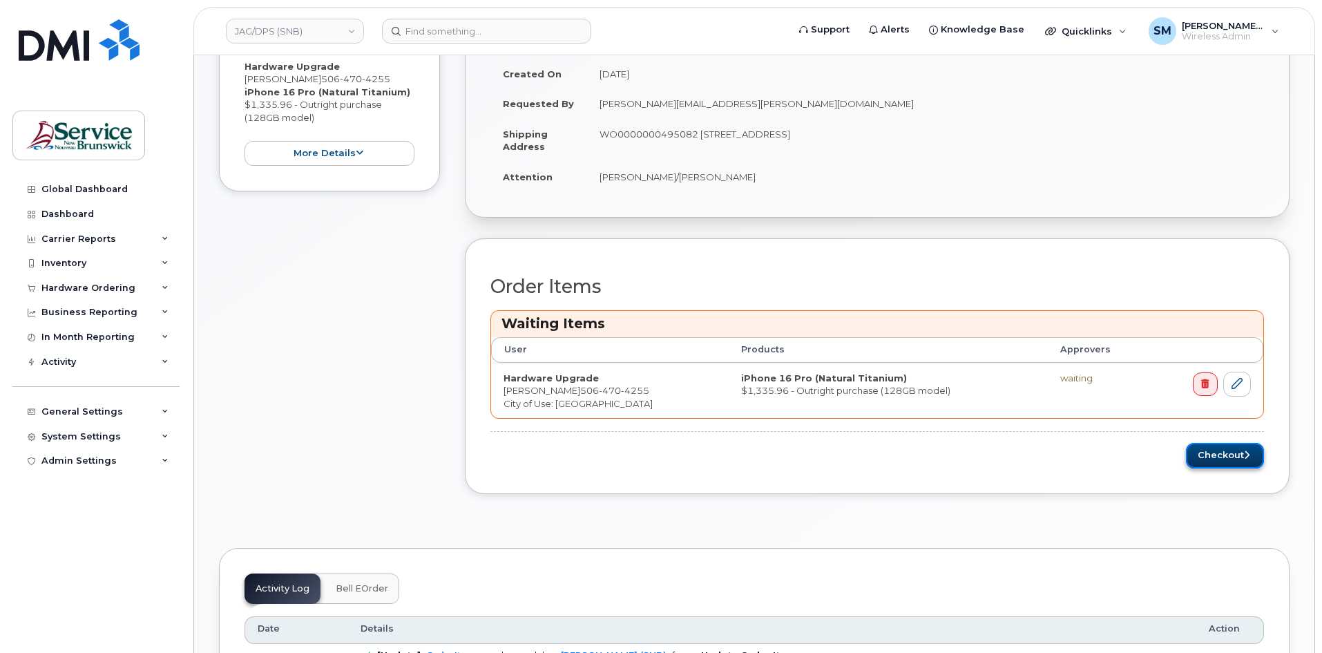
click at [1235, 456] on button "Checkout" at bounding box center [1225, 456] width 78 height 26
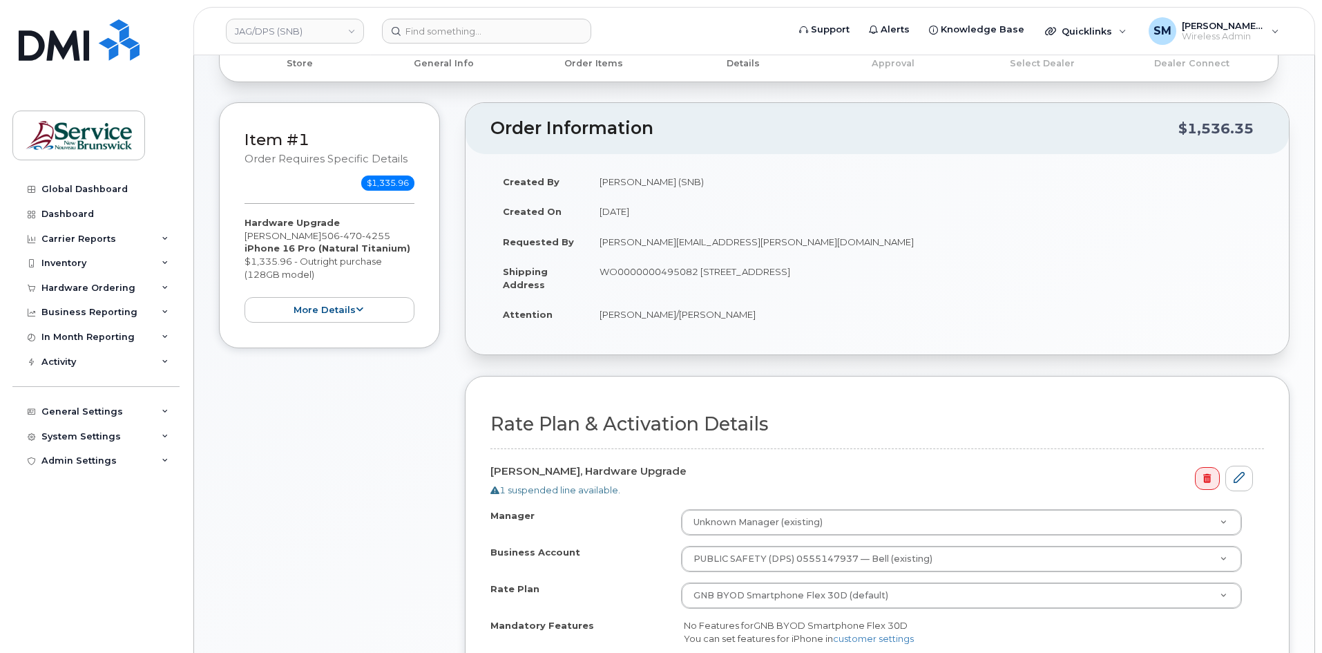
scroll to position [345, 0]
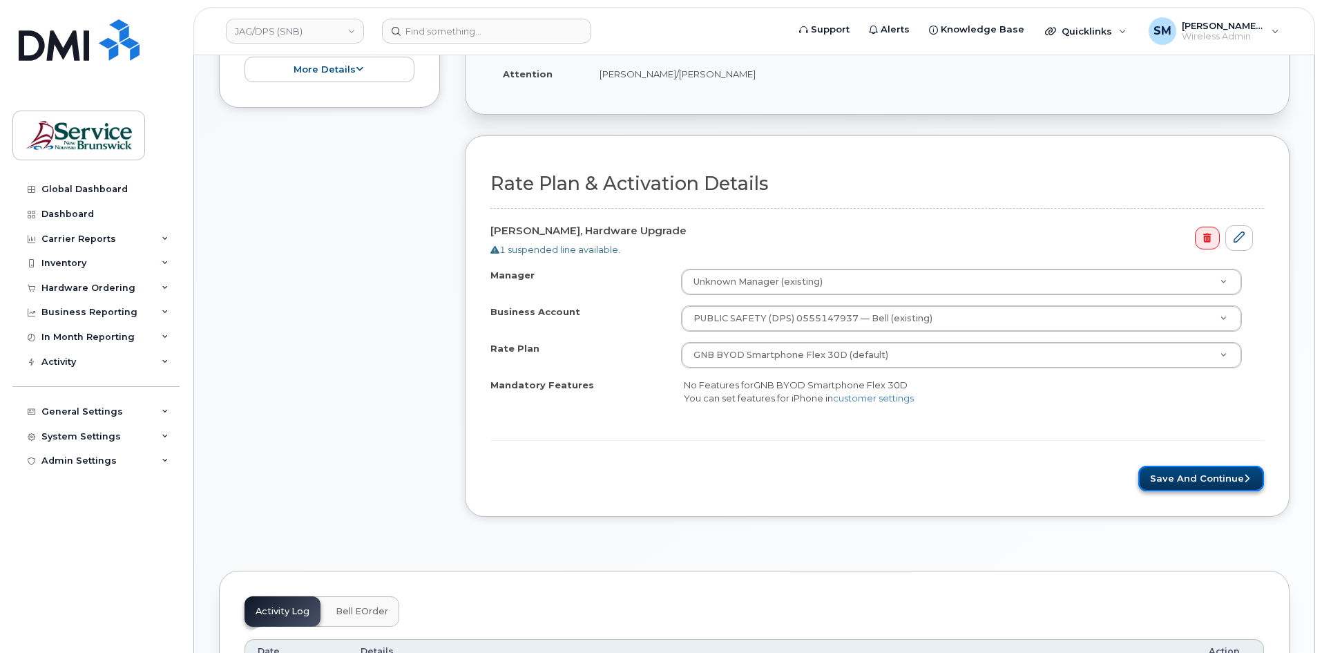
click at [1197, 471] on button "Save and Continue" at bounding box center [1202, 479] width 126 height 26
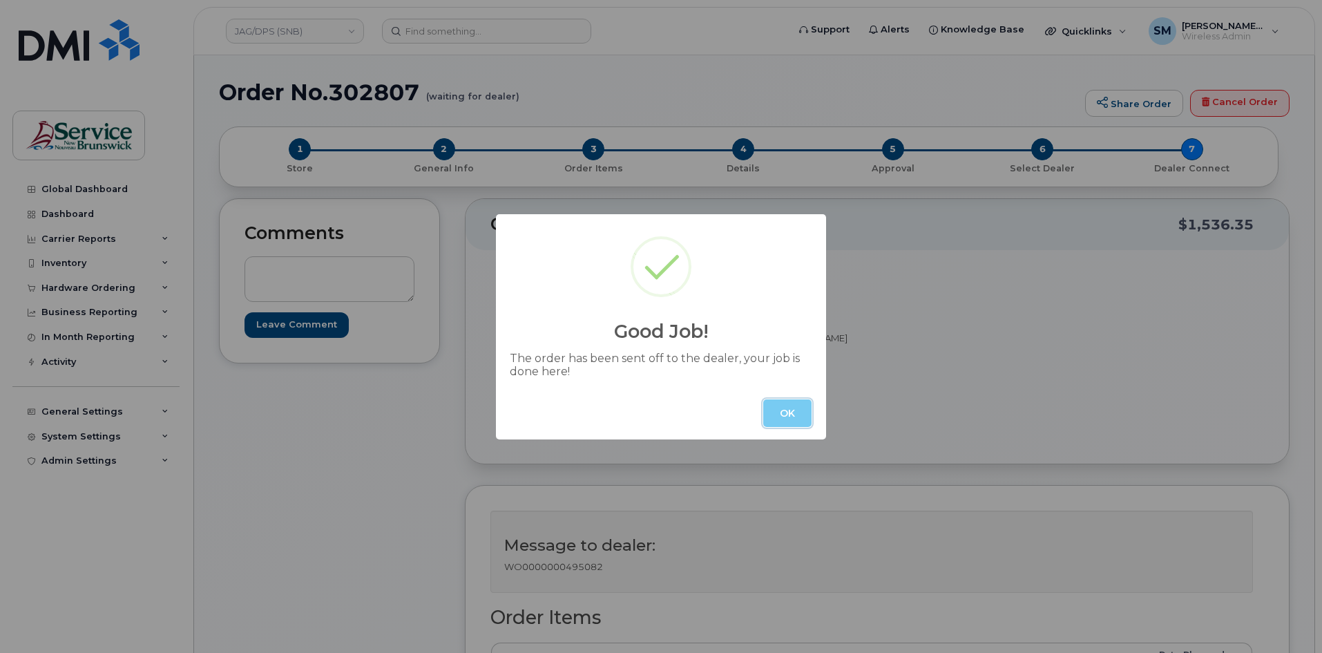
click at [793, 420] on button "OK" at bounding box center [787, 413] width 48 height 28
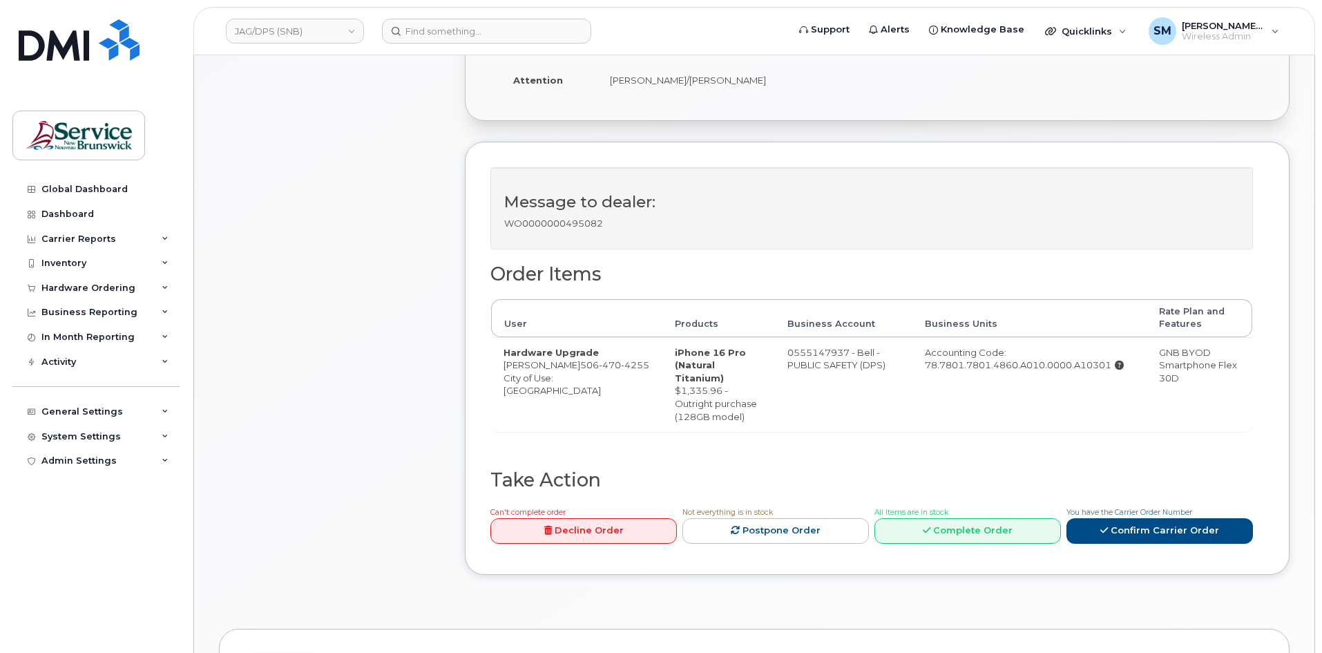
scroll to position [345, 0]
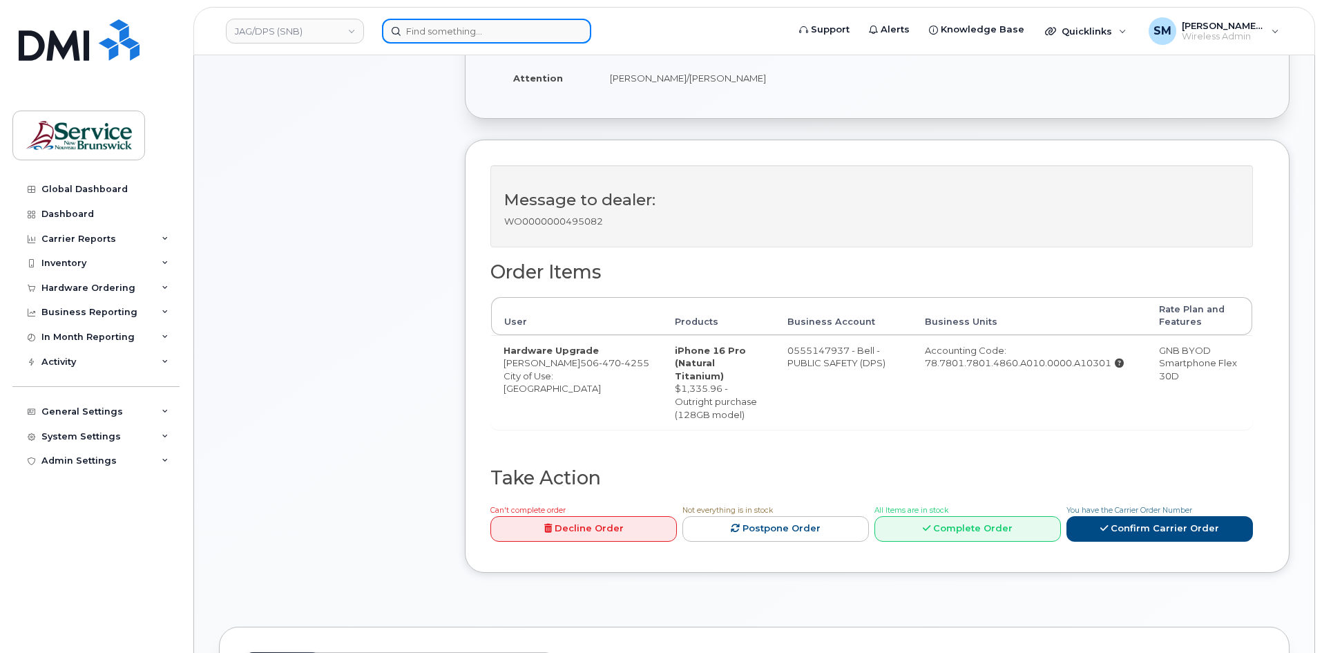
click at [421, 22] on input at bounding box center [486, 31] width 209 height 25
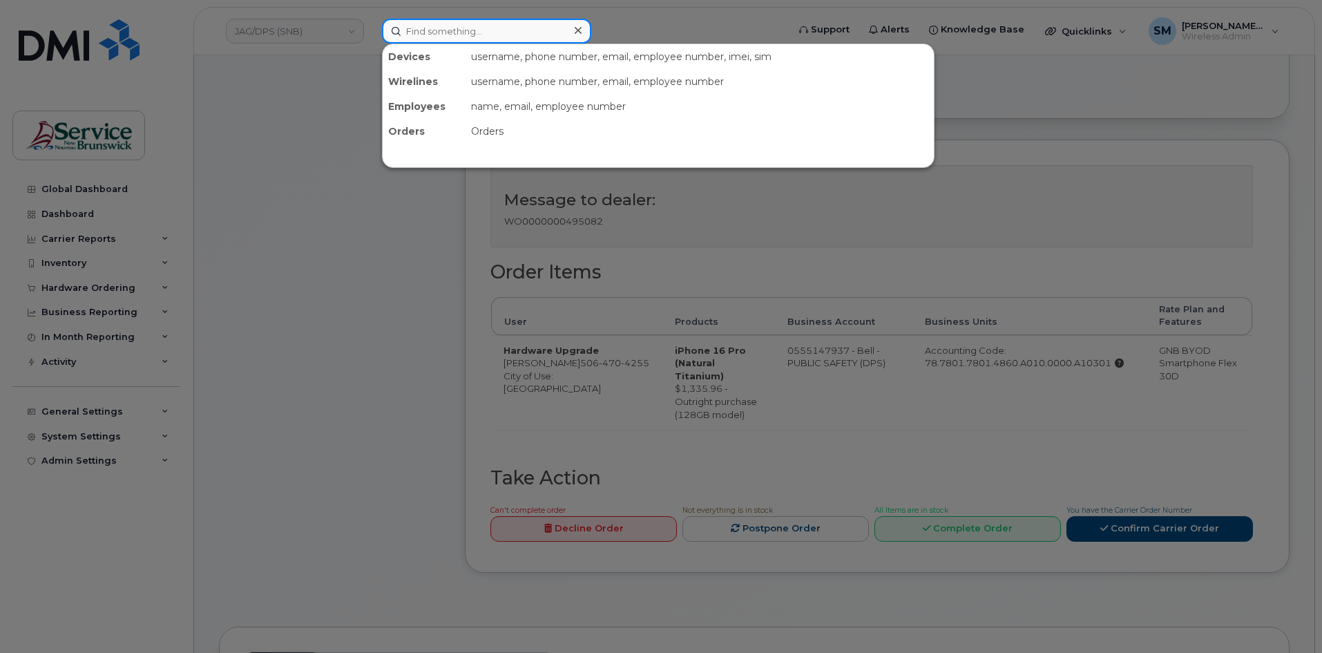
paste input "5064297211"
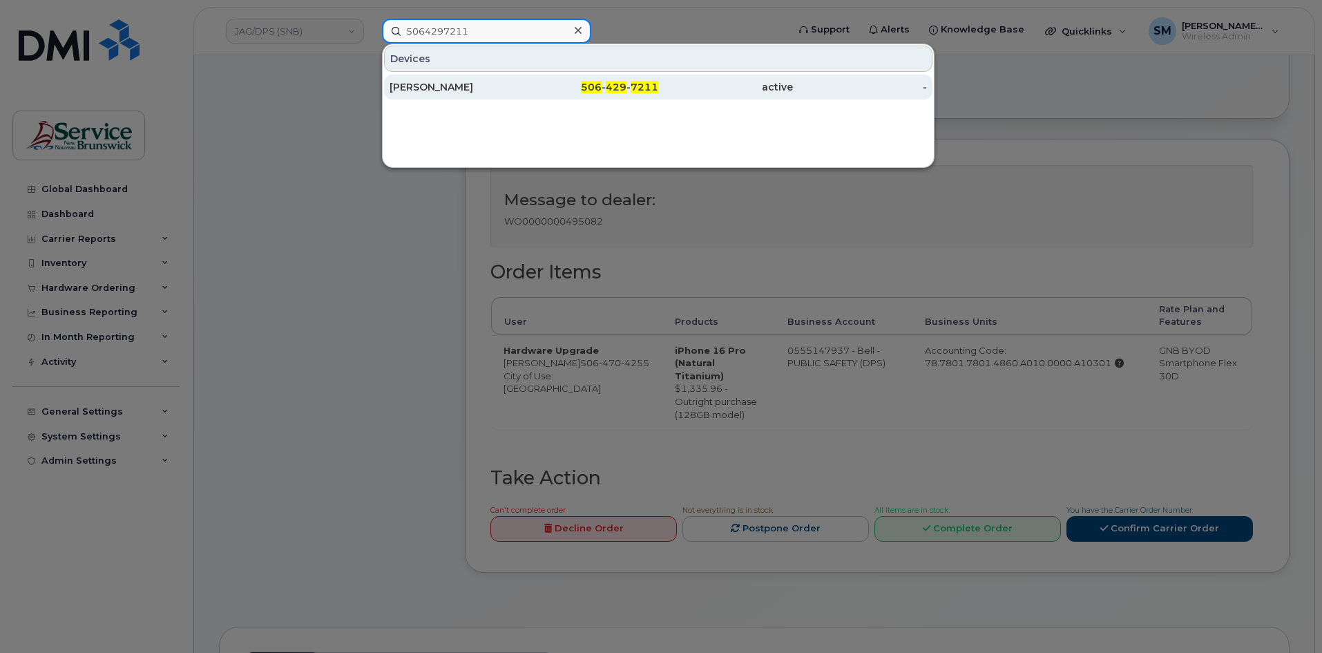
type input "5064297211"
click at [444, 82] on div "Rachel Brown" at bounding box center [457, 87] width 135 height 14
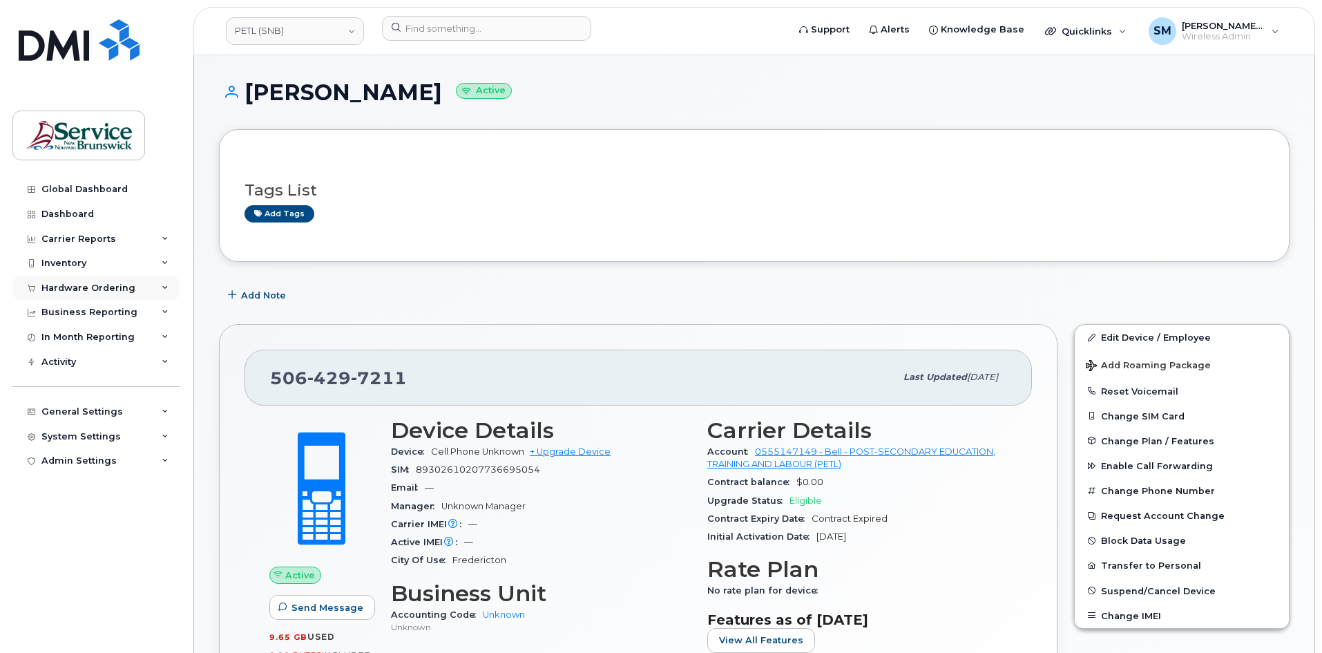
click at [101, 289] on div "Hardware Ordering" at bounding box center [88, 288] width 94 height 11
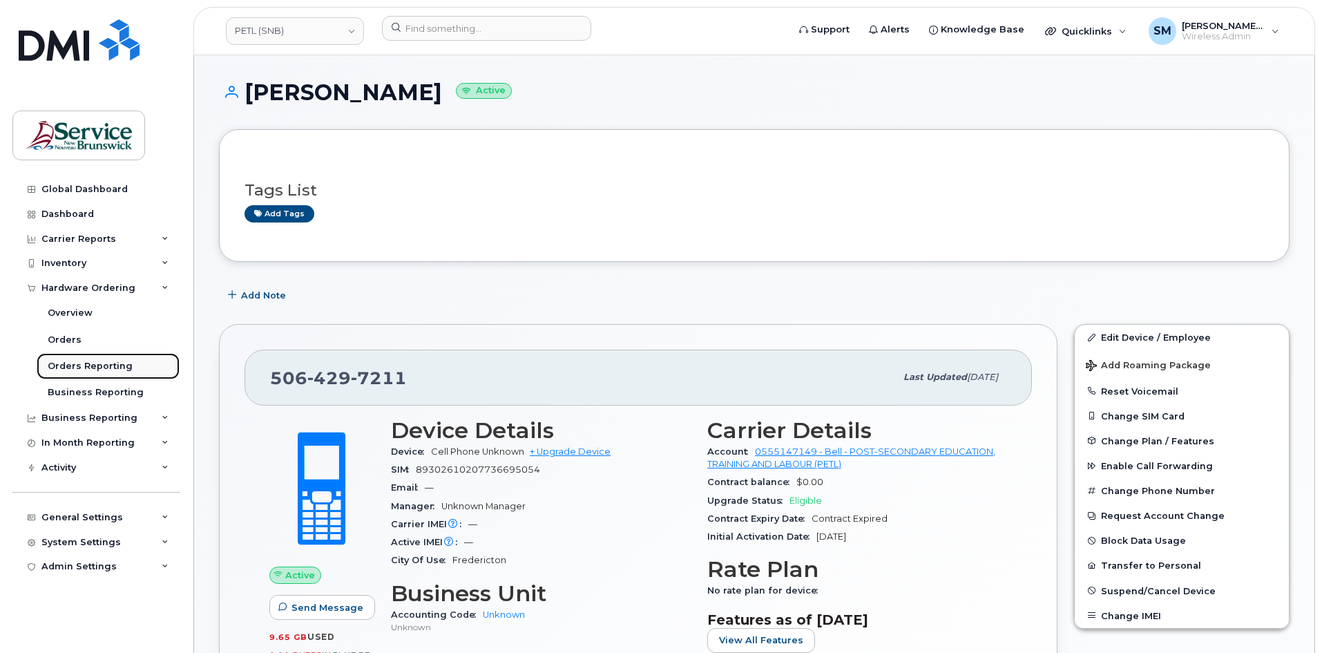
click at [81, 362] on div "Orders Reporting" at bounding box center [90, 366] width 85 height 12
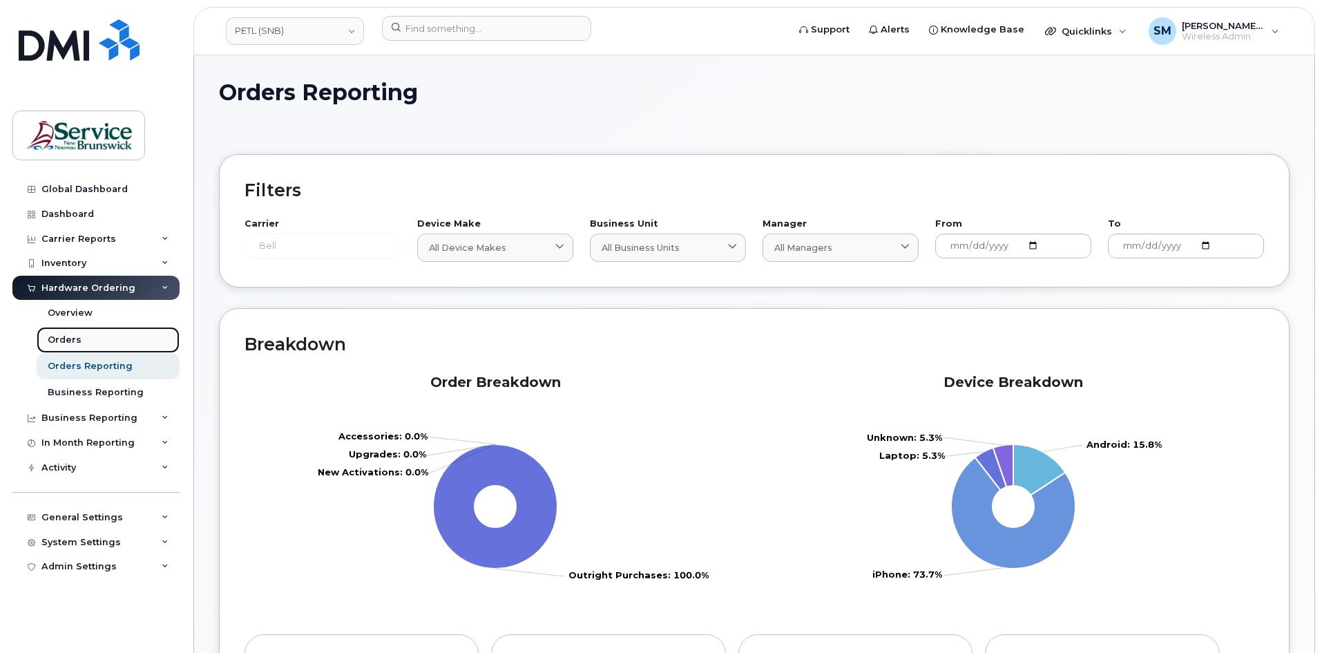
click at [85, 341] on link "Orders" at bounding box center [108, 340] width 143 height 26
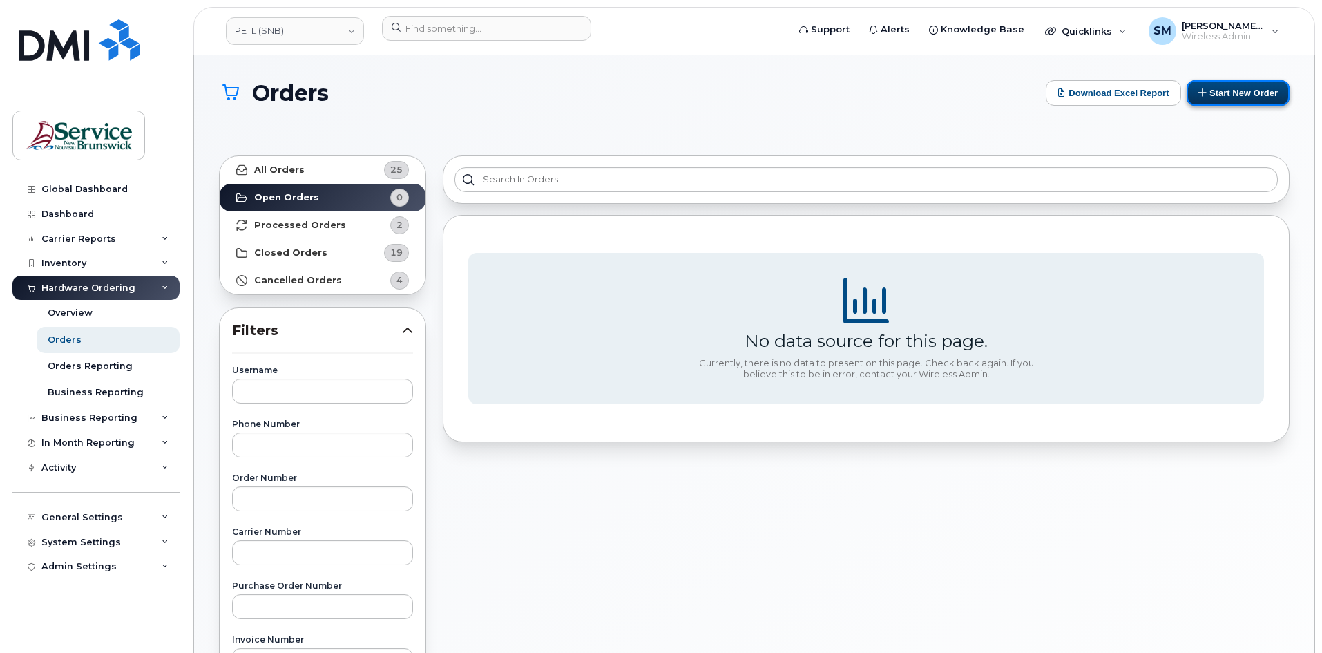
click at [1212, 101] on button "Start New Order" at bounding box center [1238, 93] width 103 height 26
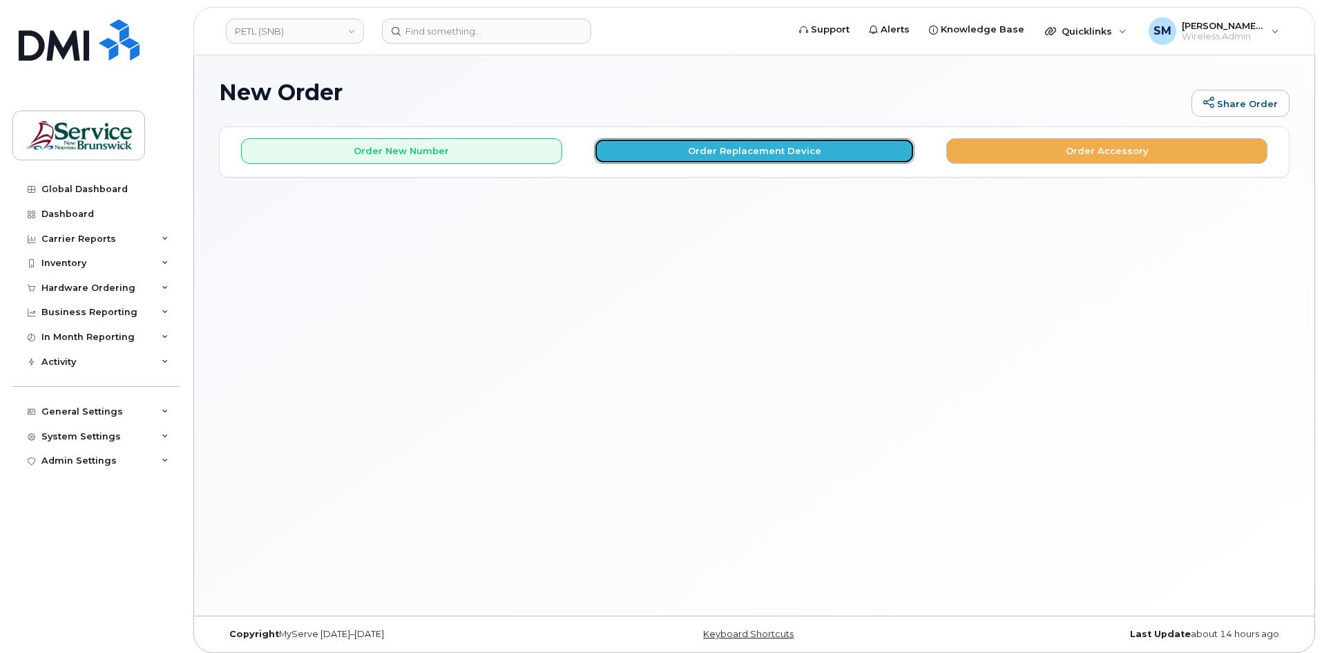
click at [723, 158] on button "Order Replacement Device" at bounding box center [754, 151] width 321 height 26
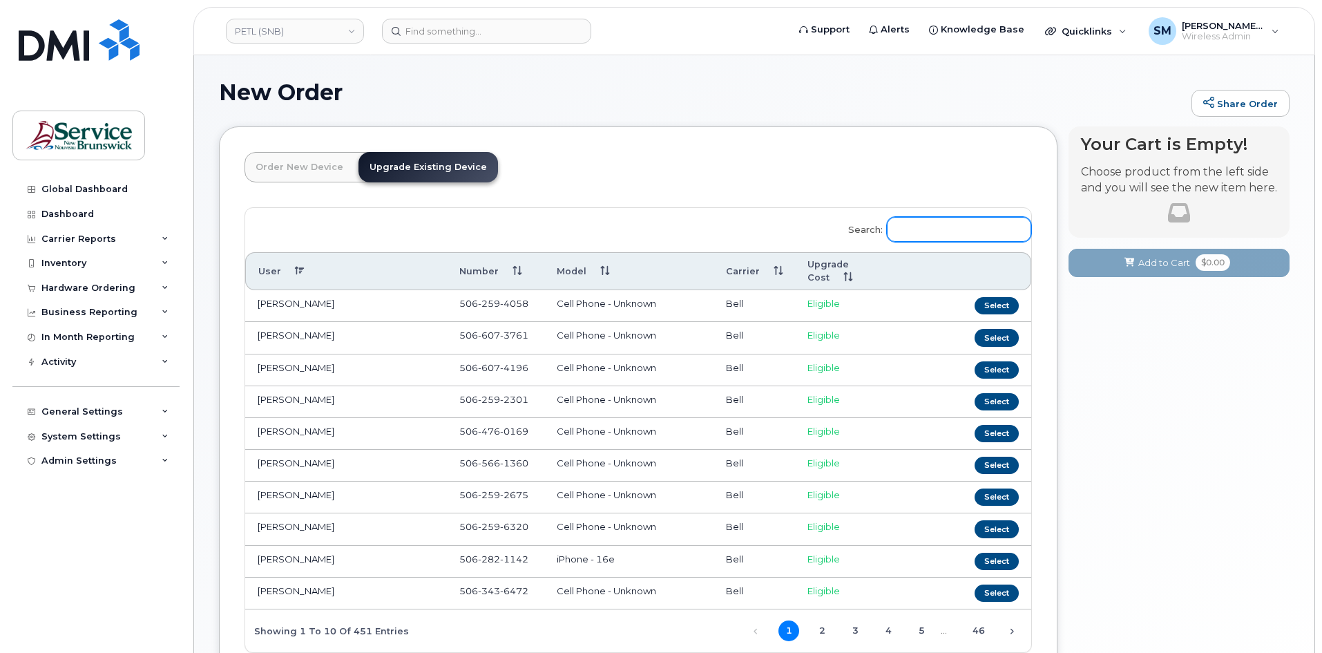
paste input "5064297211"
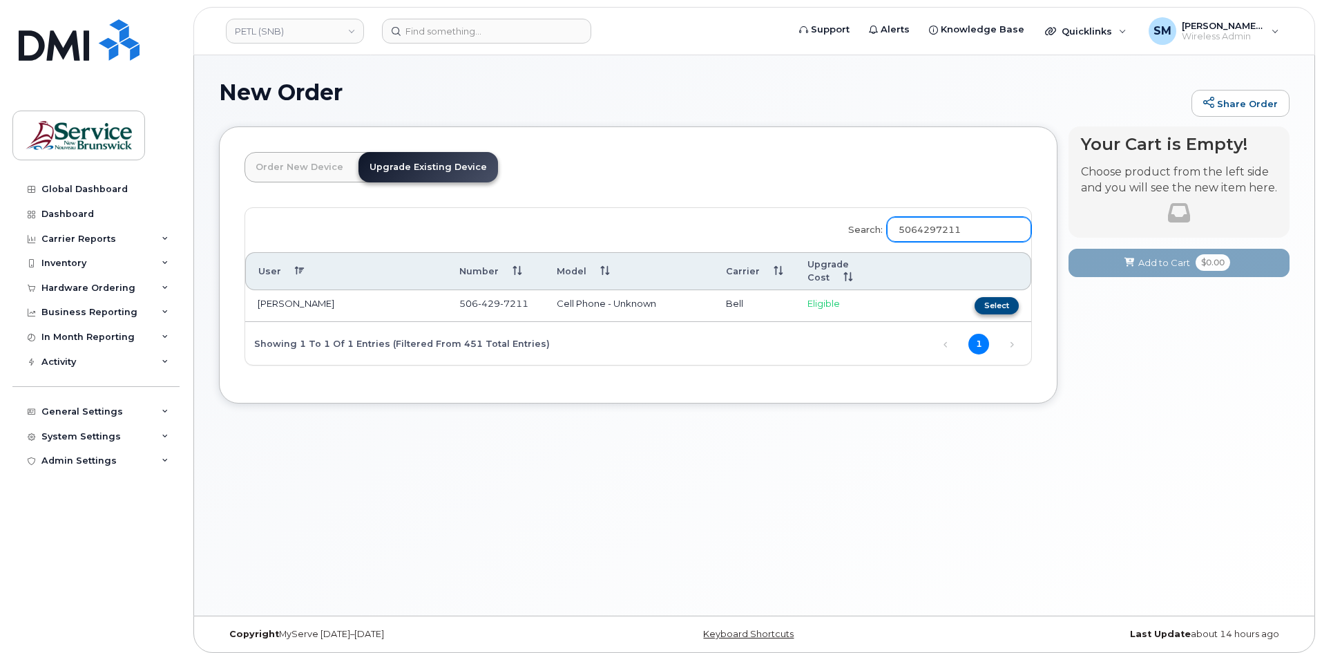
type input "5064297211"
click at [1007, 297] on button "Select" at bounding box center [997, 305] width 44 height 17
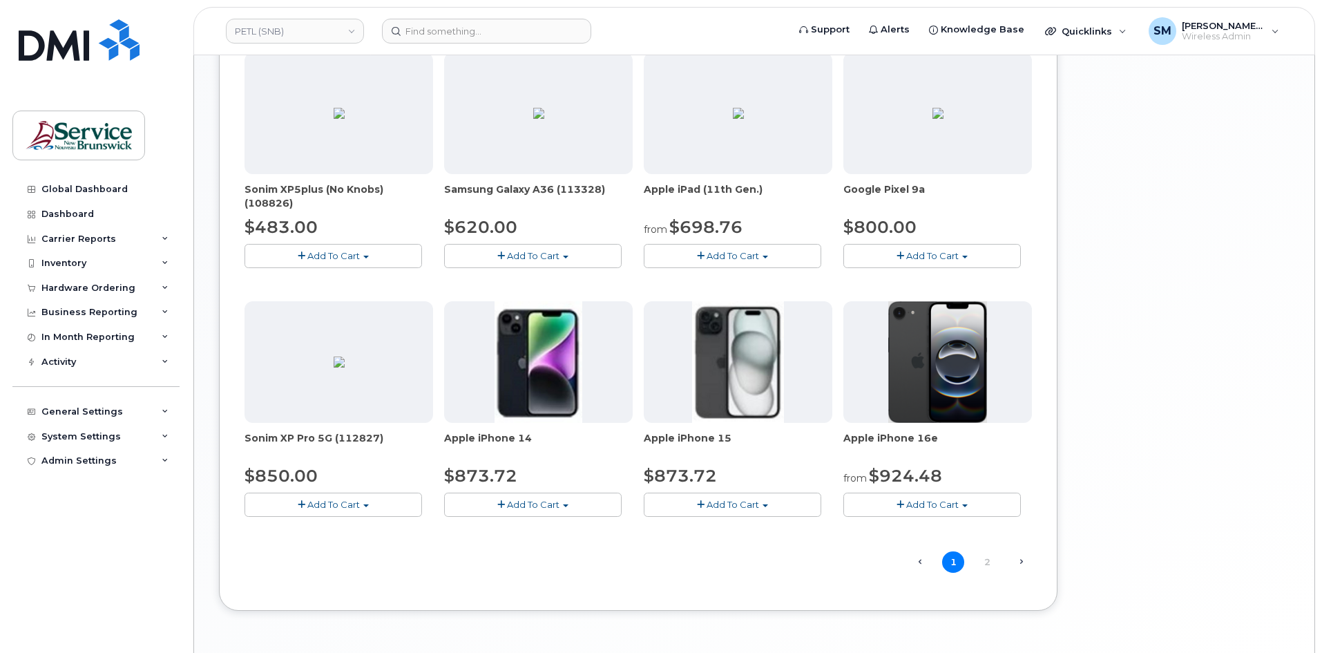
scroll to position [760, 0]
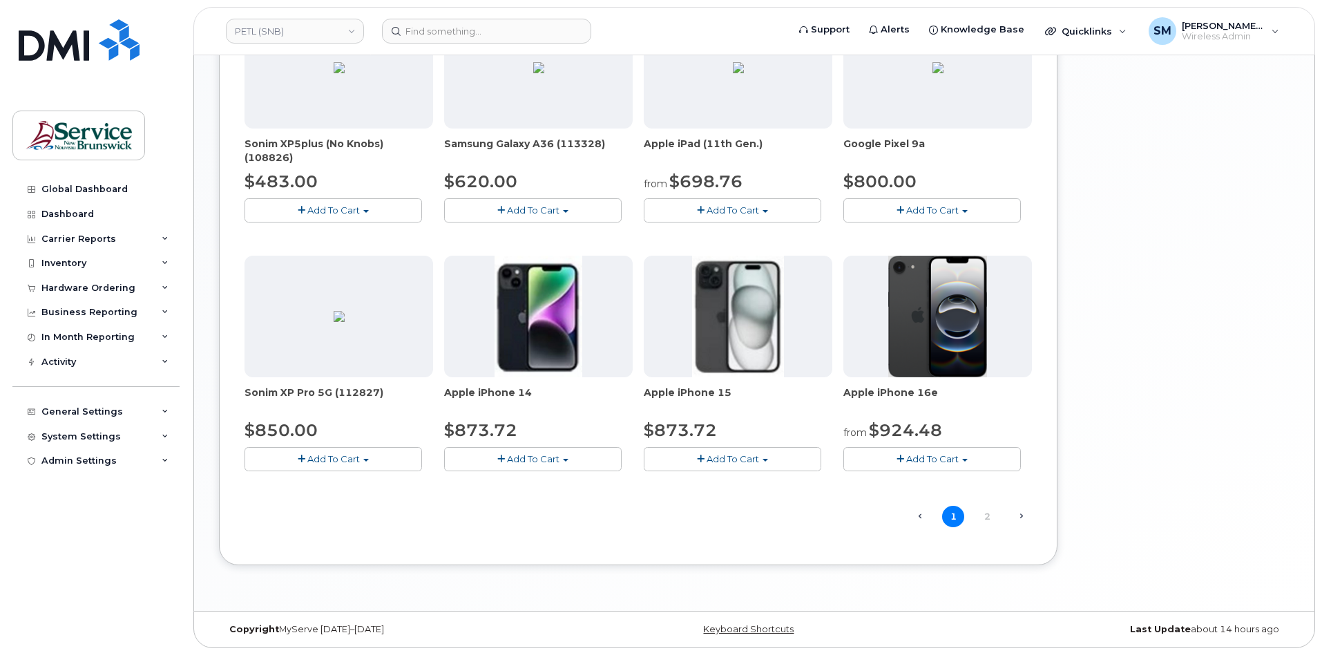
click at [923, 455] on span "Add To Cart" at bounding box center [932, 458] width 53 height 11
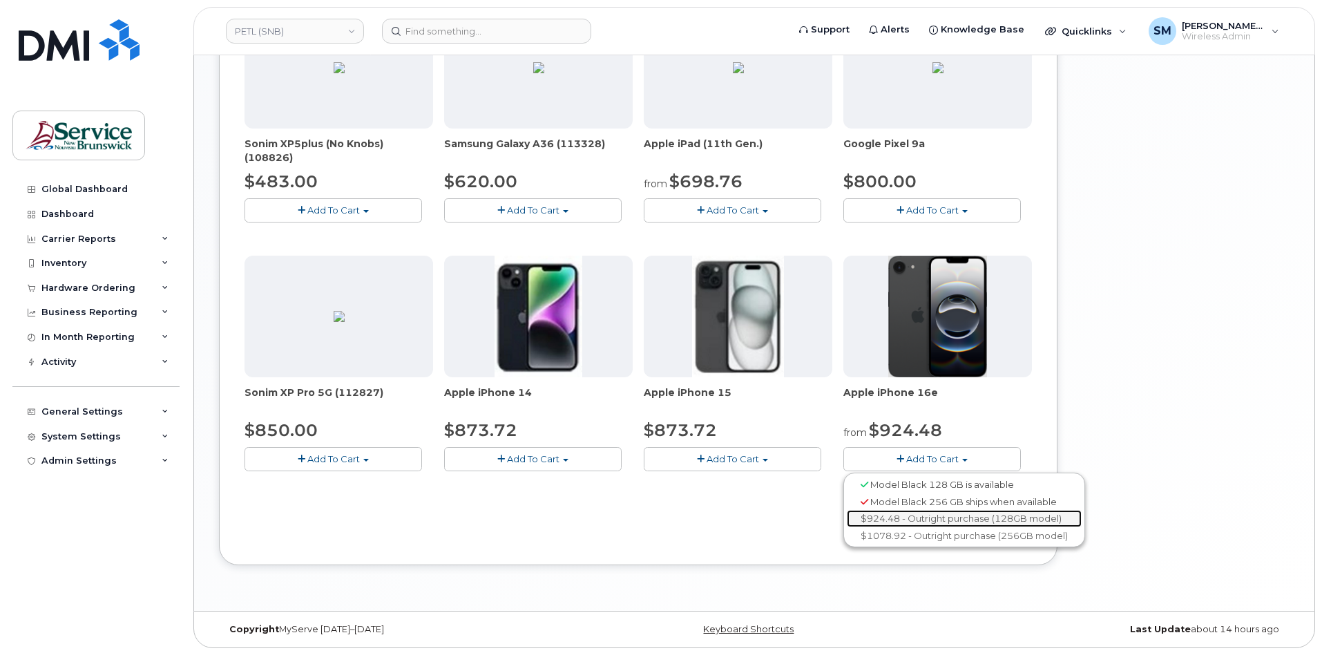
click at [972, 515] on link "$924.48 - Outright purchase (128GB model)" at bounding box center [964, 518] width 235 height 17
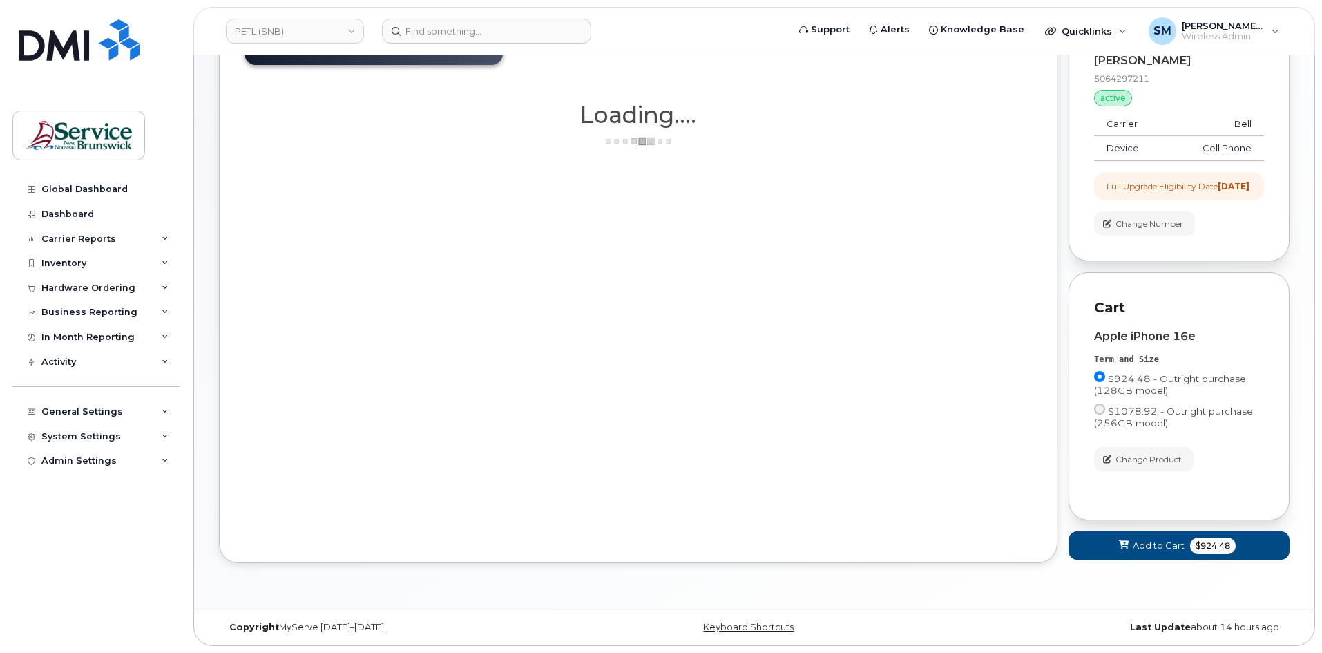
scroll to position [129, 0]
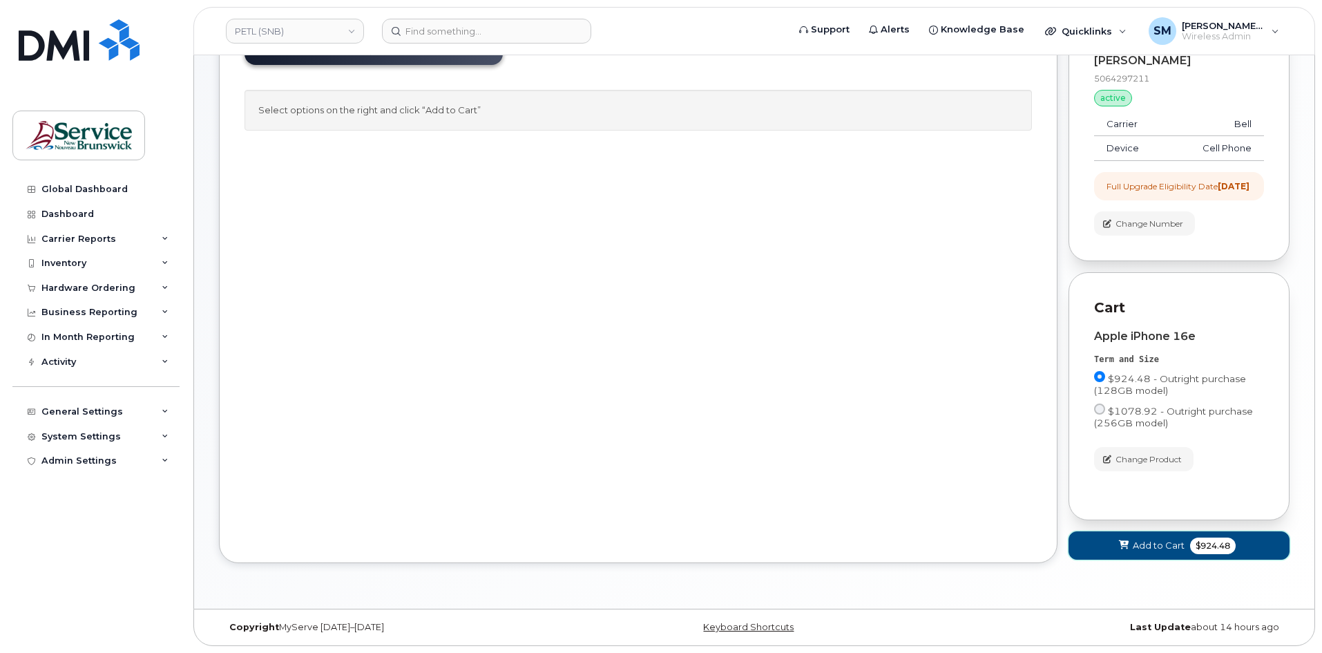
click at [1129, 552] on span at bounding box center [1124, 545] width 13 height 13
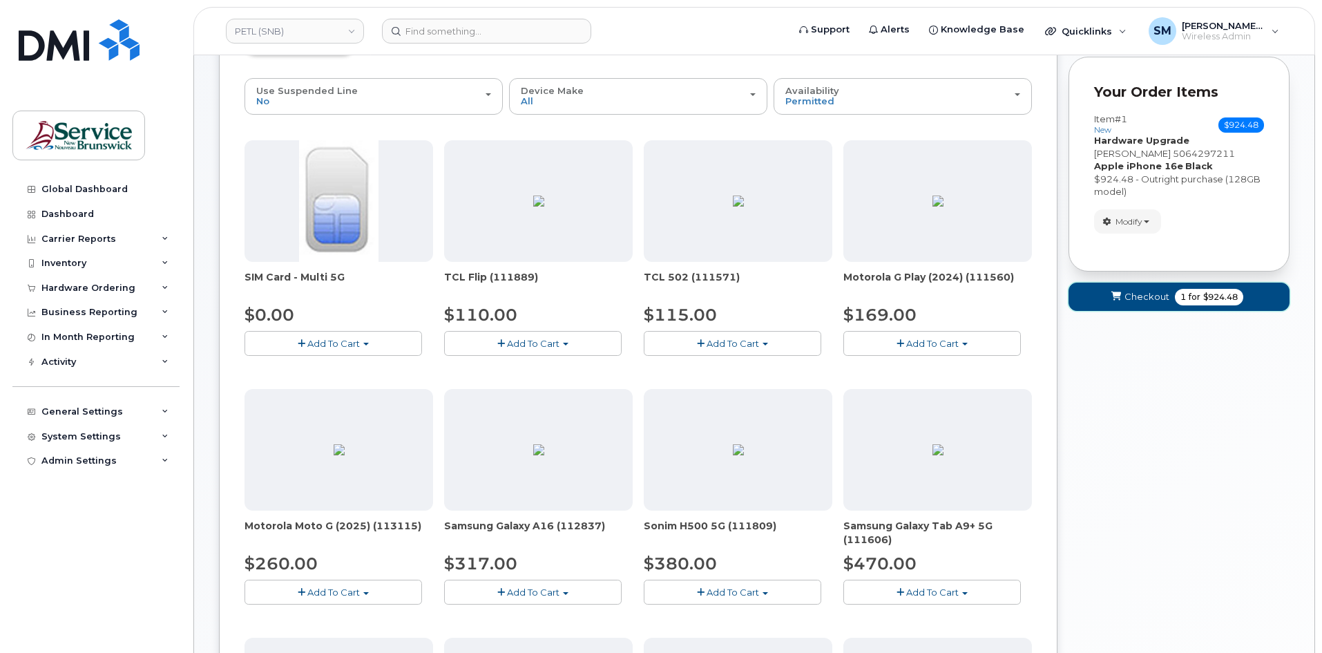
click at [1135, 302] on span "Checkout" at bounding box center [1147, 296] width 45 height 13
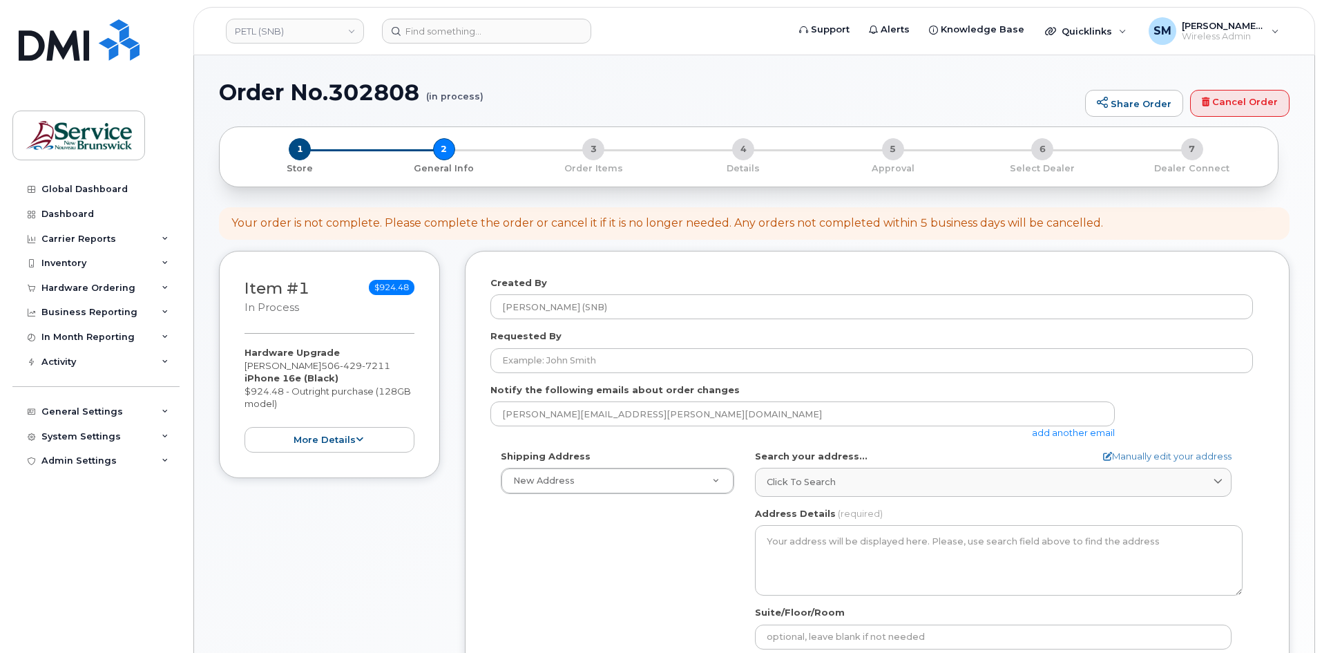
select select
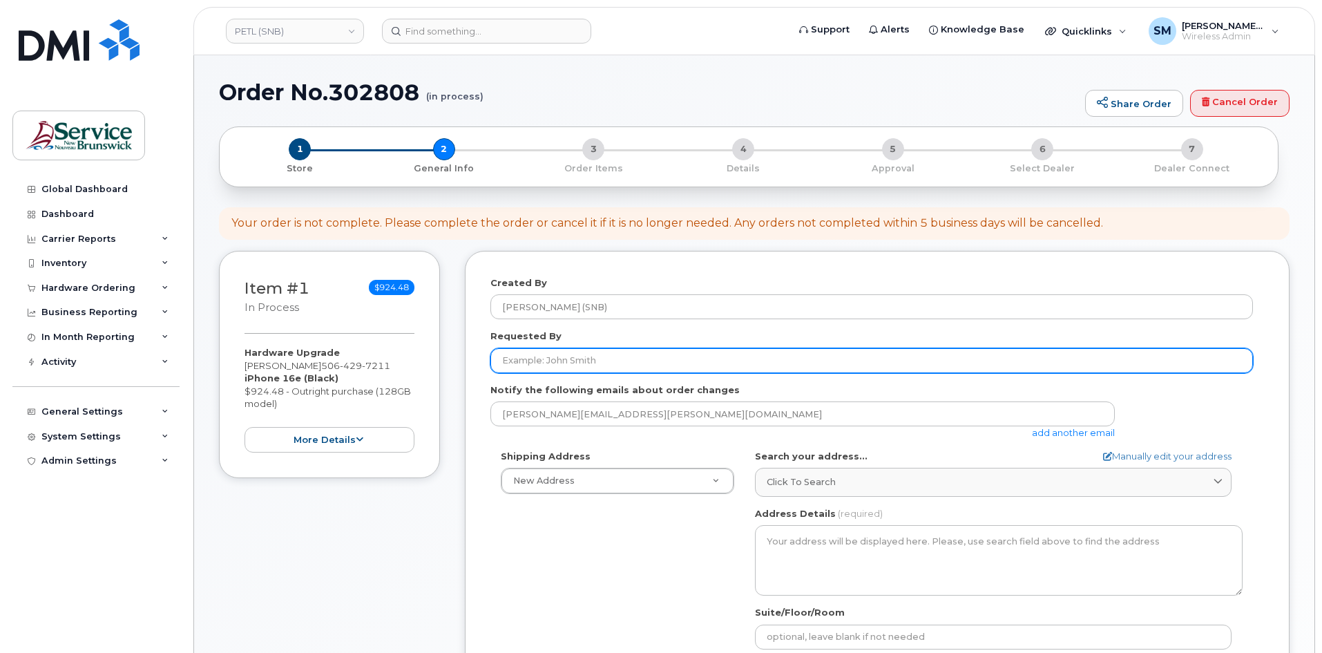
drag, startPoint x: 572, startPoint y: 354, endPoint x: 584, endPoint y: 354, distance: 12.4
click at [573, 354] on input "Requested By" at bounding box center [872, 360] width 763 height 25
paste input "[PERSON_NAME][EMAIL_ADDRESS][PERSON_NAME][DOMAIN_NAME]"
type input "[PERSON_NAME][EMAIL_ADDRESS][PERSON_NAME][DOMAIN_NAME]"
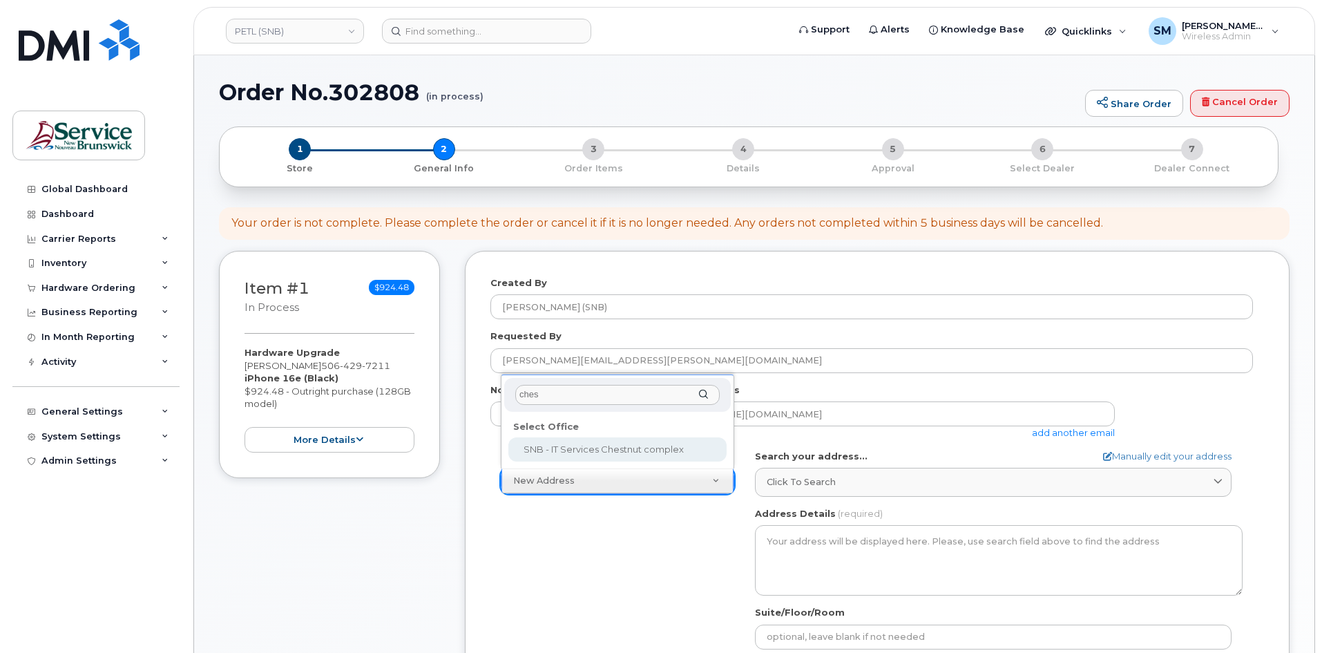
type input "chest"
select select
type textarea "470 York St, mailroom Fredericton New Brunswick E3B 5X4"
type input "[PERSON_NAME]"
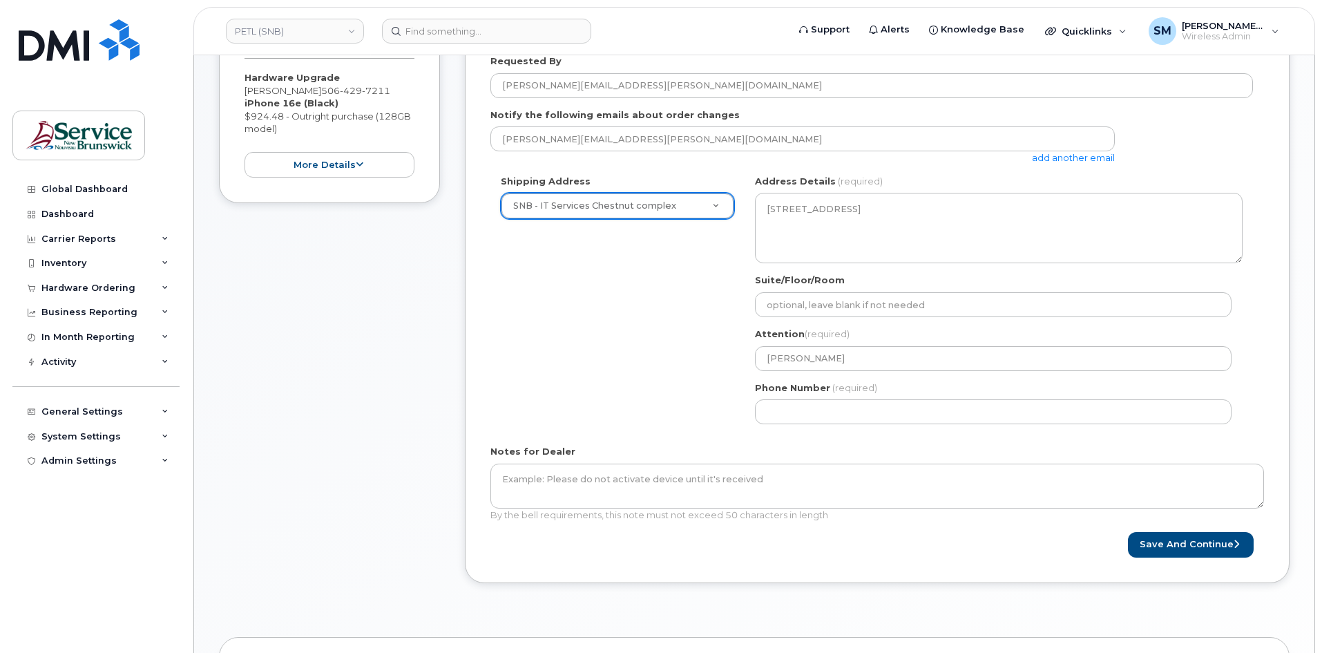
scroll to position [276, 0]
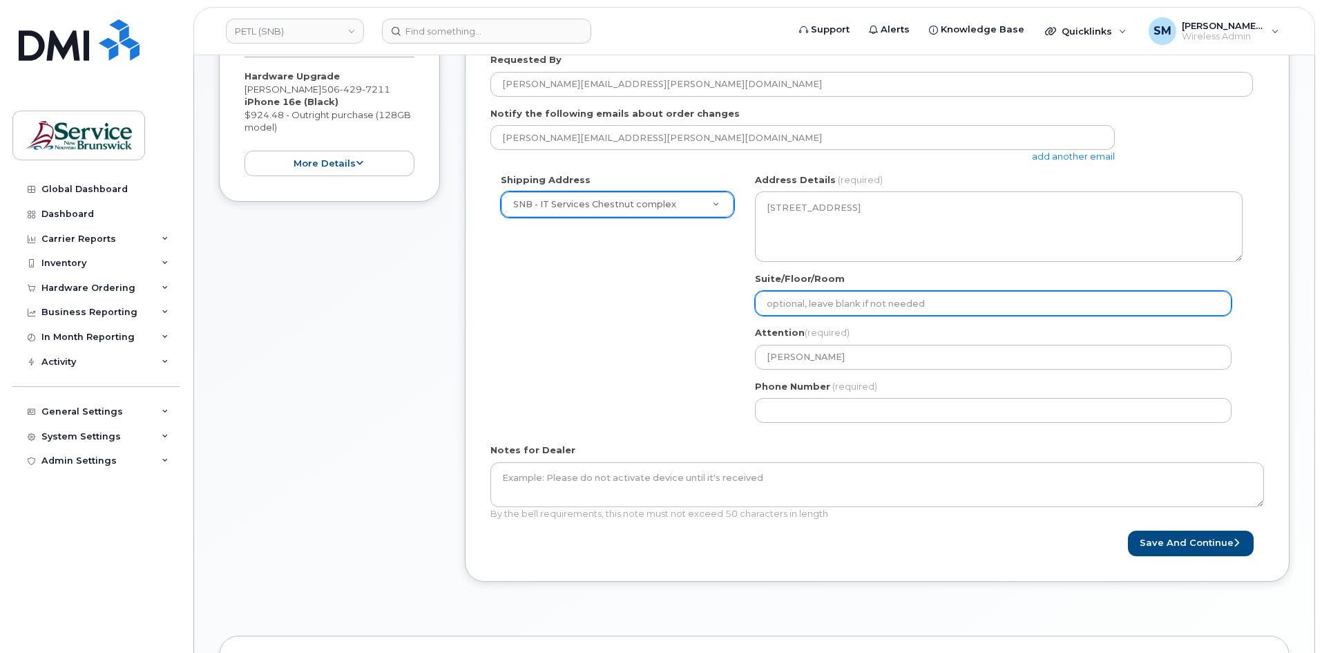
drag, startPoint x: 776, startPoint y: 303, endPoint x: 758, endPoint y: 390, distance: 89.6
click at [776, 303] on input "Suite/Floor/Room" at bounding box center [993, 303] width 477 height 25
paste input "WO0000000495095"
select select
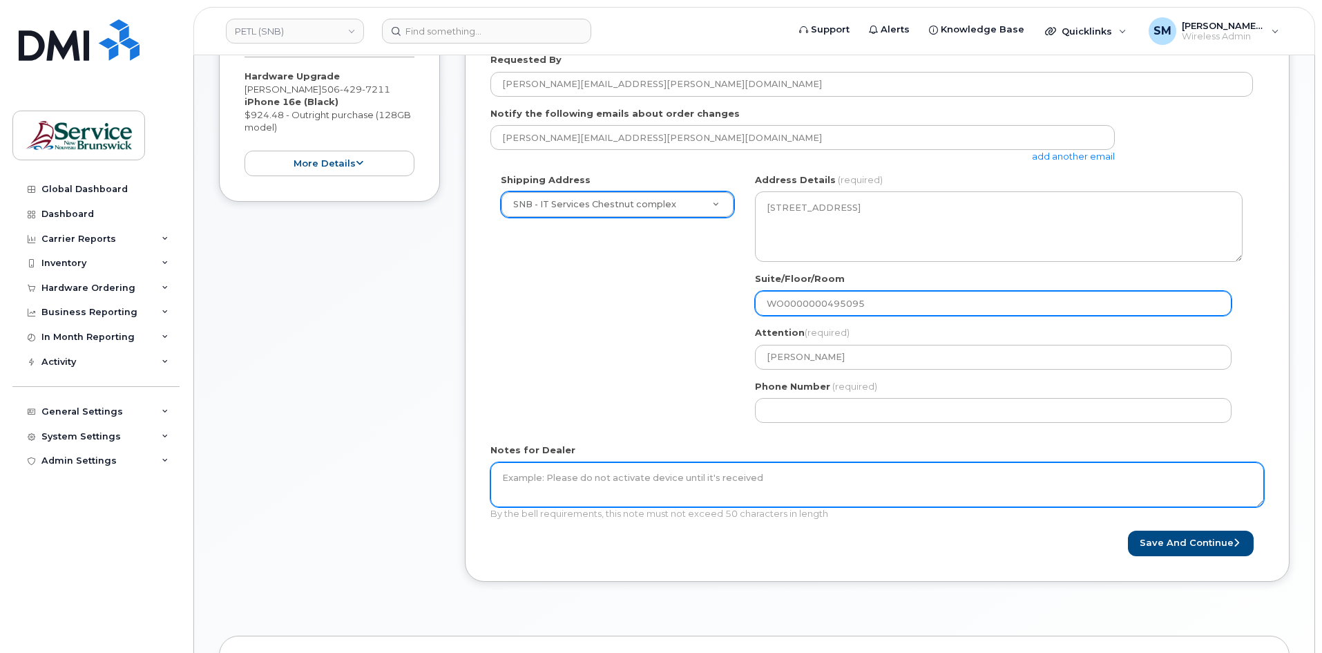
type input "WO0000000495095"
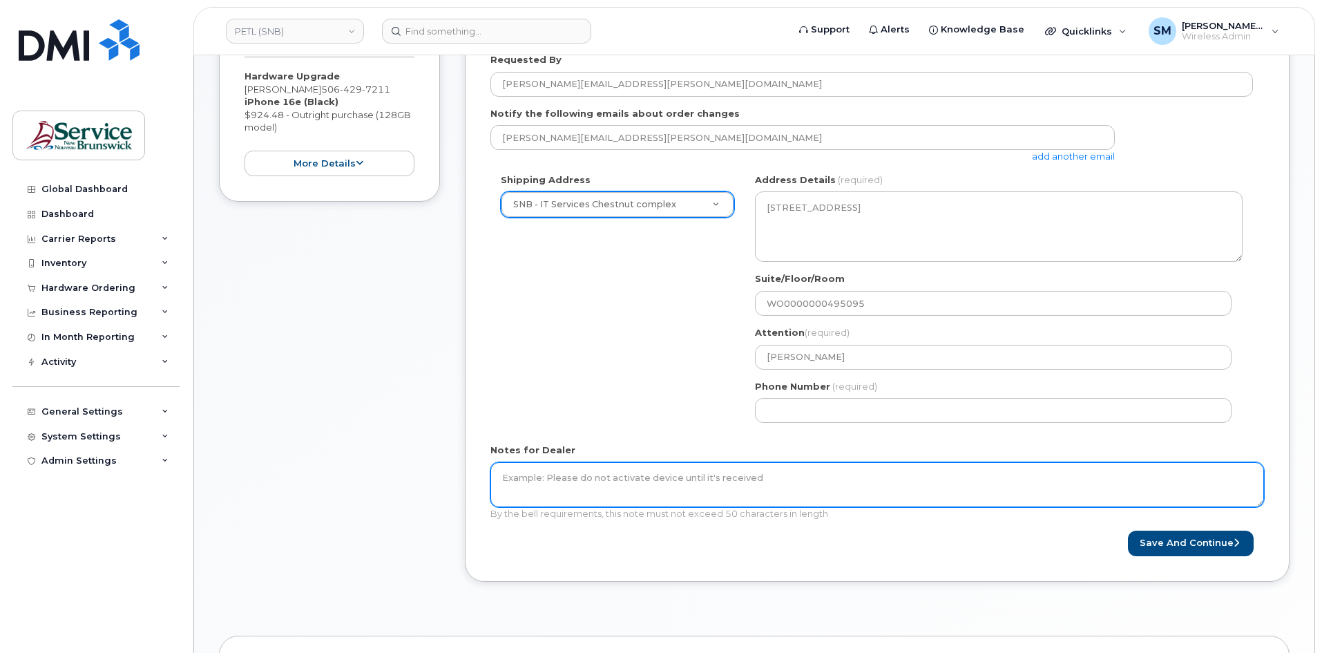
click at [689, 486] on textarea "Notes for Dealer" at bounding box center [878, 485] width 774 height 46
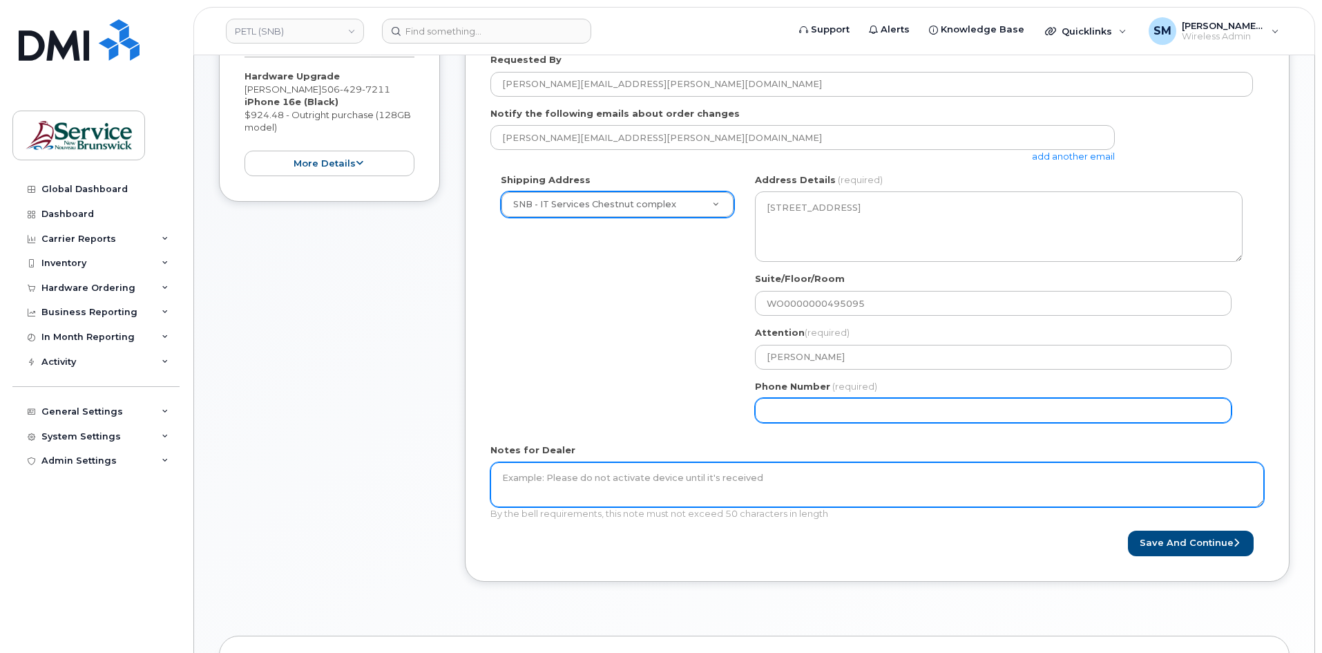
paste textarea "WO0000000495095"
type textarea "WO0000000495095"
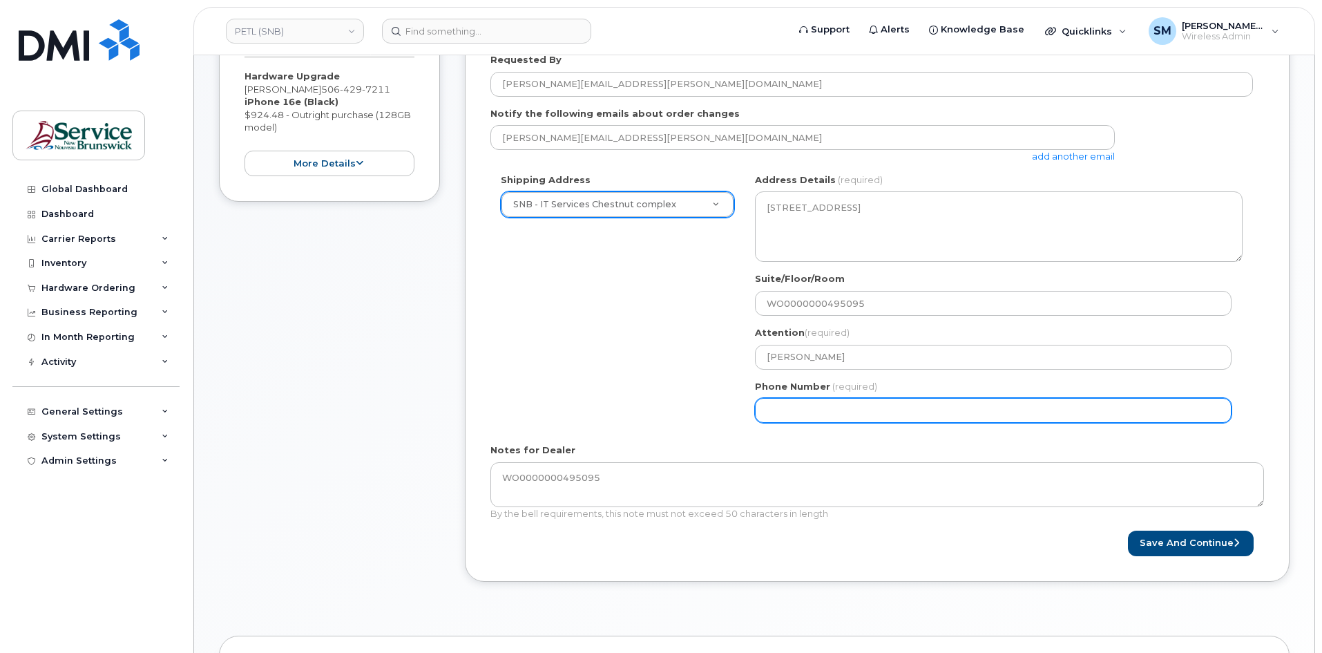
click at [819, 416] on input "Phone Number" at bounding box center [993, 410] width 477 height 25
select select
type input "506639633"
select select
type input "5066396338"
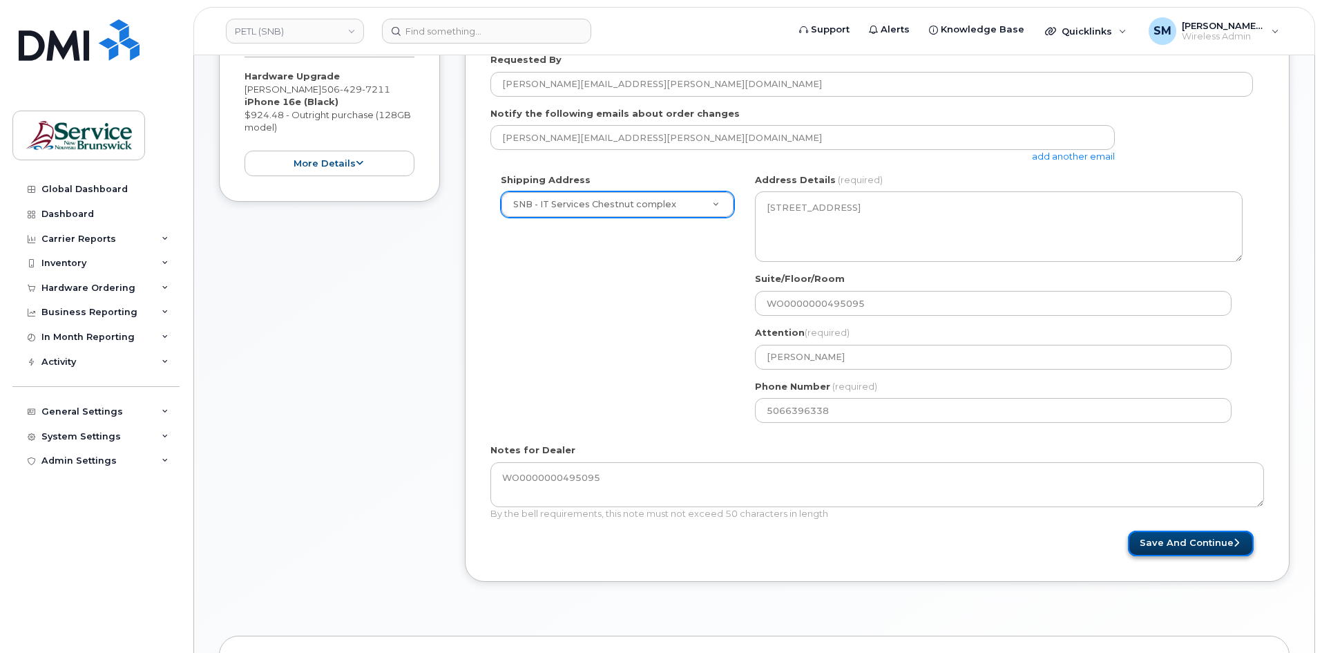
click at [1219, 551] on button "Save and Continue" at bounding box center [1191, 544] width 126 height 26
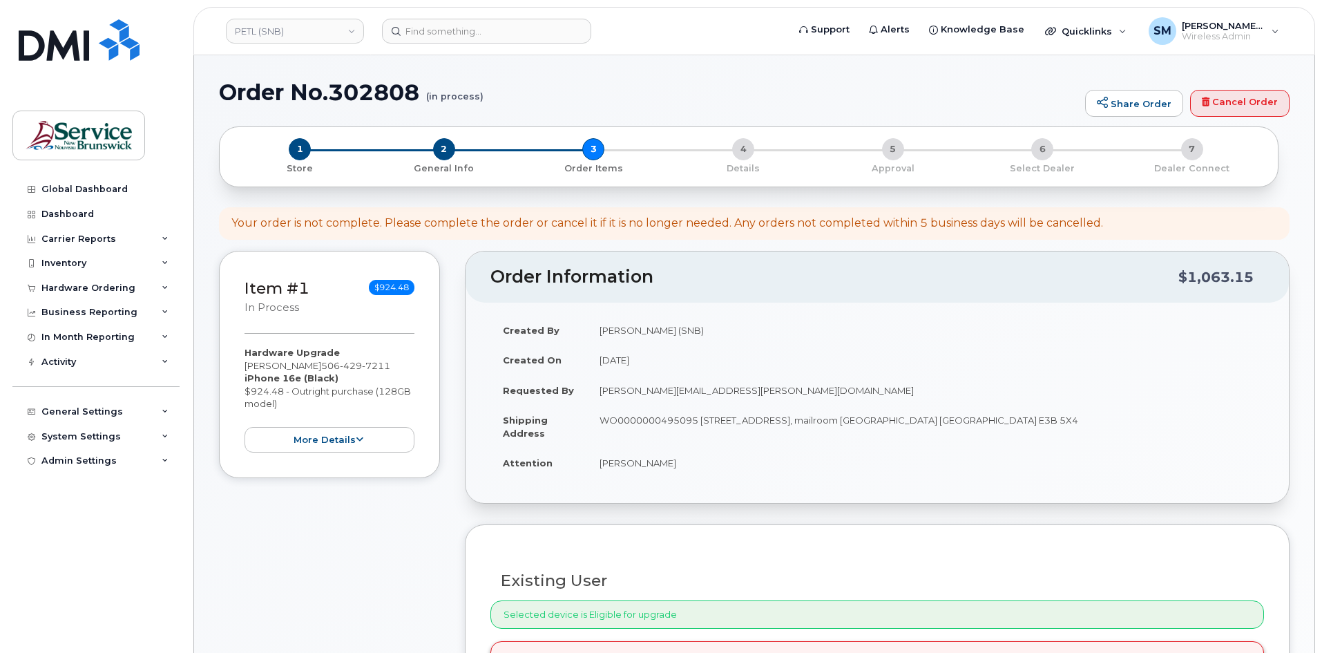
select select
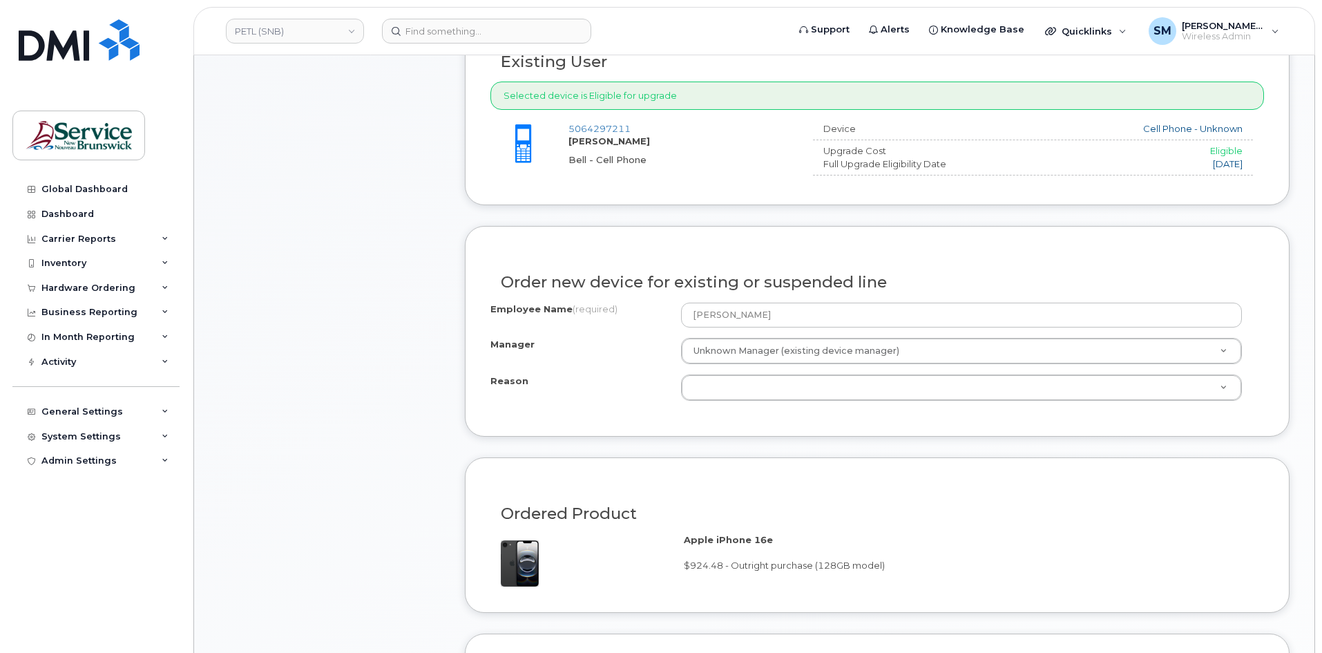
scroll to position [553, 0]
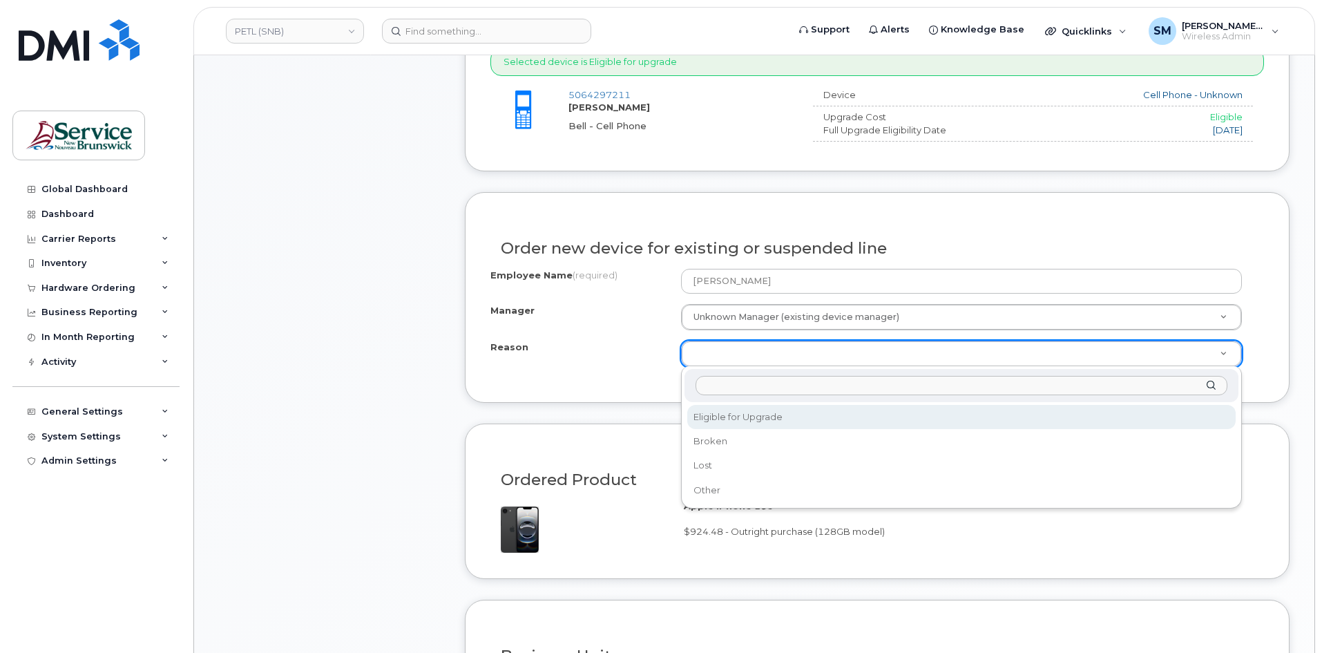
select select "eligible_for_upgrade"
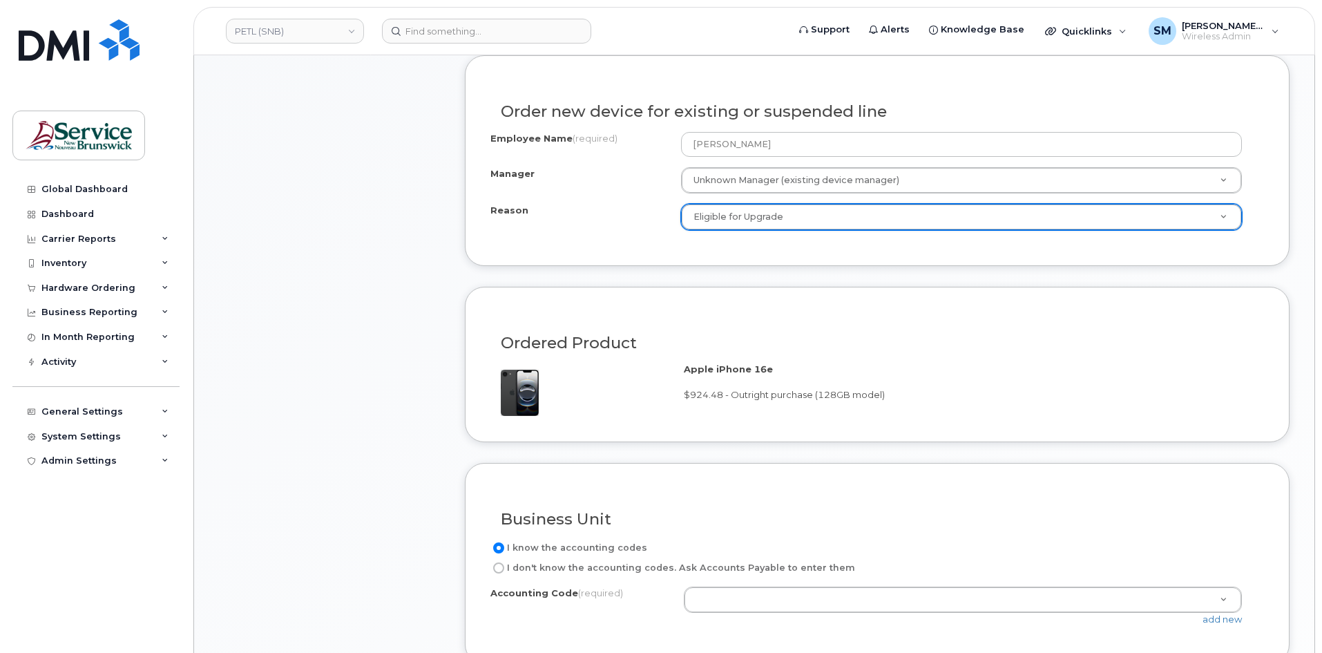
scroll to position [967, 0]
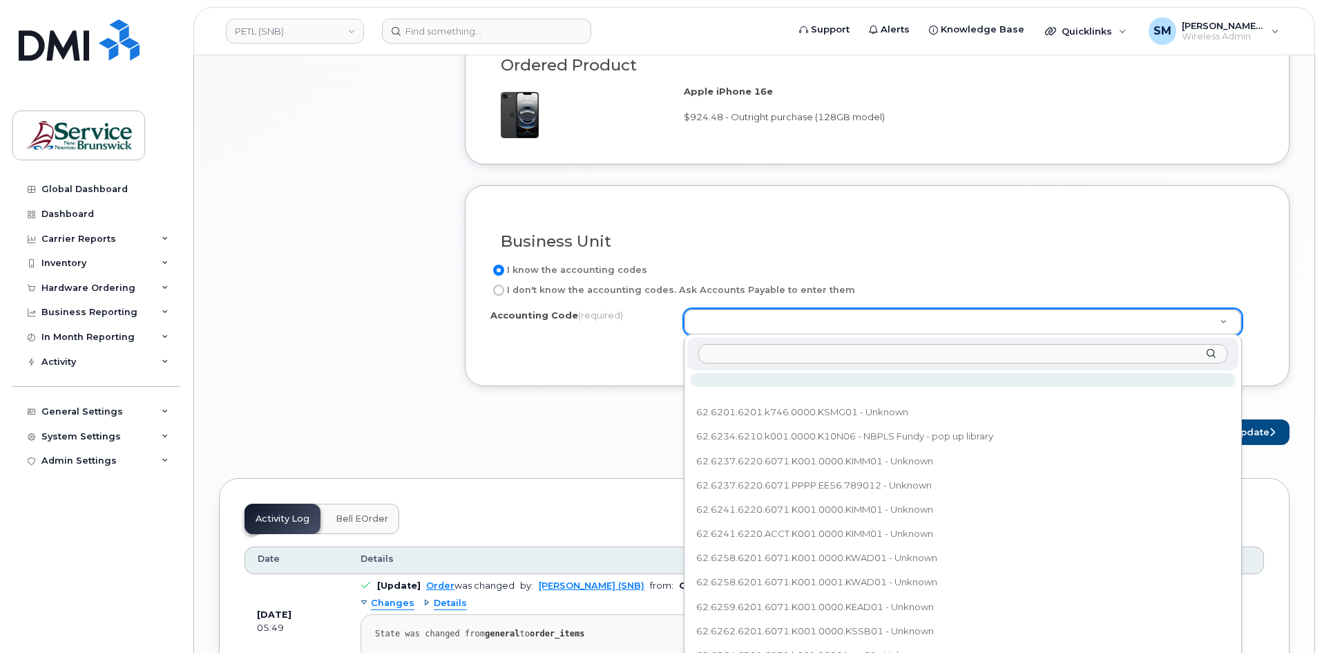
type input "62.6266.6212.6071.K001.0000.K12001"
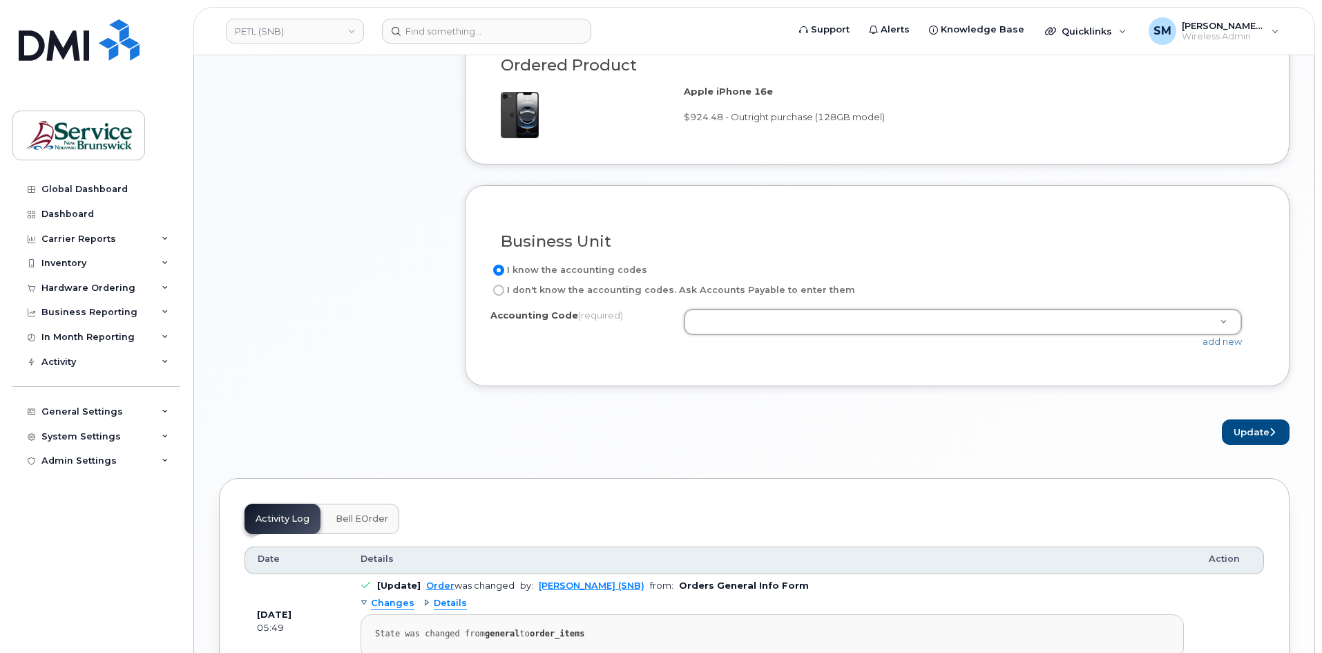
click at [1228, 349] on div "Accounting Code (required) 62.6201.6201.k746.0000.KSMG01 - Unknown 62.6234.6210…" at bounding box center [878, 335] width 774 height 52
click at [1228, 345] on link "add new" at bounding box center [1222, 341] width 39 height 11
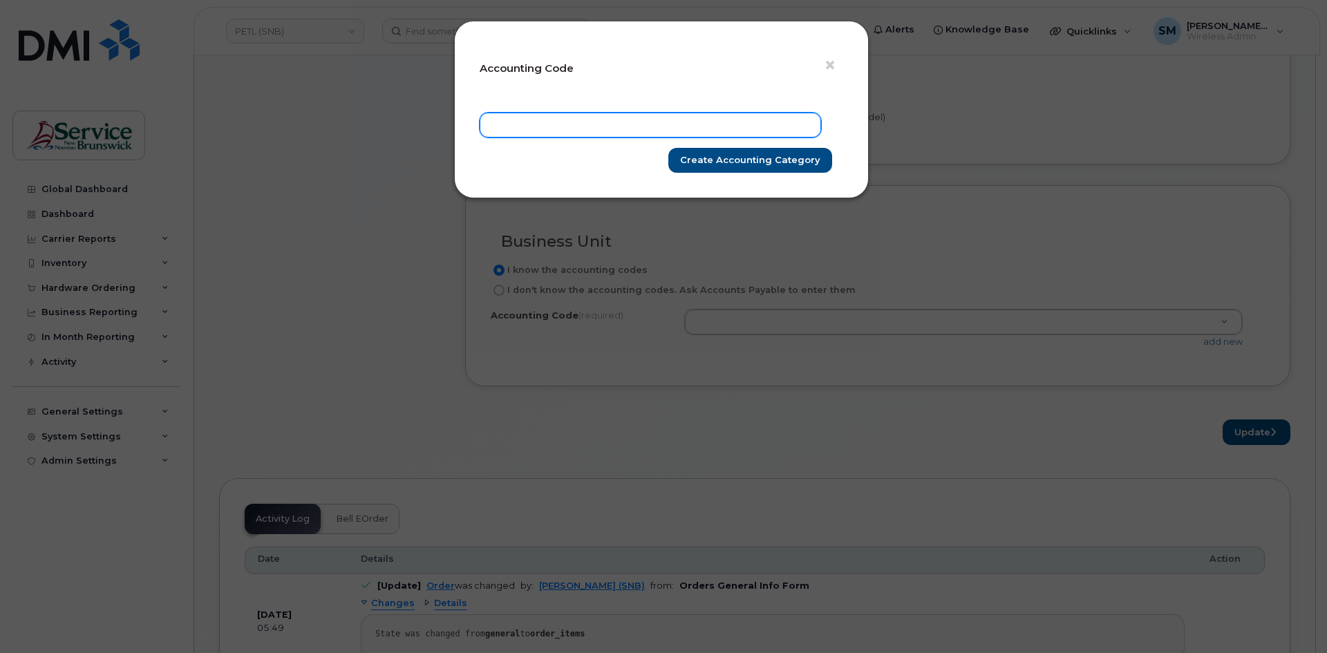
click at [702, 122] on input "text" at bounding box center [649, 125] width 341 height 25
paste input "62.6266.6212.6071.K001.0000.K12001"
type input "62.6266.6212.6071.K001.0000.K12001"
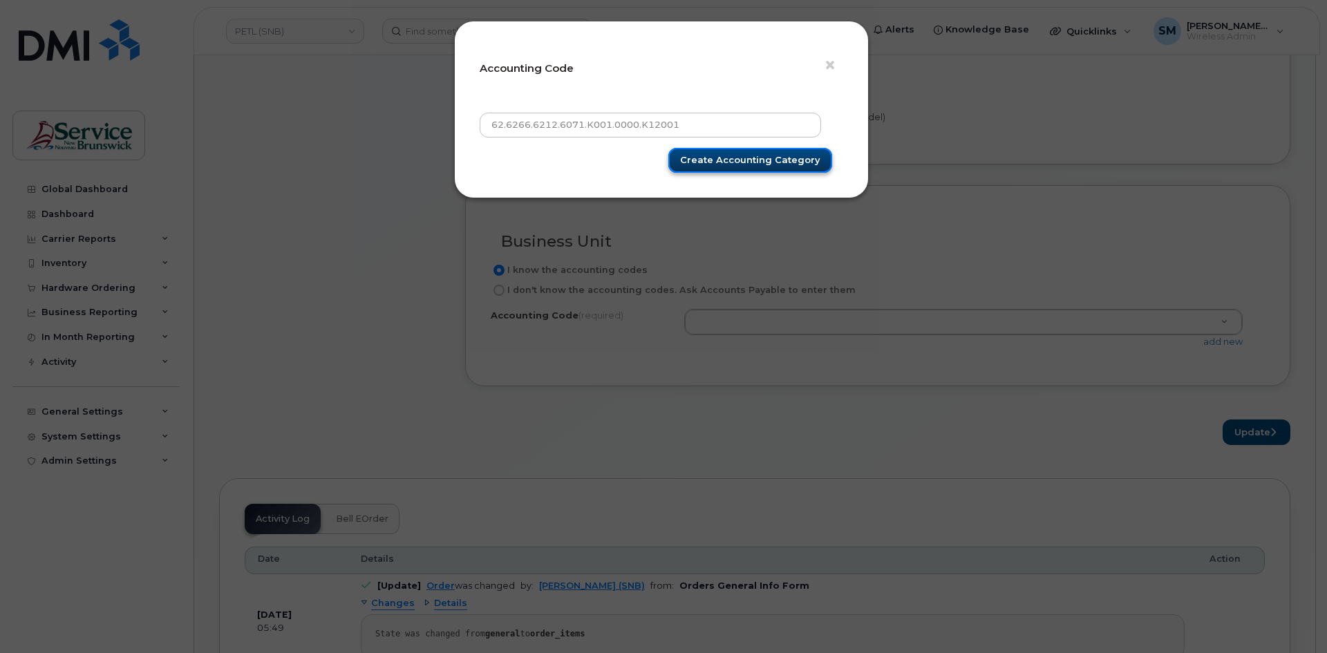
click at [780, 149] on input "Create Accounting category" at bounding box center [750, 161] width 164 height 26
type input "Create Accounting category"
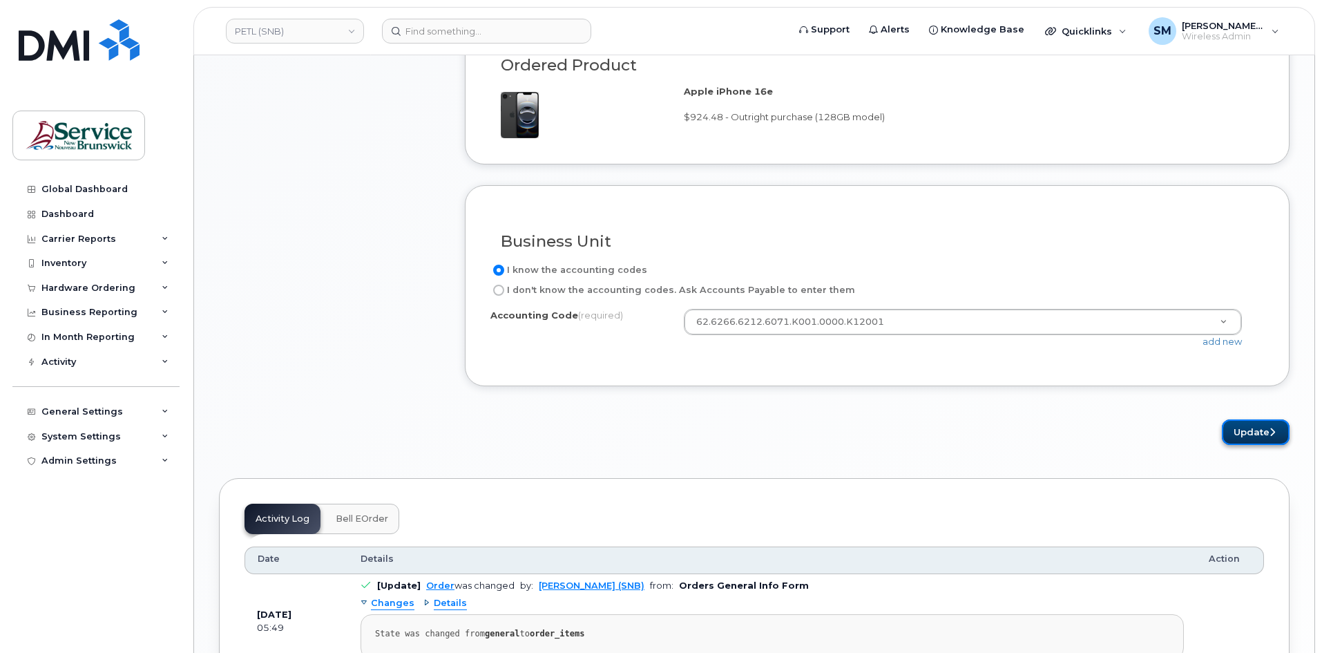
click at [1248, 421] on button "Update" at bounding box center [1256, 432] width 68 height 26
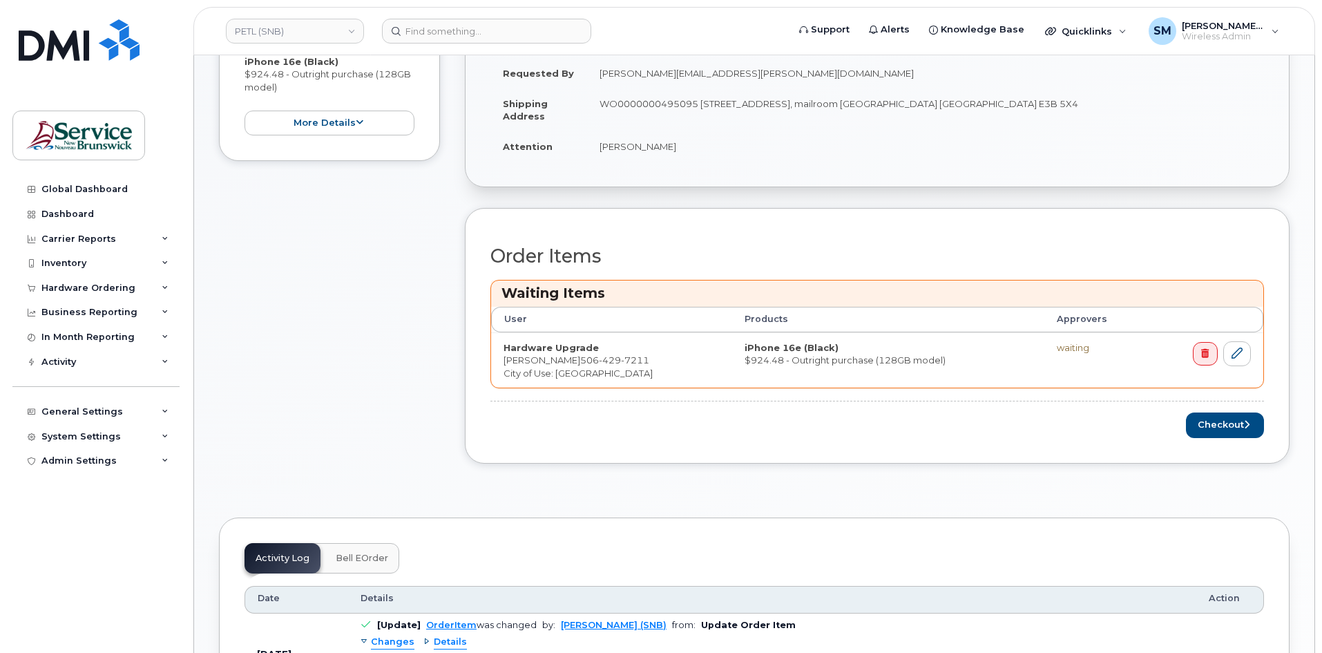
scroll to position [484, 0]
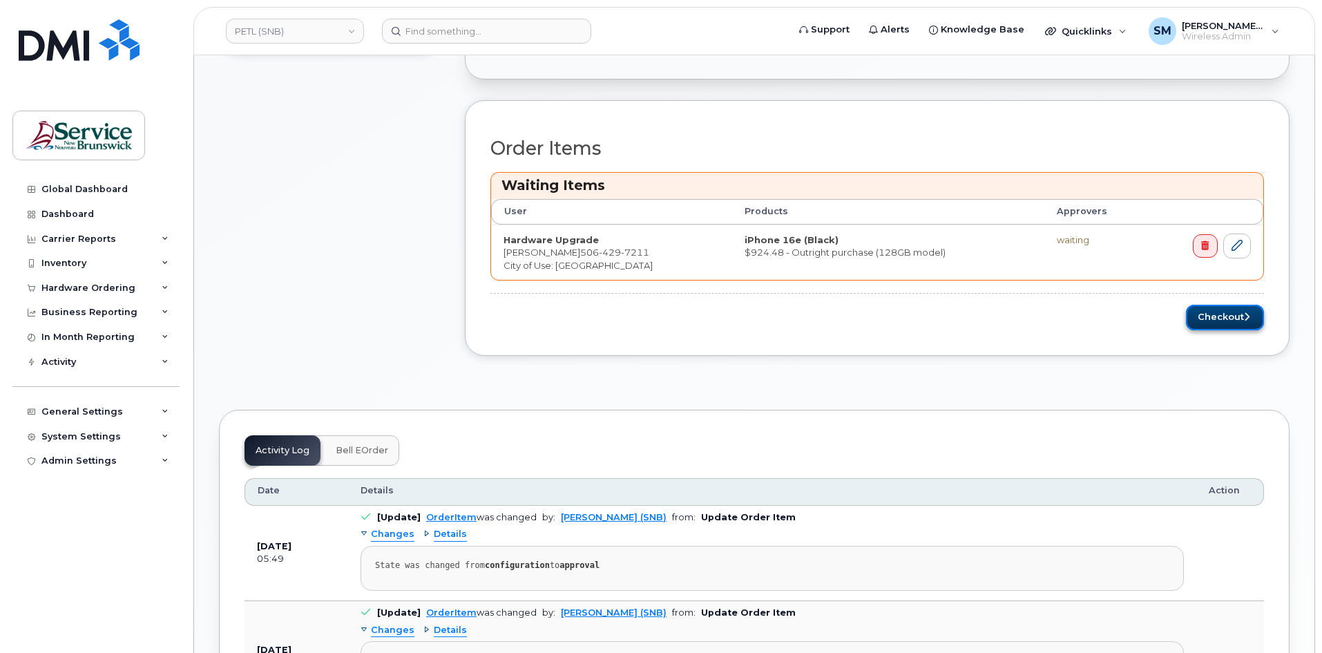
click at [1222, 316] on button "Checkout" at bounding box center [1225, 318] width 78 height 26
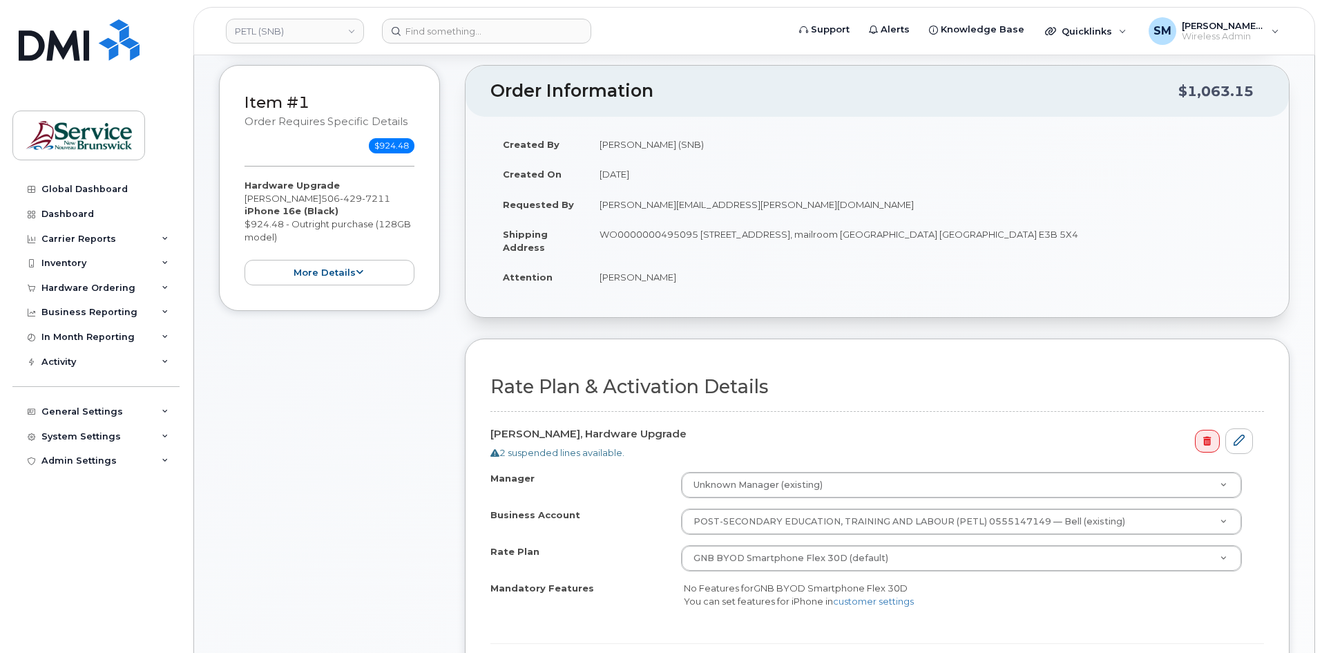
scroll to position [415, 0]
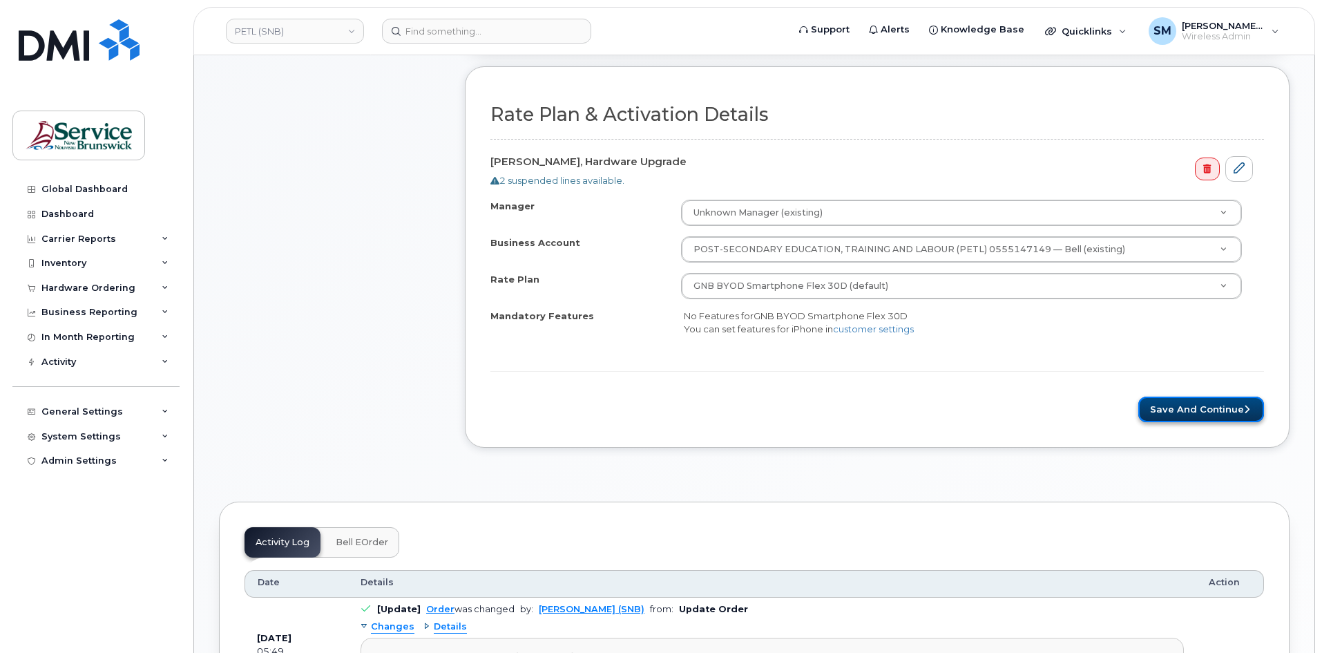
click at [1224, 408] on button "Save and Continue" at bounding box center [1202, 410] width 126 height 26
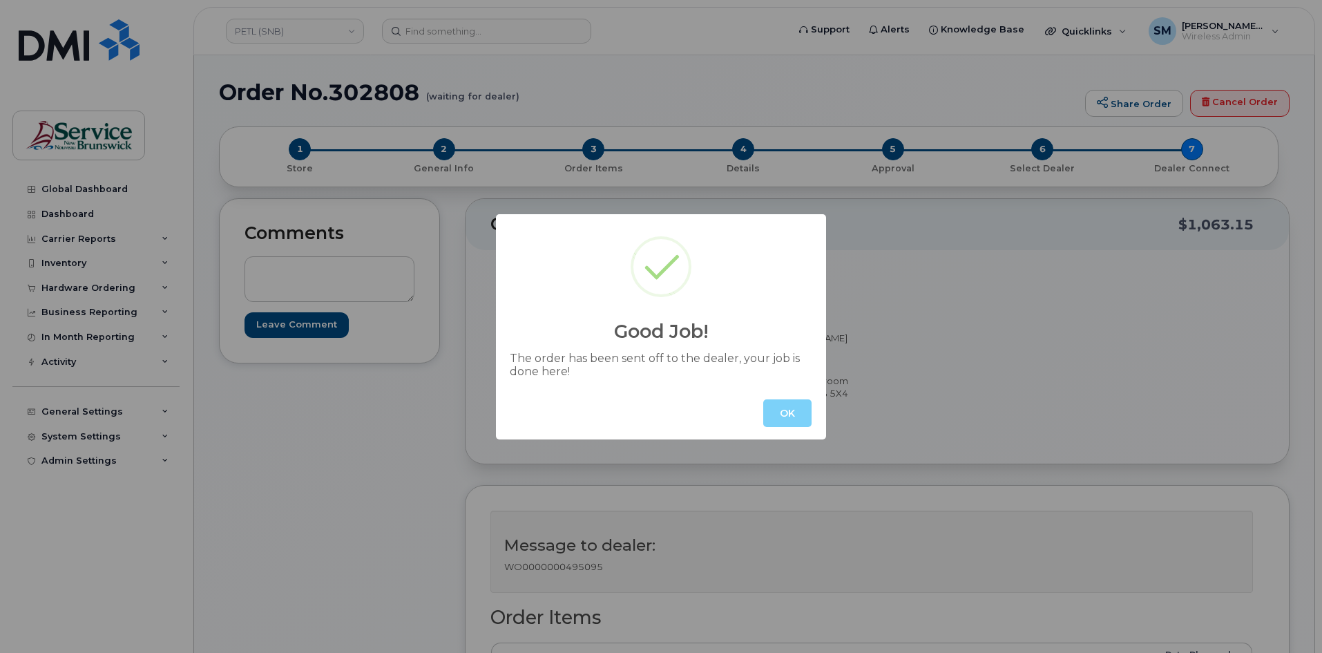
drag, startPoint x: 790, startPoint y: 425, endPoint x: 801, endPoint y: 418, distance: 12.5
click at [790, 425] on button "OK" at bounding box center [787, 413] width 48 height 28
